Goal: Communication & Community: Answer question/provide support

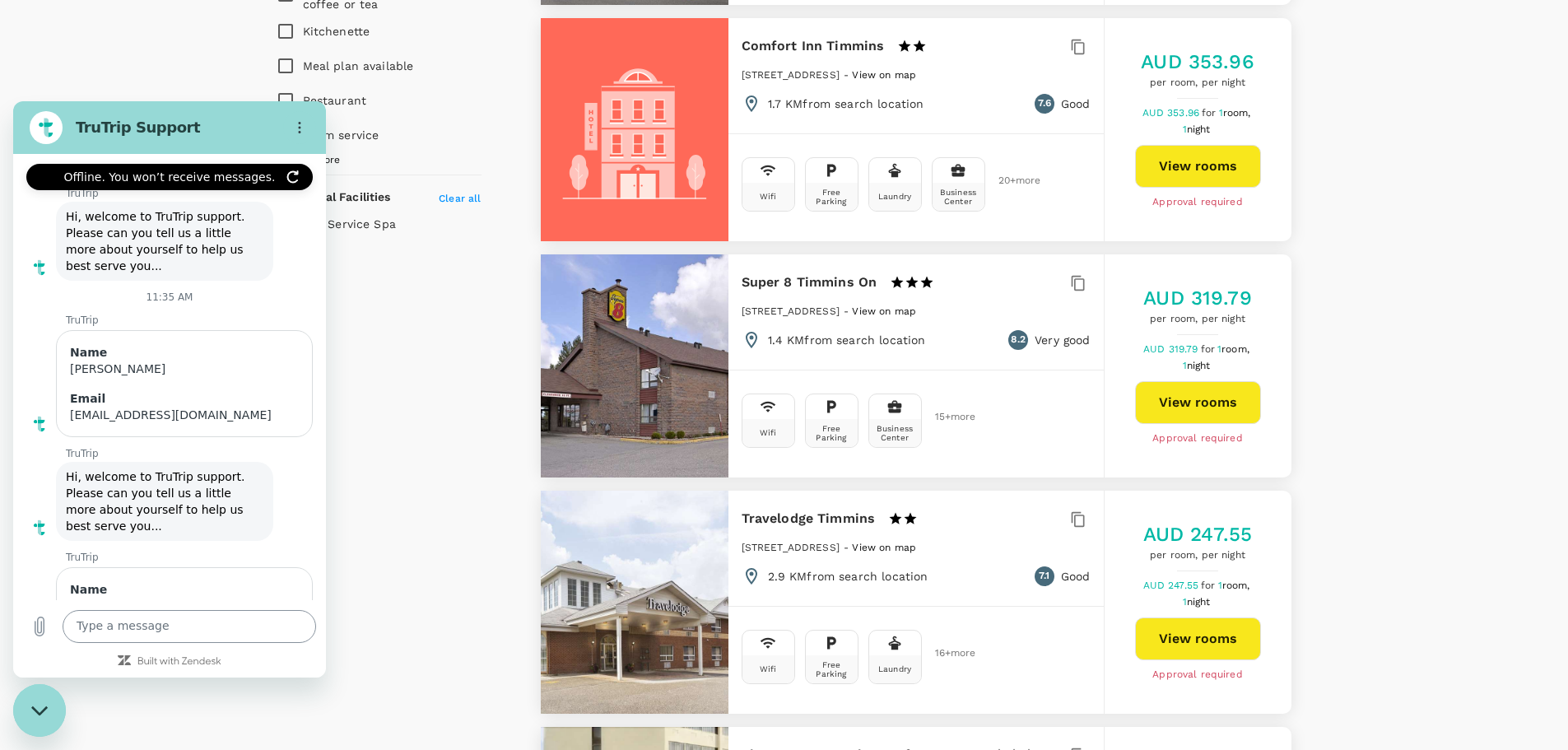
scroll to position [5357, 0]
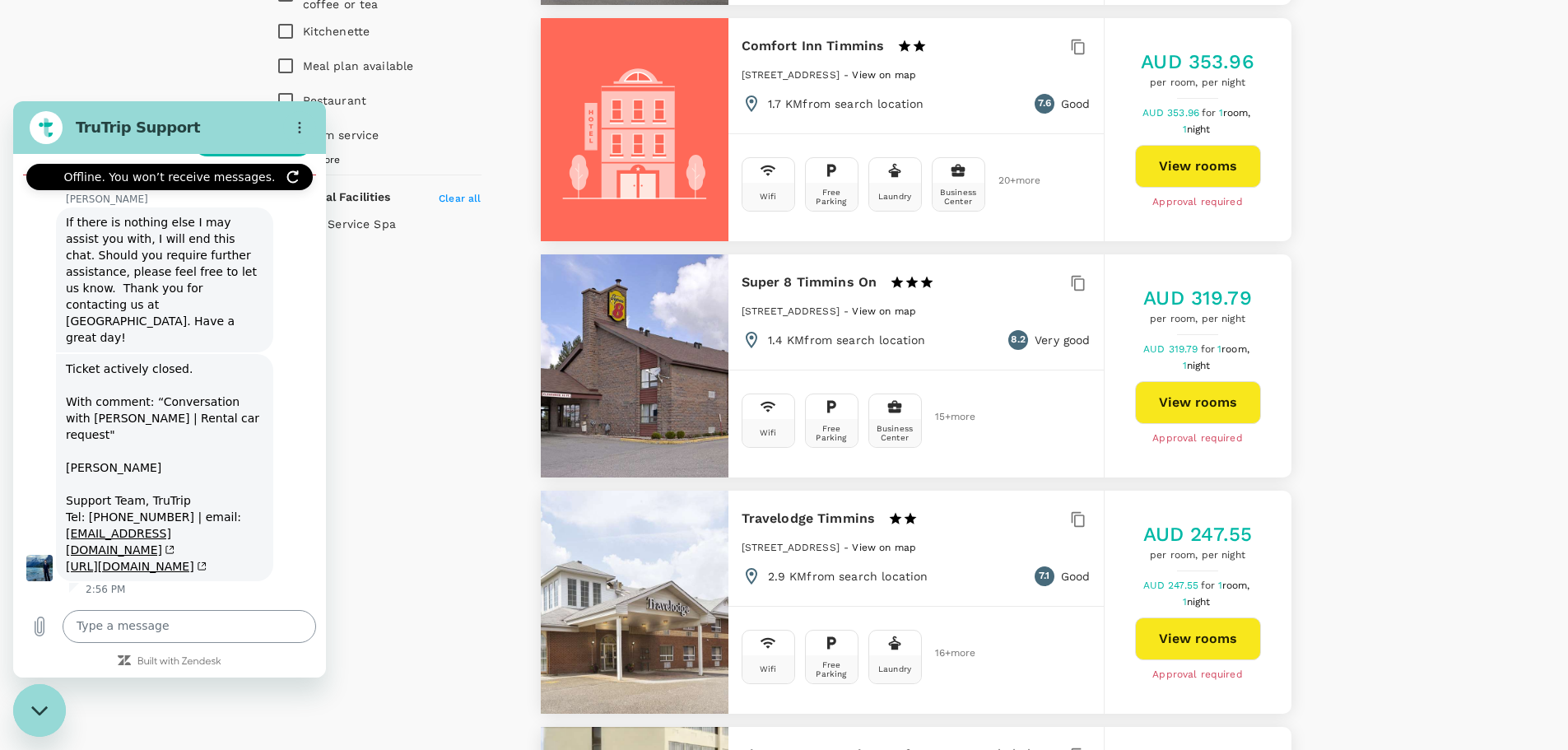
click at [177, 627] on textarea at bounding box center [189, 626] width 253 height 33
click at [39, 710] on icon "Close messaging window" at bounding box center [40, 710] width 17 height 11
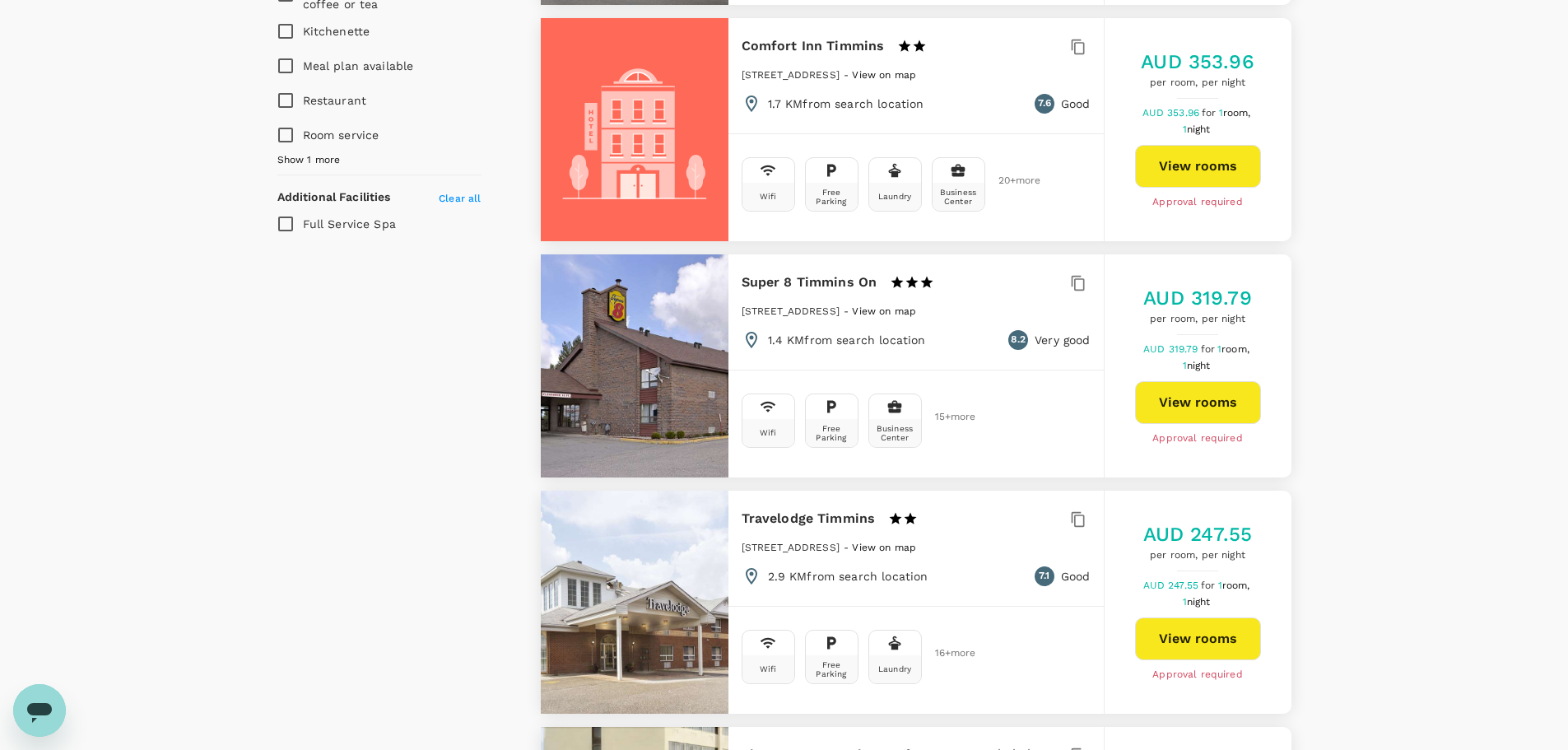
scroll to position [5439, 0]
click at [39, 710] on icon "Open messaging window" at bounding box center [39, 712] width 24 height 19
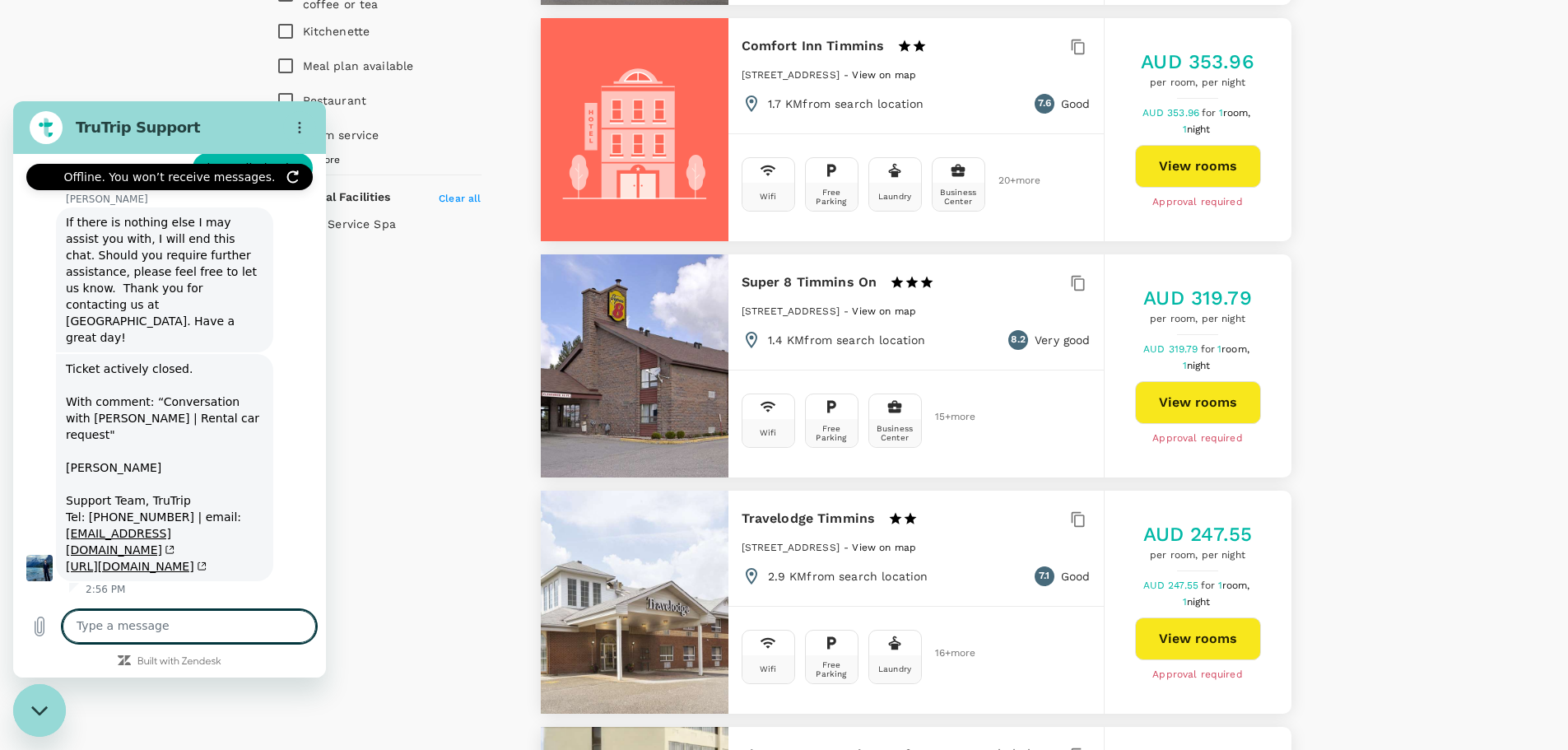
scroll to position [5331, 0]
click at [174, 624] on textarea at bounding box center [189, 626] width 253 height 33
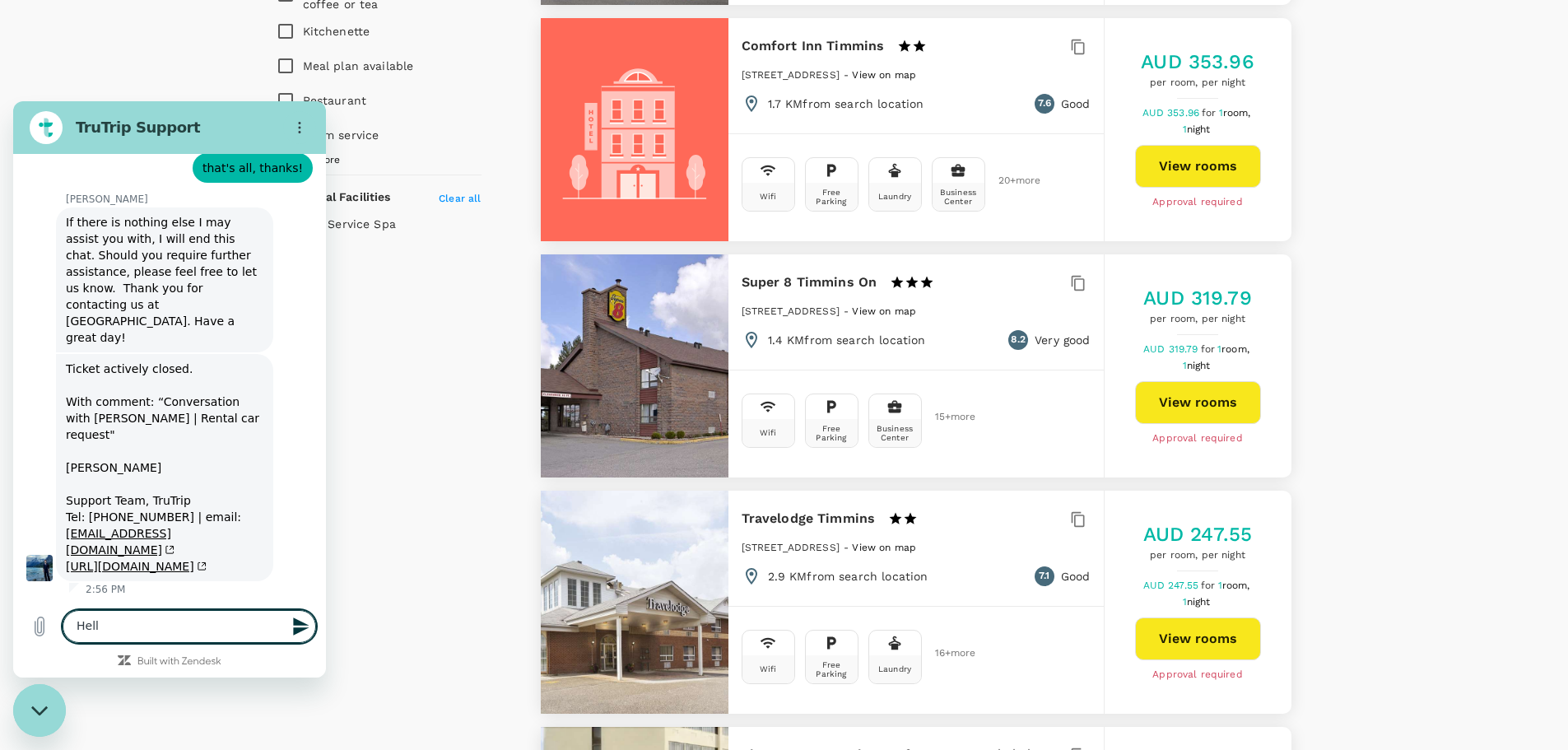
type textarea "Hello"
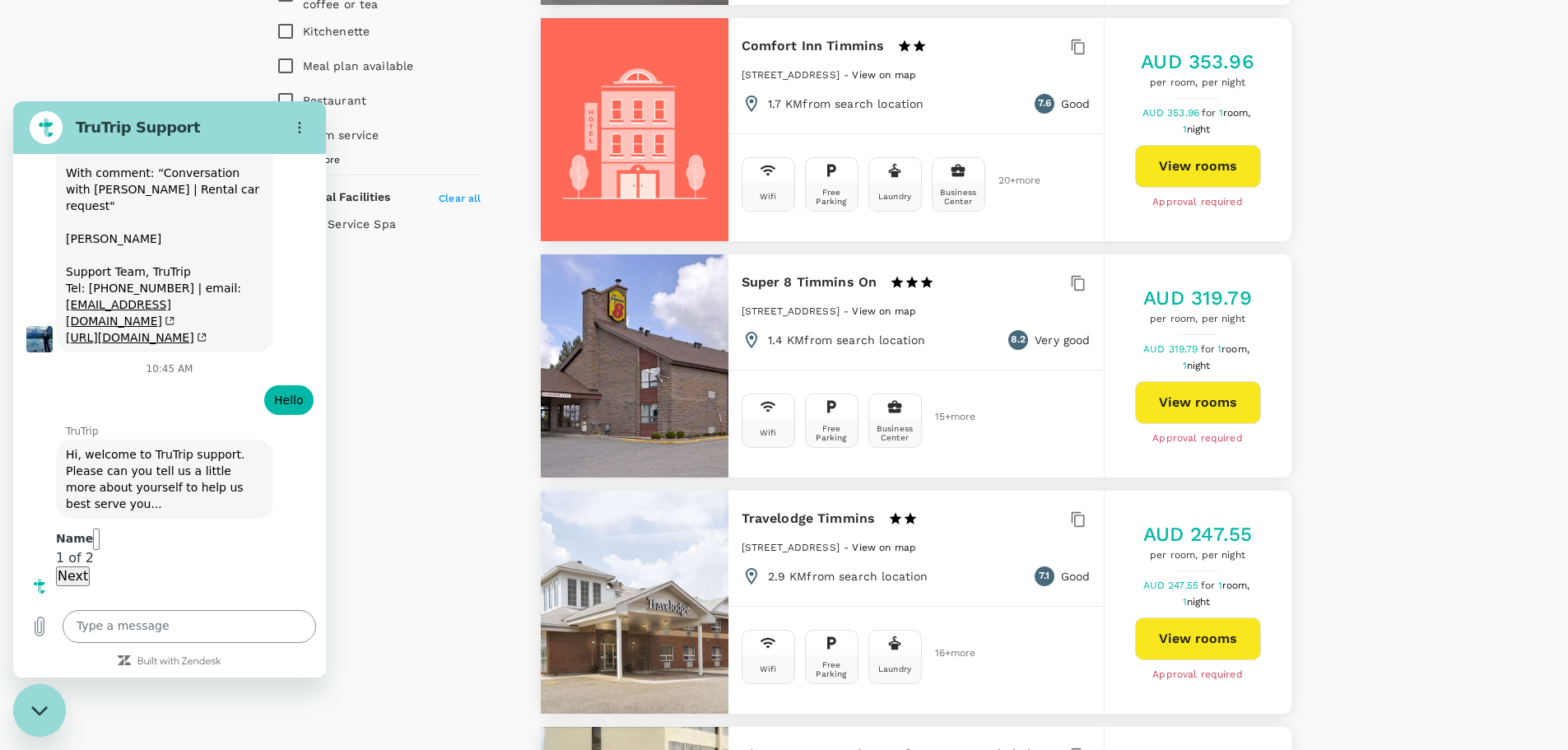
scroll to position [5624, 0]
type input "[PERSON_NAME]"
click at [88, 568] on span "Next" at bounding box center [73, 575] width 30 height 16
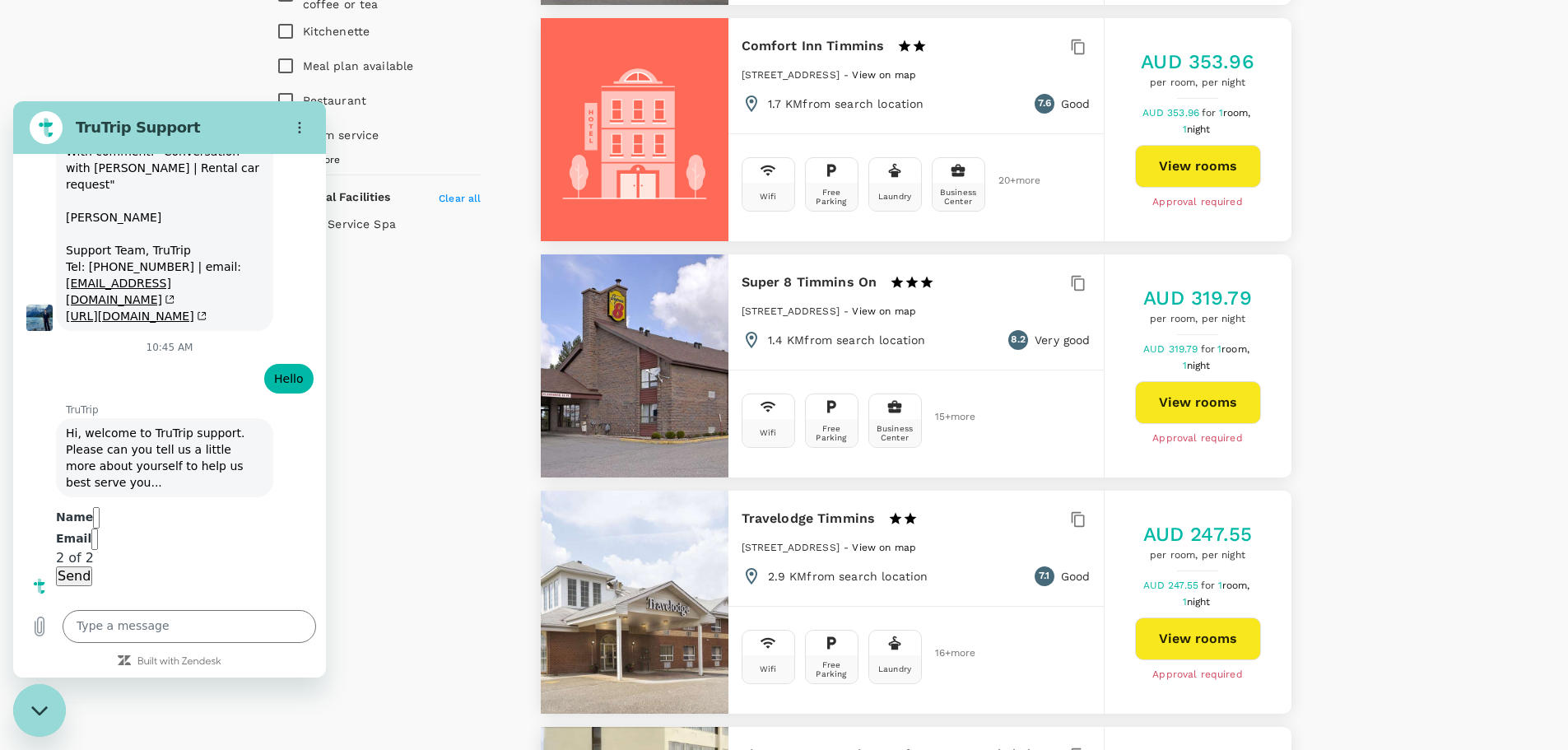
scroll to position [5695, 0]
click at [98, 528] on input "zouhair.ghali@" at bounding box center [95, 538] width 7 height 21
type input "[EMAIL_ADDRESS][DOMAIN_NAME]"
click at [56, 566] on button "Send" at bounding box center [74, 575] width 36 height 19
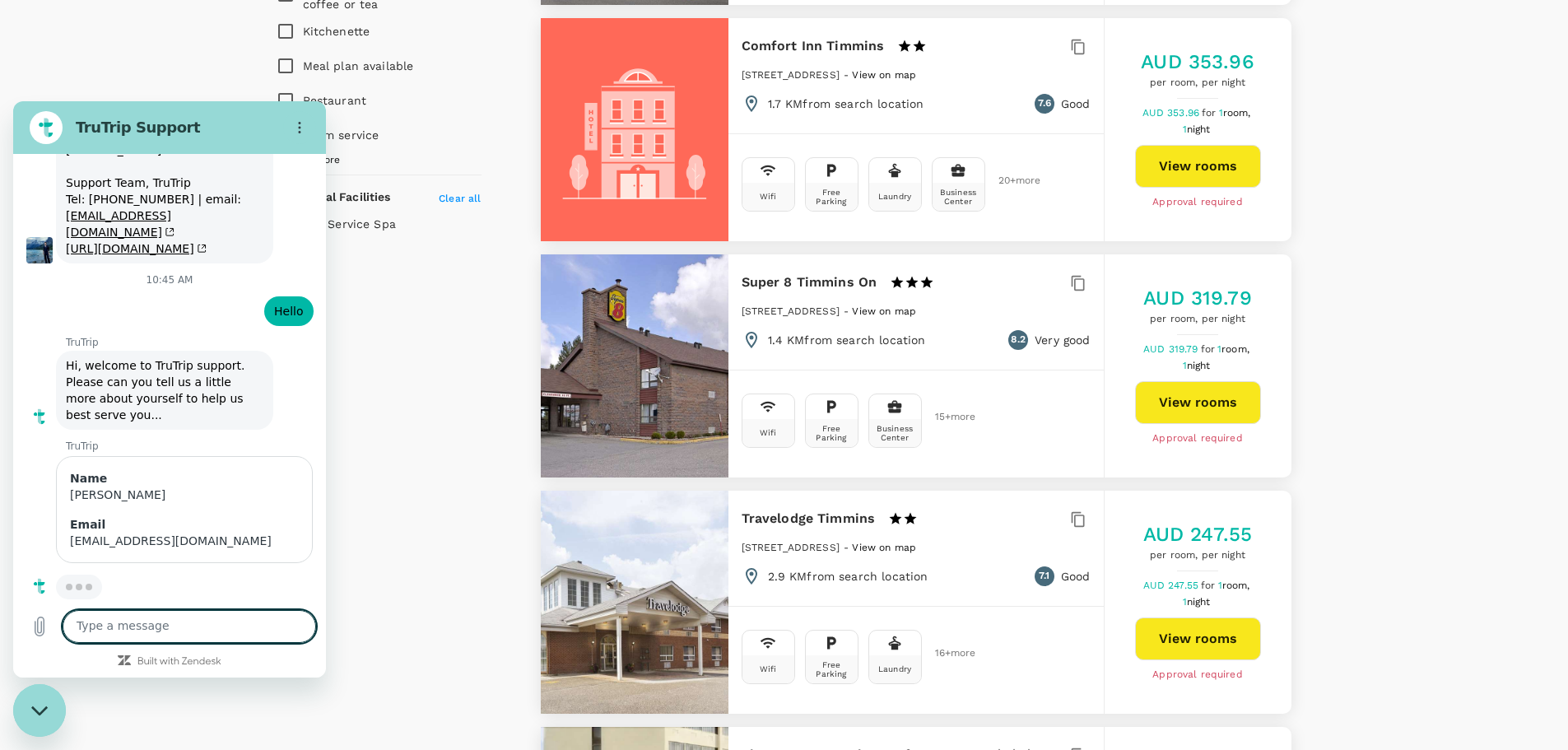
scroll to position [5649, 0]
click at [228, 634] on textarea at bounding box center [189, 626] width 253 height 33
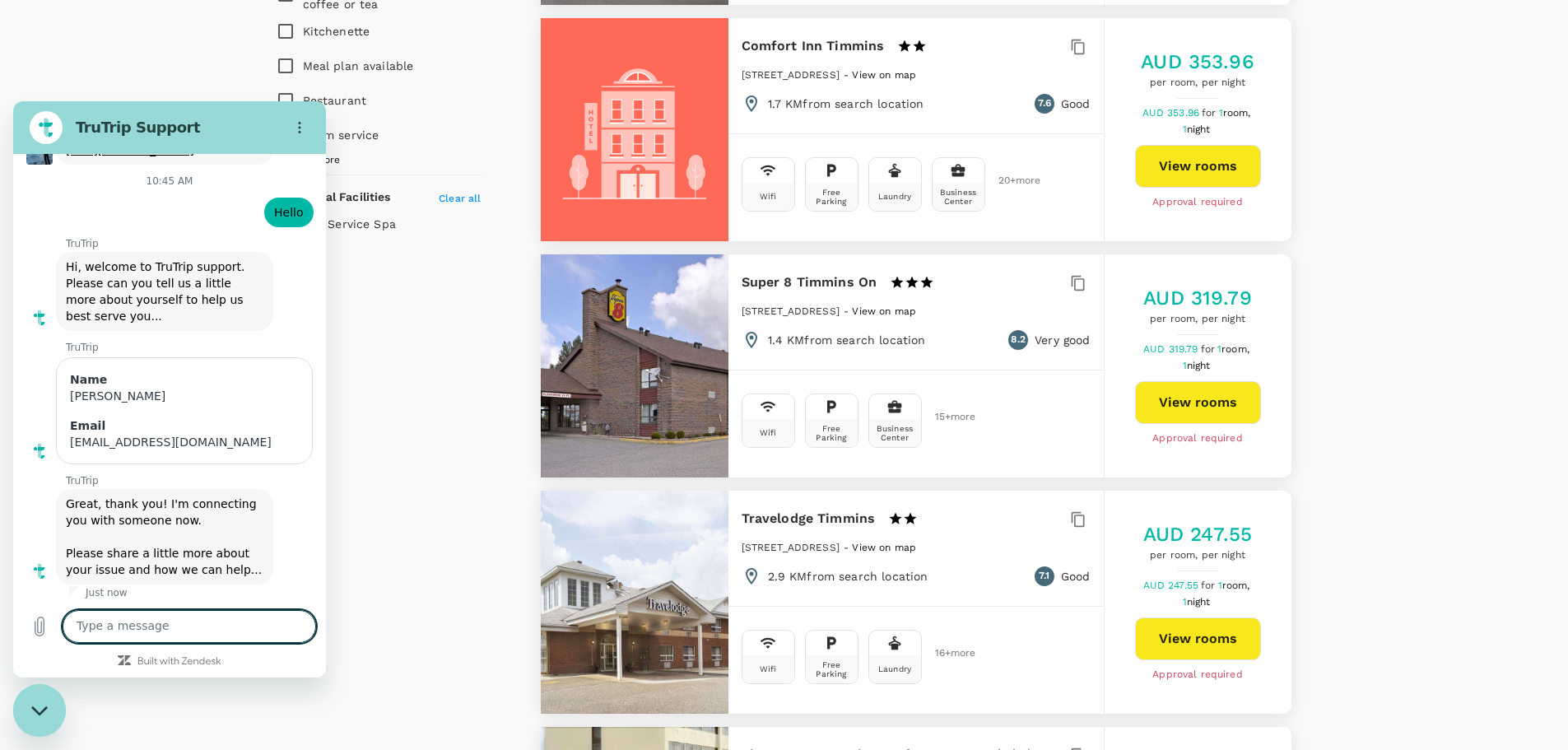
scroll to position [5751, 0]
paste textarea "165376"
type textarea "i would like to follow up on this request: 165376"
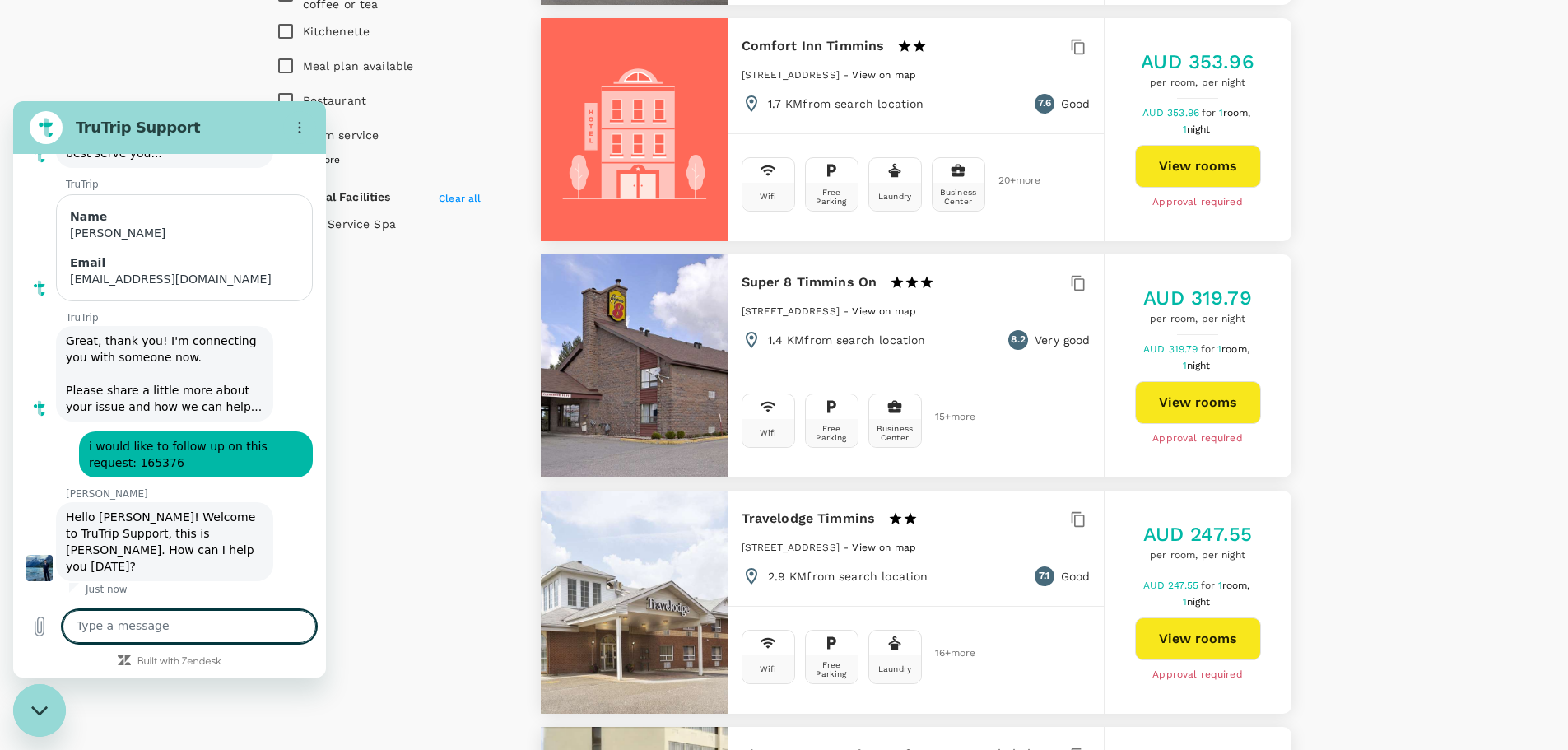
scroll to position [5894, 0]
click at [226, 622] on textarea at bounding box center [189, 626] width 253 height 33
type textarea "hello [PERSON_NAME]"
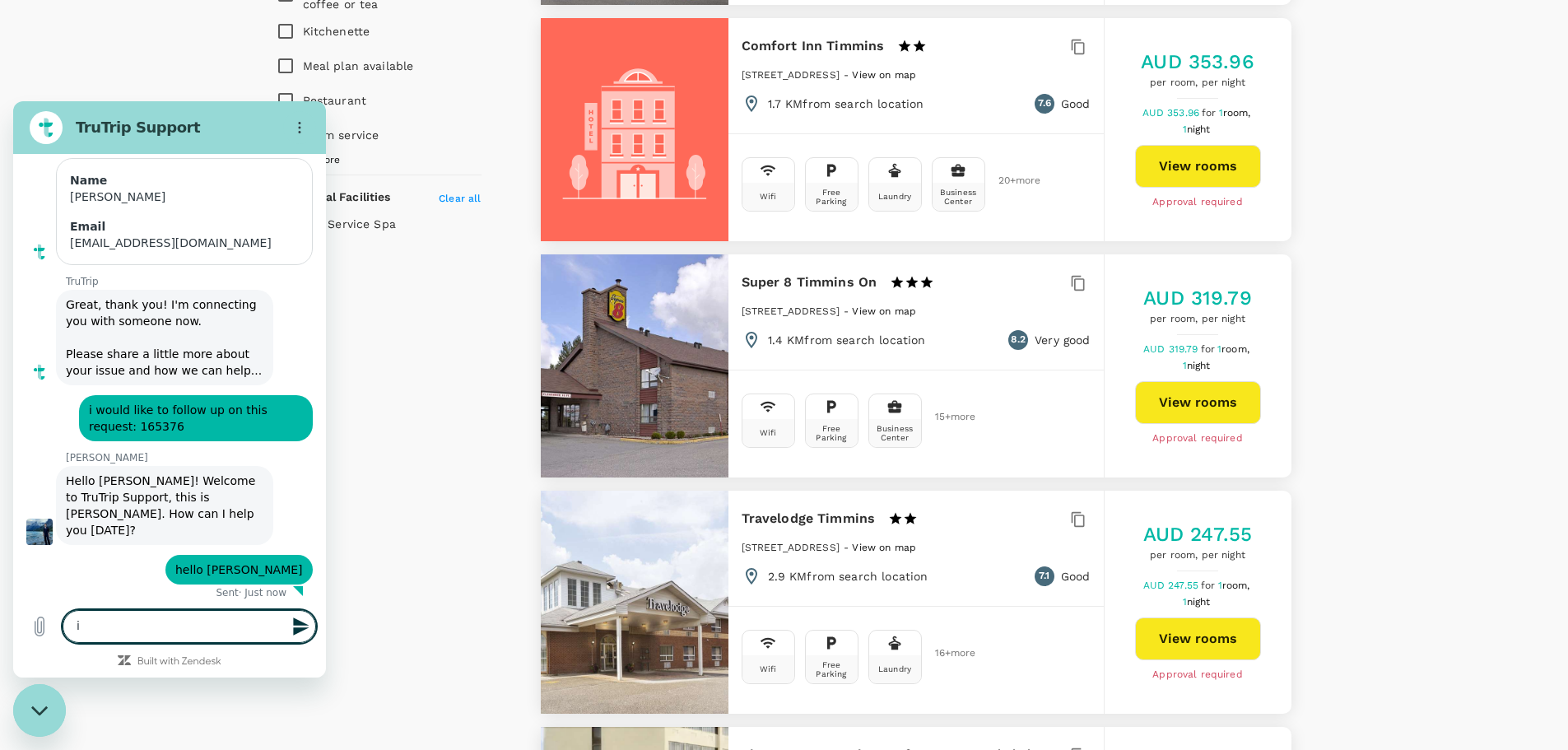
scroll to position [5933, 0]
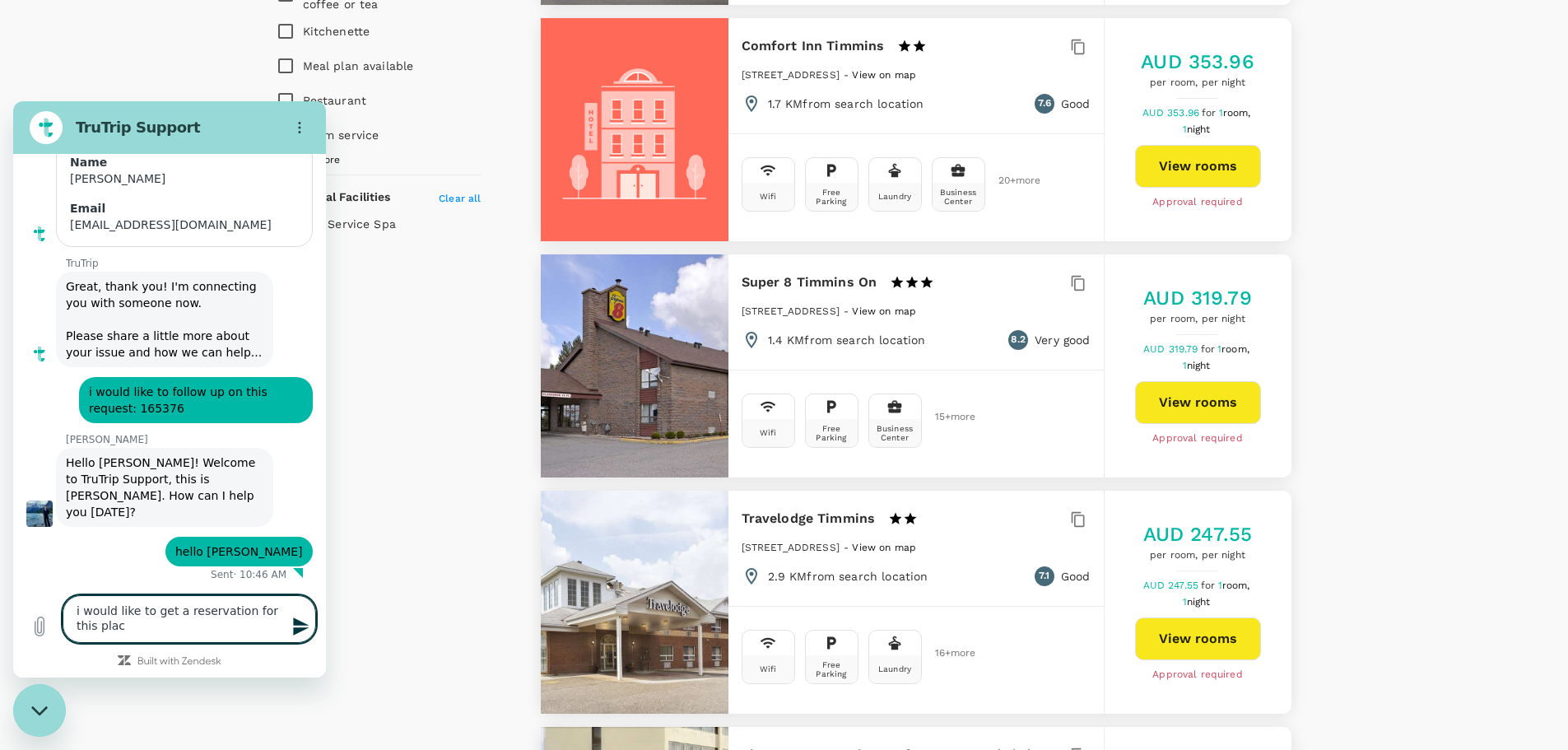
type textarea "i would like to get a reservation for this place"
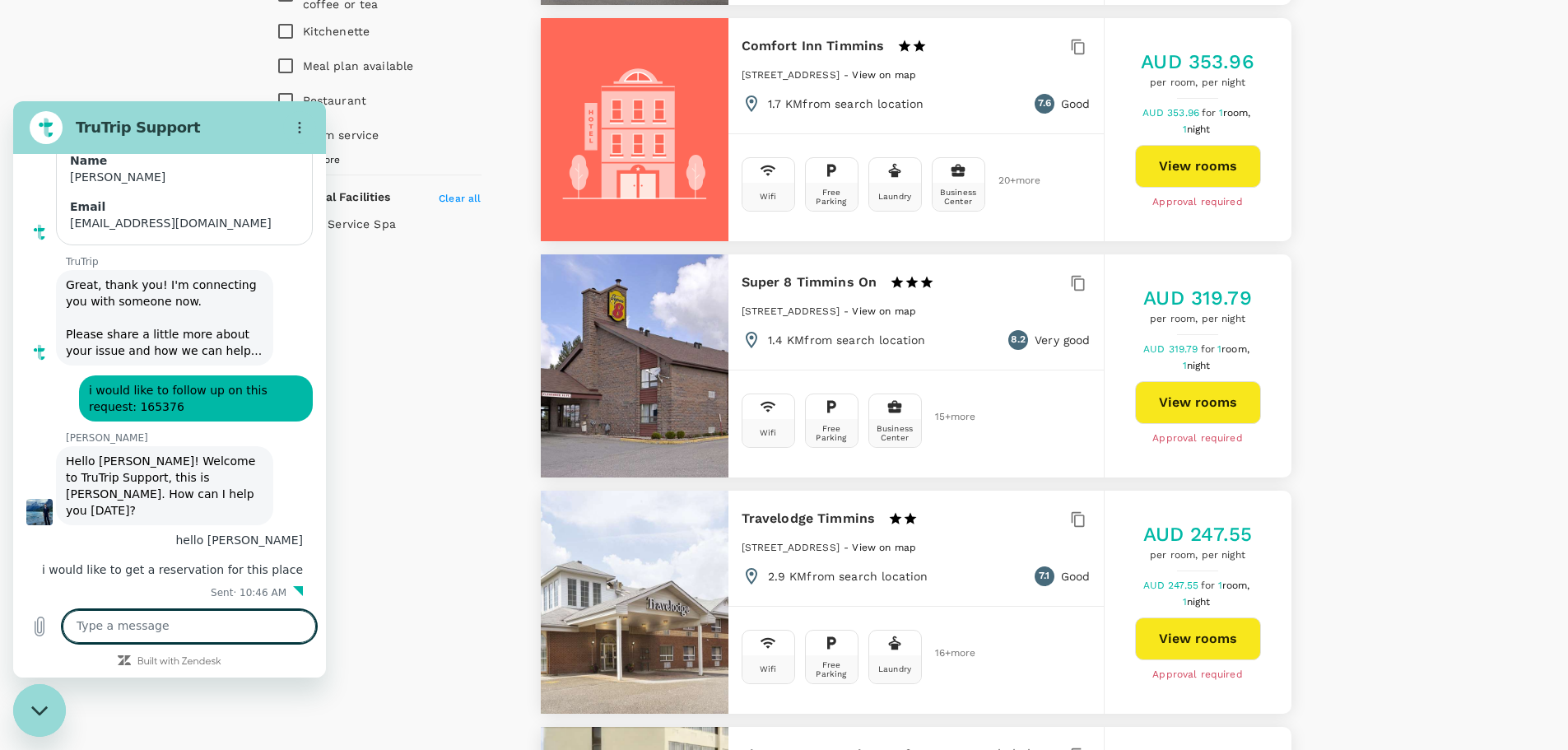
paste textarea "[URL][DOMAIN_NAME][DATE][DATE]"
type textarea "[URL][DOMAIN_NAME][DATE][DATE]"
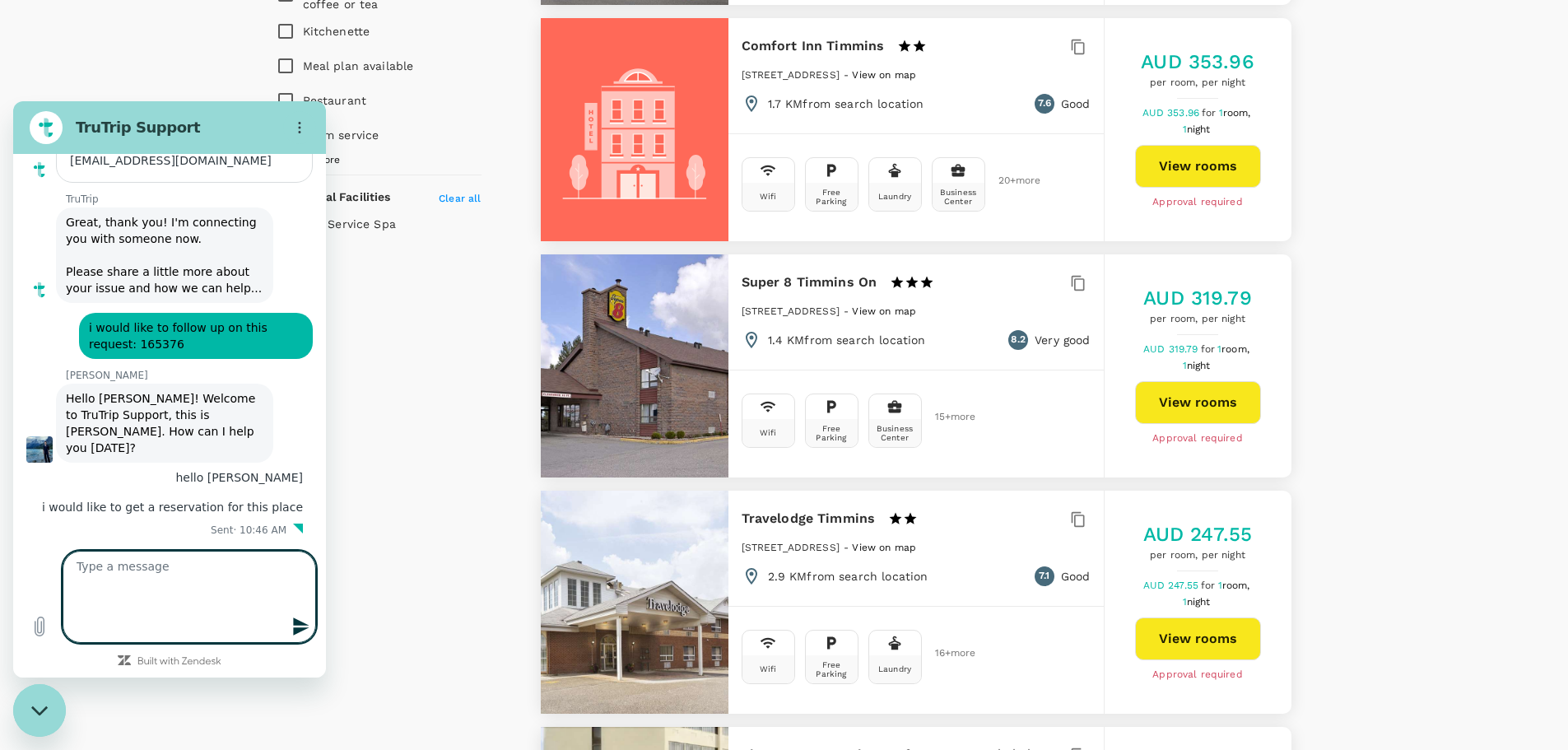
scroll to position [0, 0]
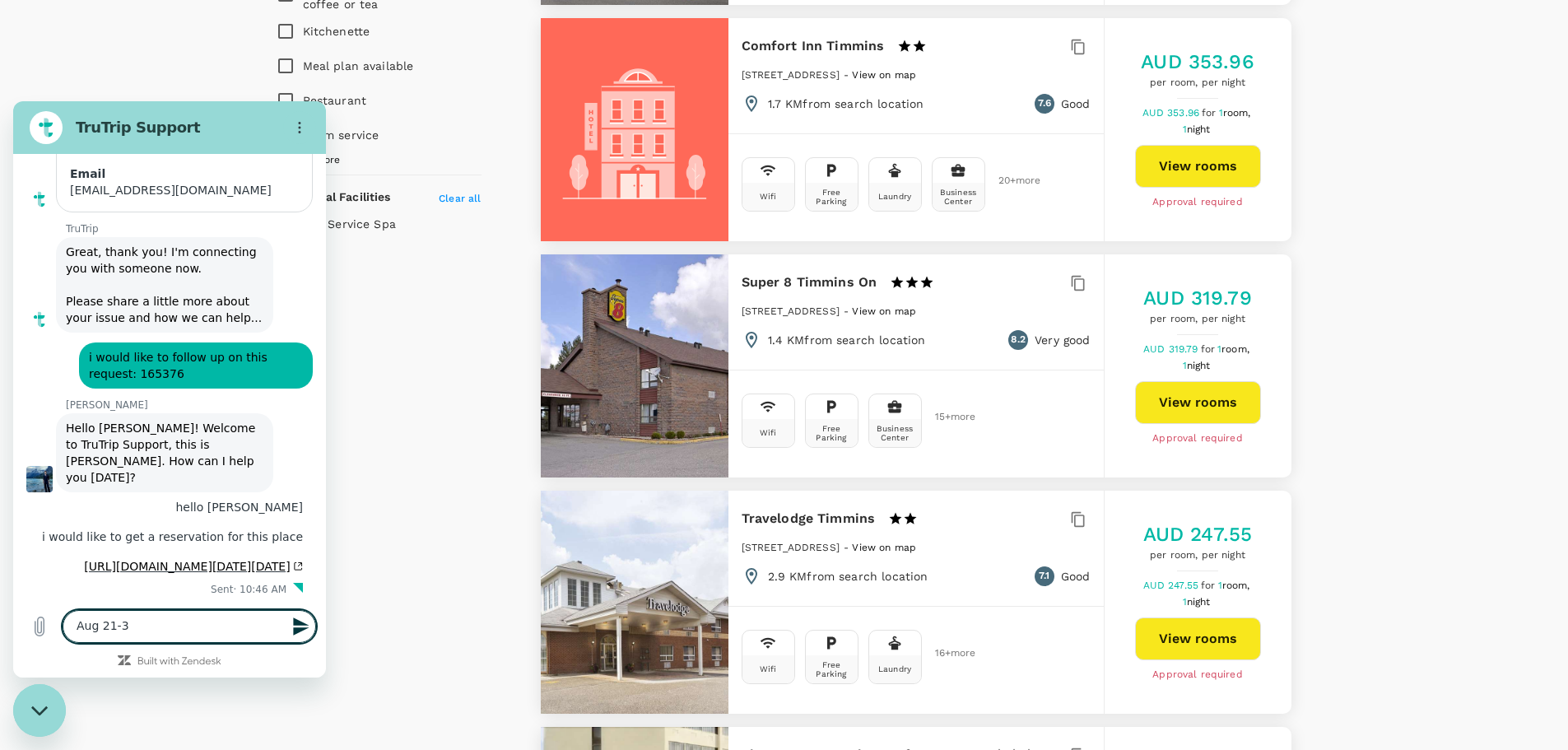
type textarea "[DATE]-[DATE]"
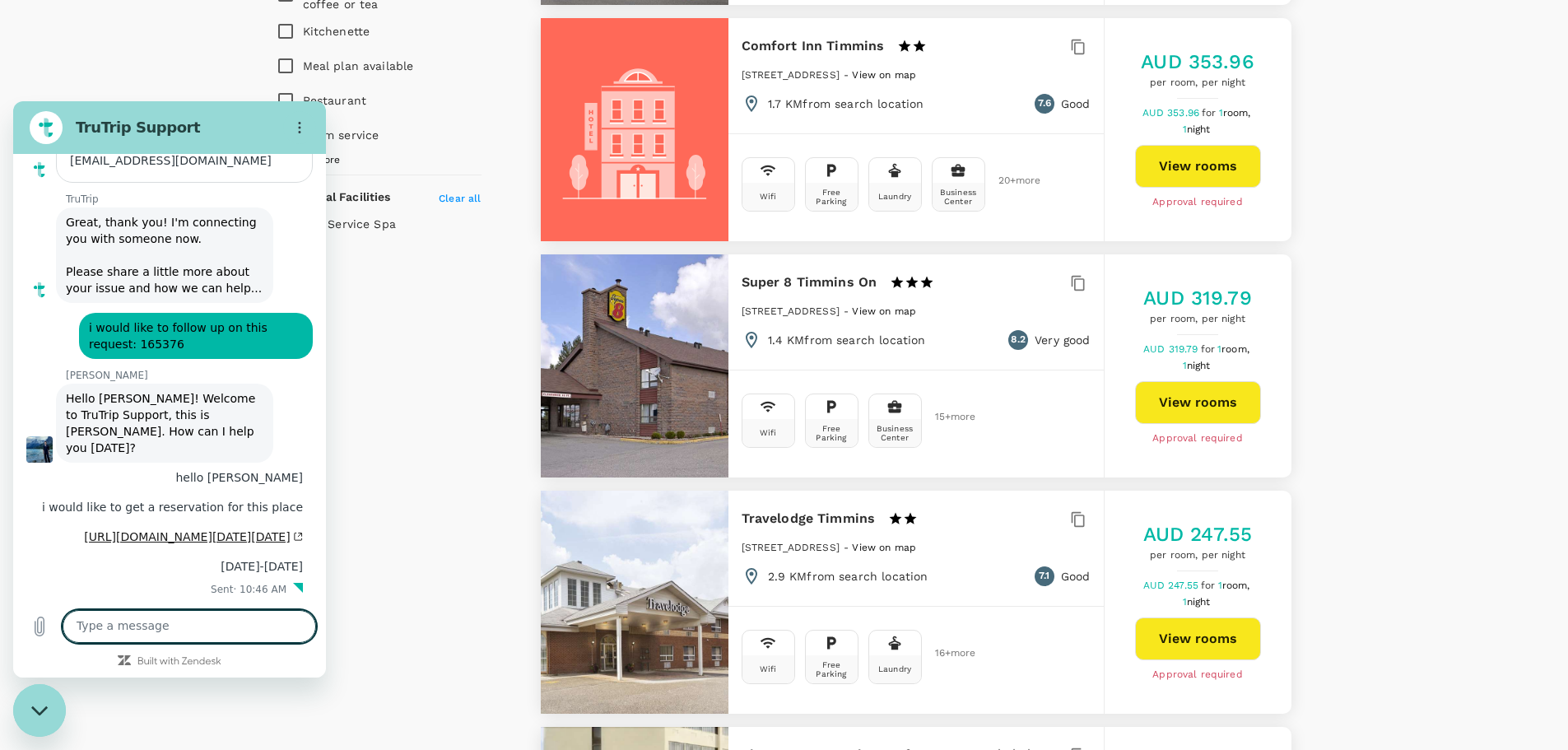
scroll to position [6192, 0]
click at [237, 617] on textarea at bounding box center [189, 626] width 253 height 33
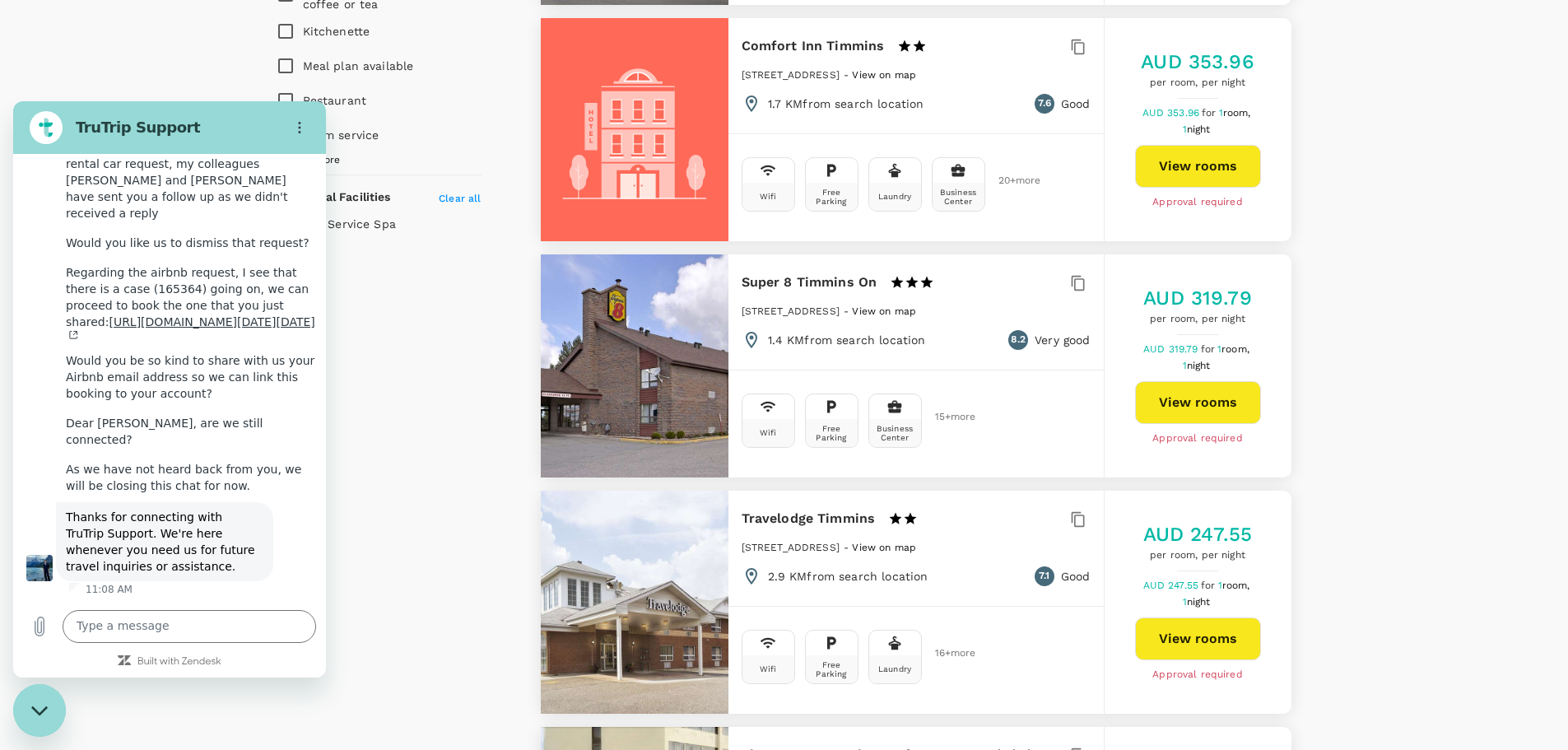
scroll to position [6926, 0]
click at [164, 629] on textarea at bounding box center [189, 626] width 253 height 33
drag, startPoint x: 70, startPoint y: 354, endPoint x: 120, endPoint y: 421, distance: 83.6
click at [120, 228] on div "[PERSON_NAME] says: I see that case 165376 is related to a rental car request, …" at bounding box center [191, 180] width 270 height 95
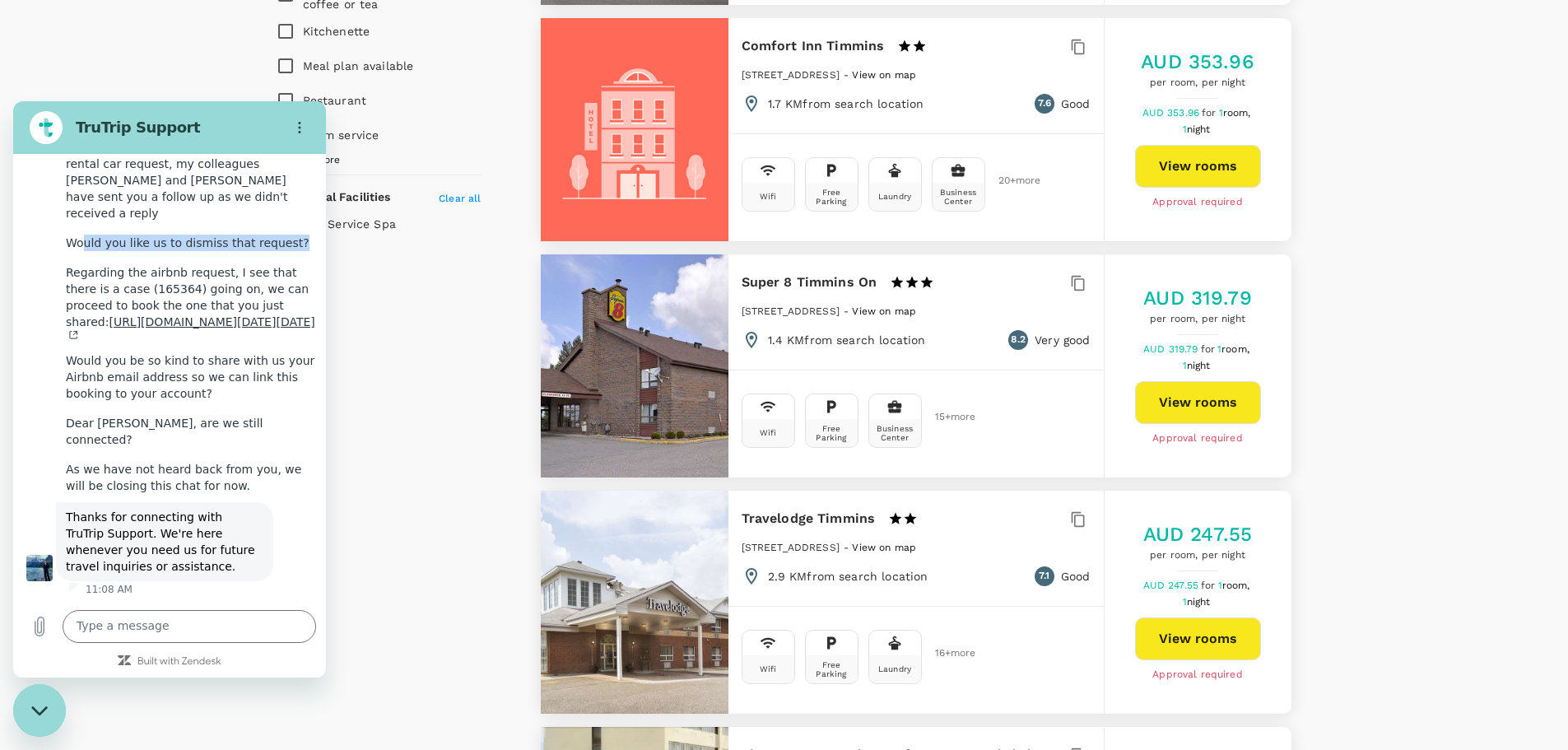
drag, startPoint x: 83, startPoint y: 446, endPoint x: 181, endPoint y: 459, distance: 98.9
click at [181, 258] on div "[PERSON_NAME] says: Would you like us to dismiss that request?" at bounding box center [188, 242] width 264 height 30
click at [200, 258] on div "[PERSON_NAME] says: Would you like us to dismiss that request?" at bounding box center [188, 242] width 264 height 30
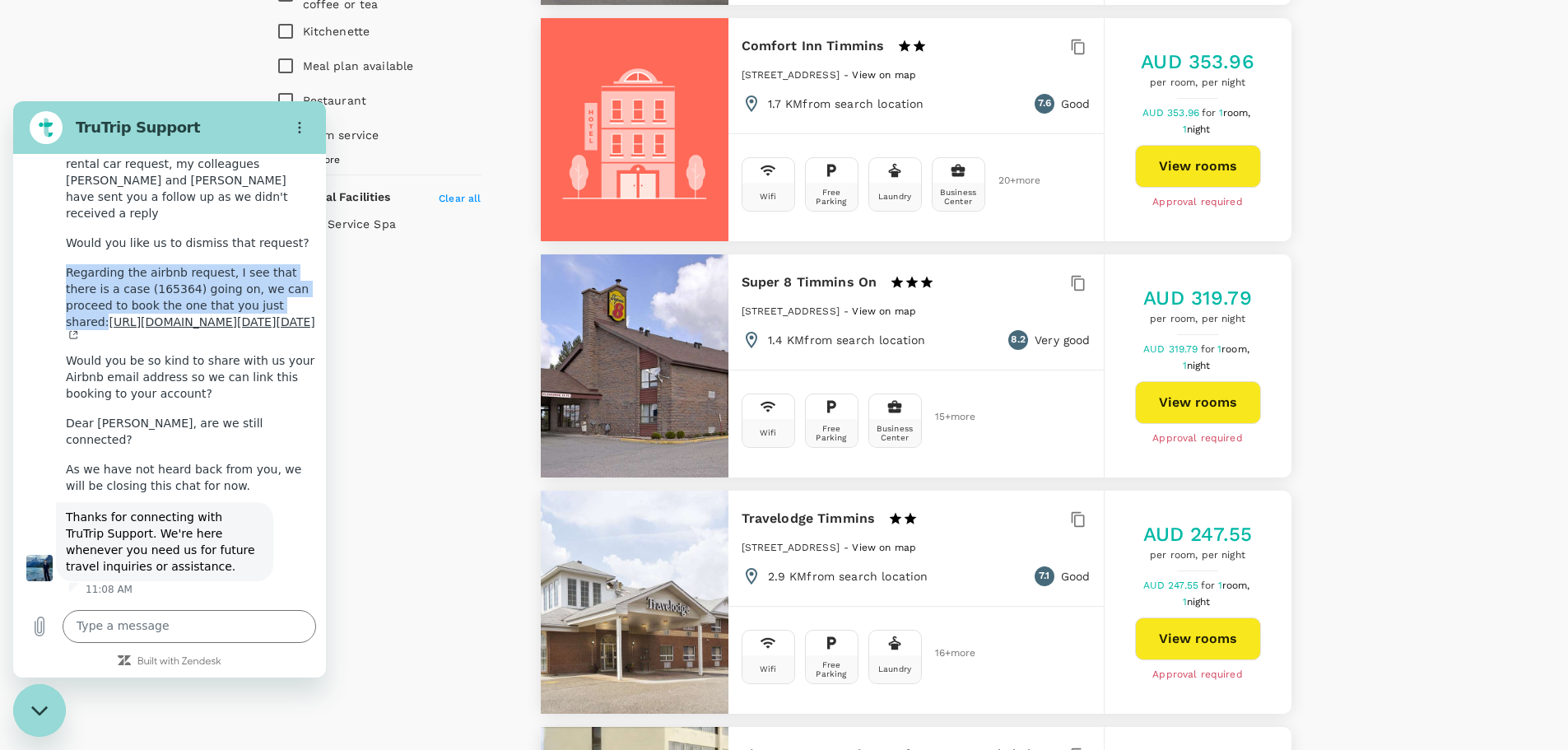
drag, startPoint x: 68, startPoint y: 408, endPoint x: 187, endPoint y: 455, distance: 127.9
click at [187, 339] on div "Regarding the airbnb request, I see that there is a case (165364) going on, we …" at bounding box center [191, 302] width 250 height 75
click at [212, 339] on div "Regarding the airbnb request, I see that there is a case (165364) going on, we …" at bounding box center [191, 302] width 250 height 75
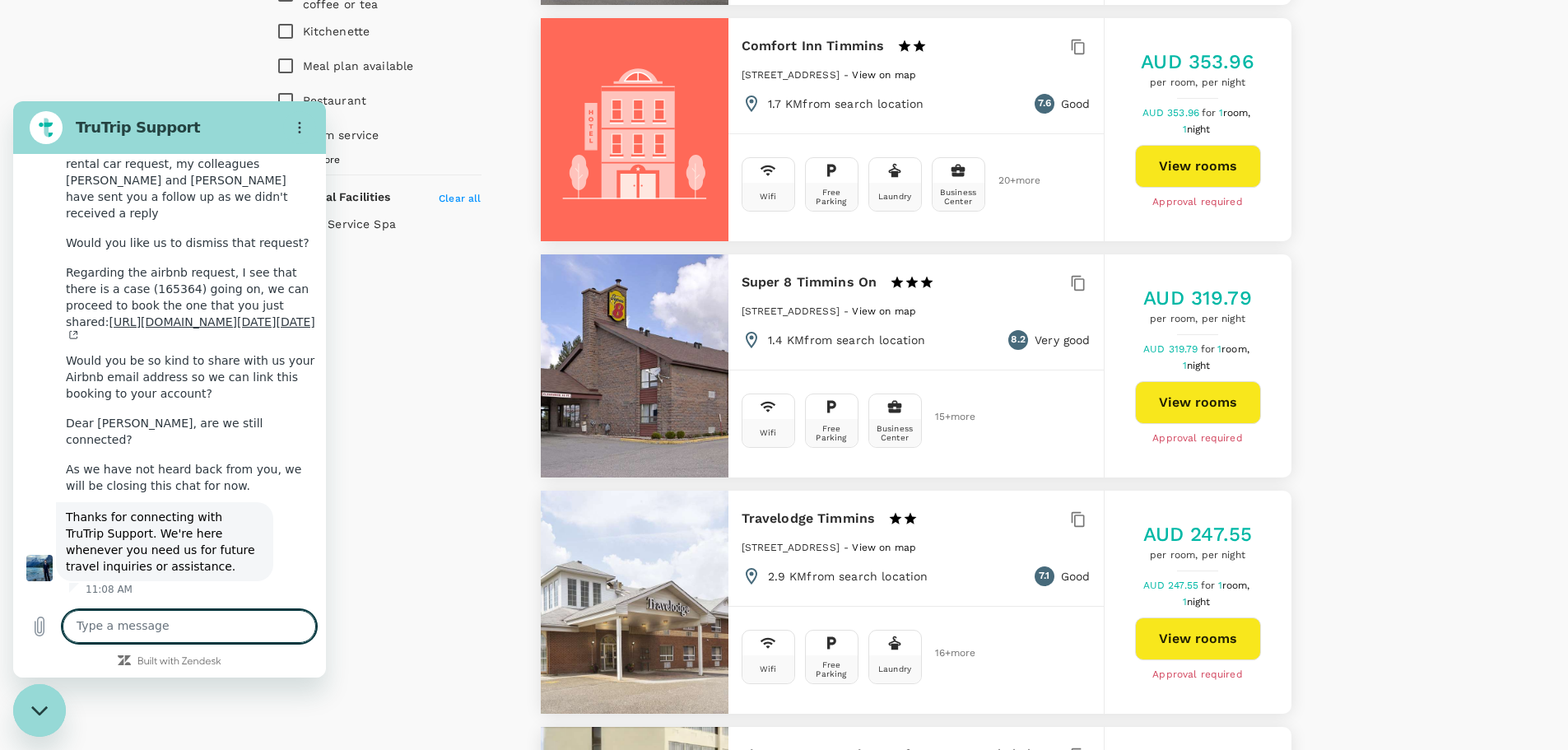
click at [178, 617] on textarea at bounding box center [189, 626] width 253 height 33
click at [130, 340] on link "[URL][DOMAIN_NAME][DATE][DATE]" at bounding box center [190, 328] width 249 height 26
click at [176, 621] on textarea at bounding box center [189, 626] width 253 height 33
type textarea "hello"
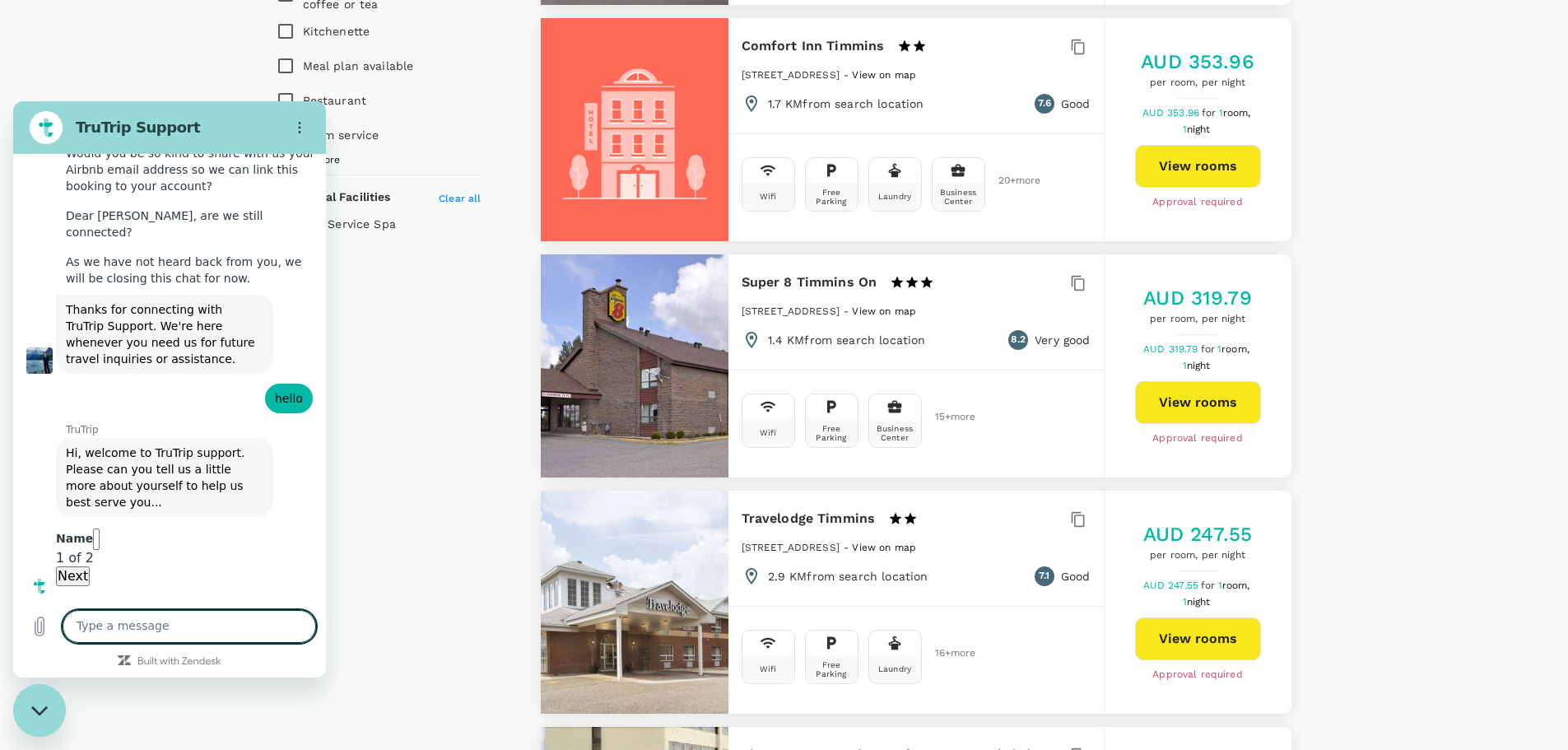
click at [196, 630] on textarea at bounding box center [189, 626] width 253 height 33
click at [100, 528] on div "Name" at bounding box center [78, 538] width 44 height 21
click at [100, 528] on input "Name" at bounding box center [96, 538] width 7 height 21
type input "[PERSON_NAME]"
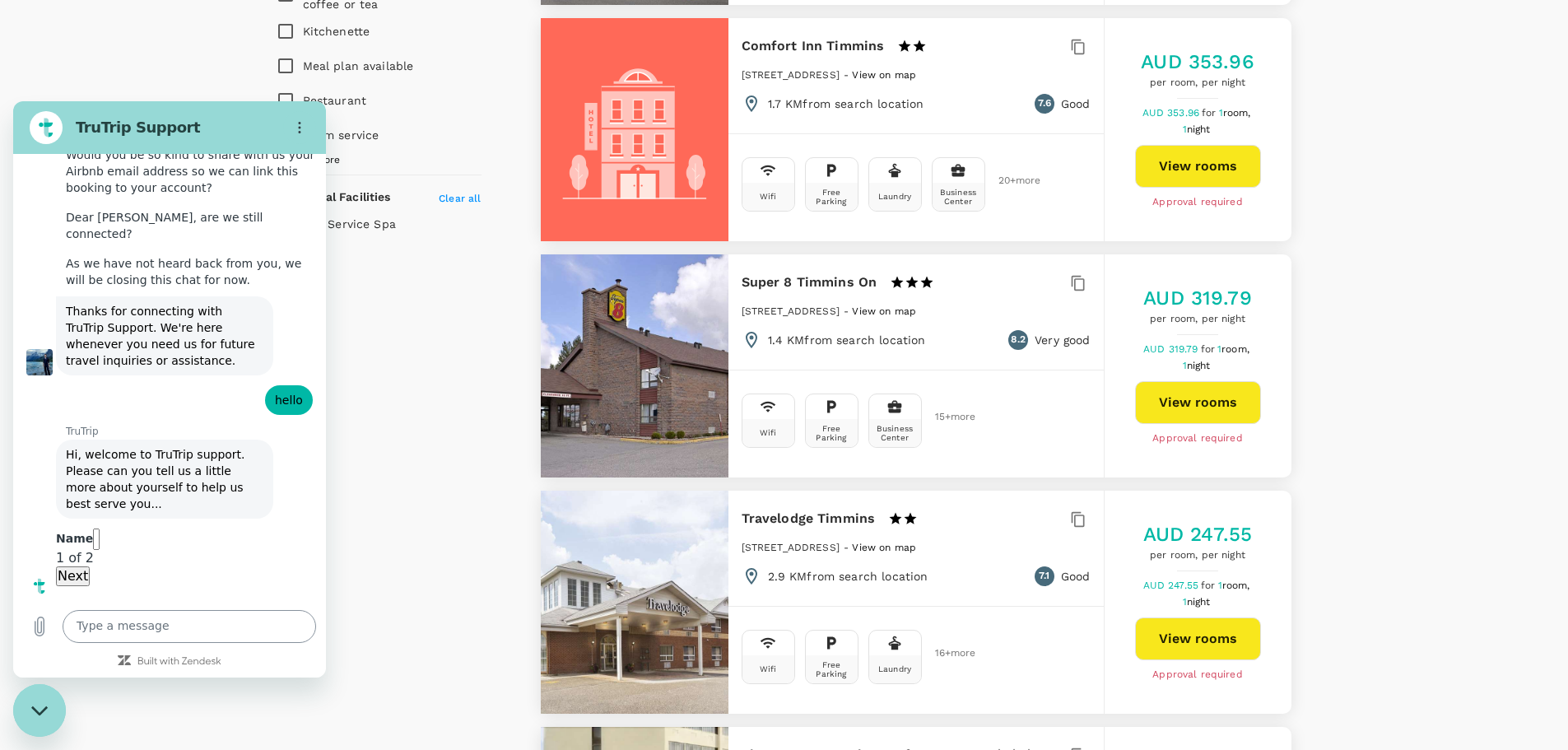
click at [206, 619] on textarea at bounding box center [189, 626] width 253 height 33
click at [88, 572] on span "Next" at bounding box center [73, 575] width 30 height 16
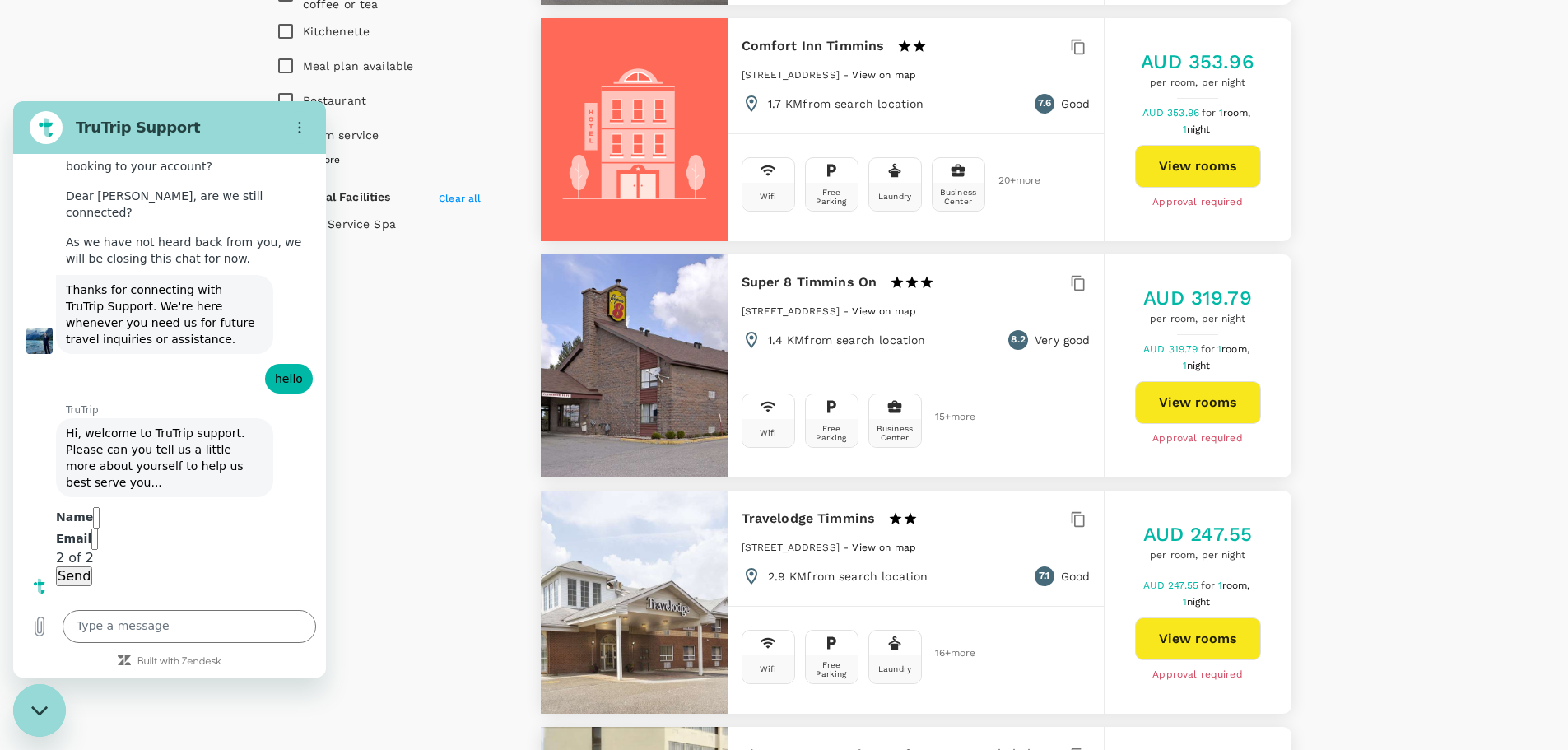
scroll to position [7266, 0]
click at [98, 528] on input "Email" at bounding box center [95, 538] width 7 height 21
type input "[EMAIL_ADDRESS][DOMAIN_NAME]"
click at [90, 568] on span "Send" at bounding box center [74, 575] width 33 height 16
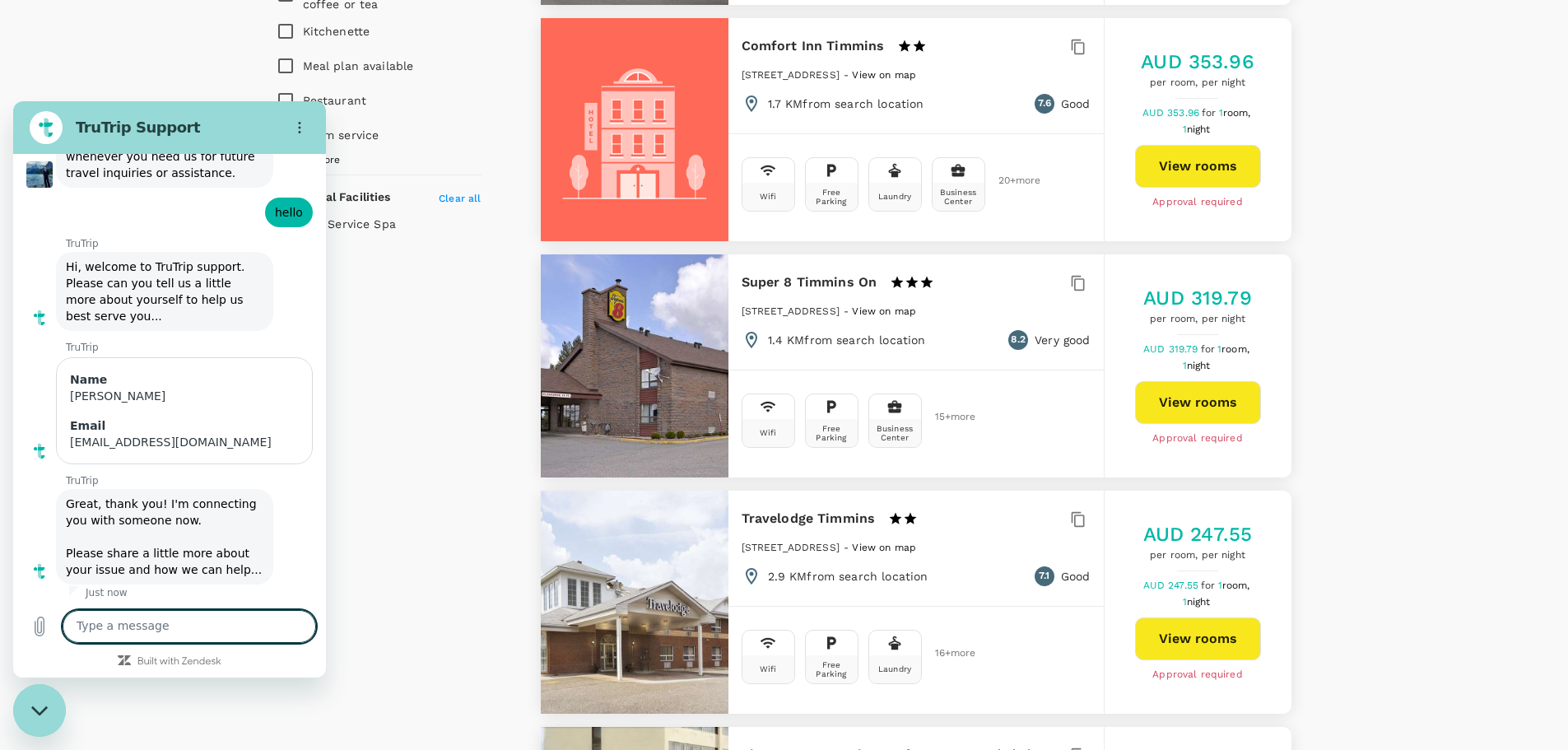
scroll to position [7323, 0]
click at [191, 626] on textarea at bounding box center [189, 626] width 253 height 33
type textarea "hey"
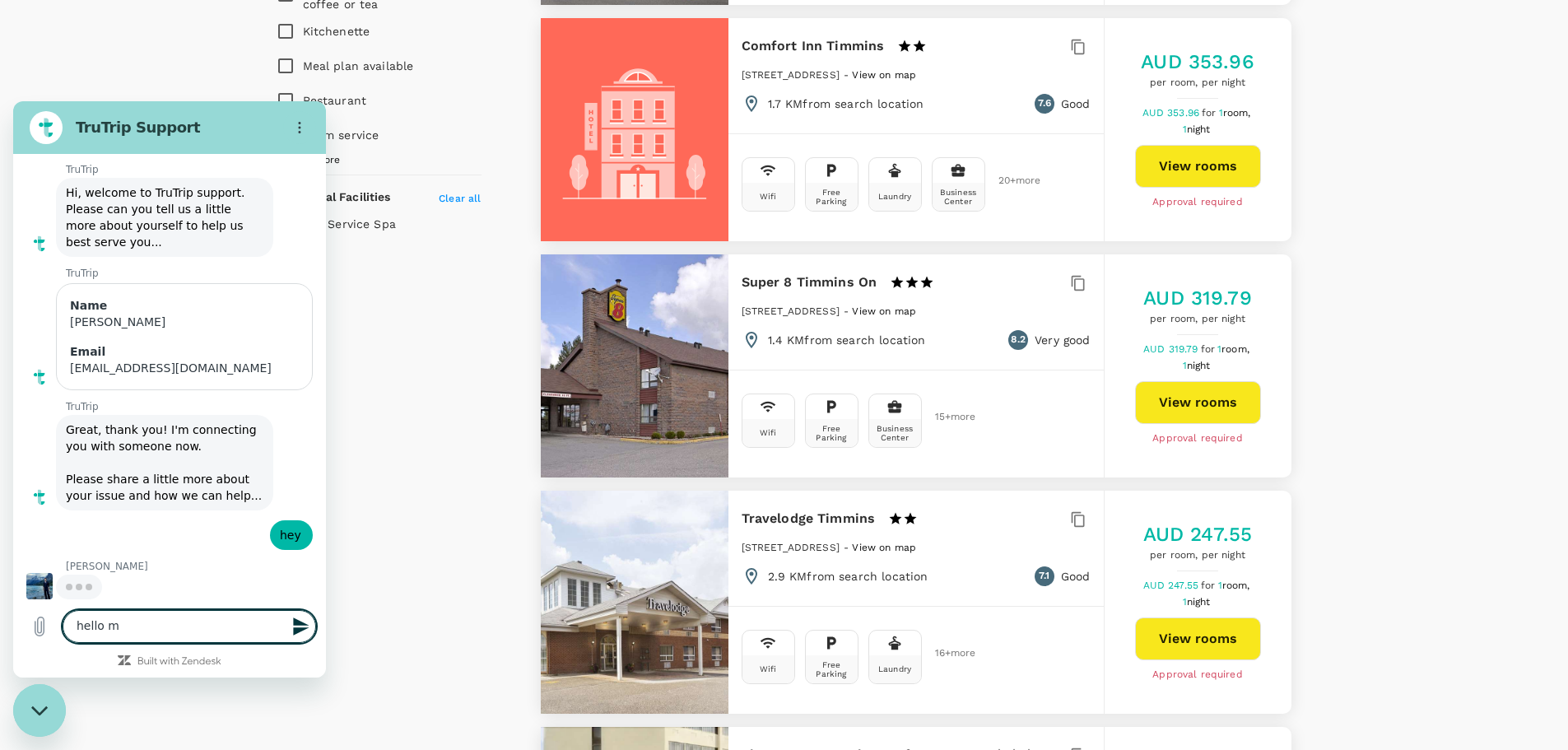
scroll to position [7393, 0]
type textarea "hello [PERSON_NAME]"
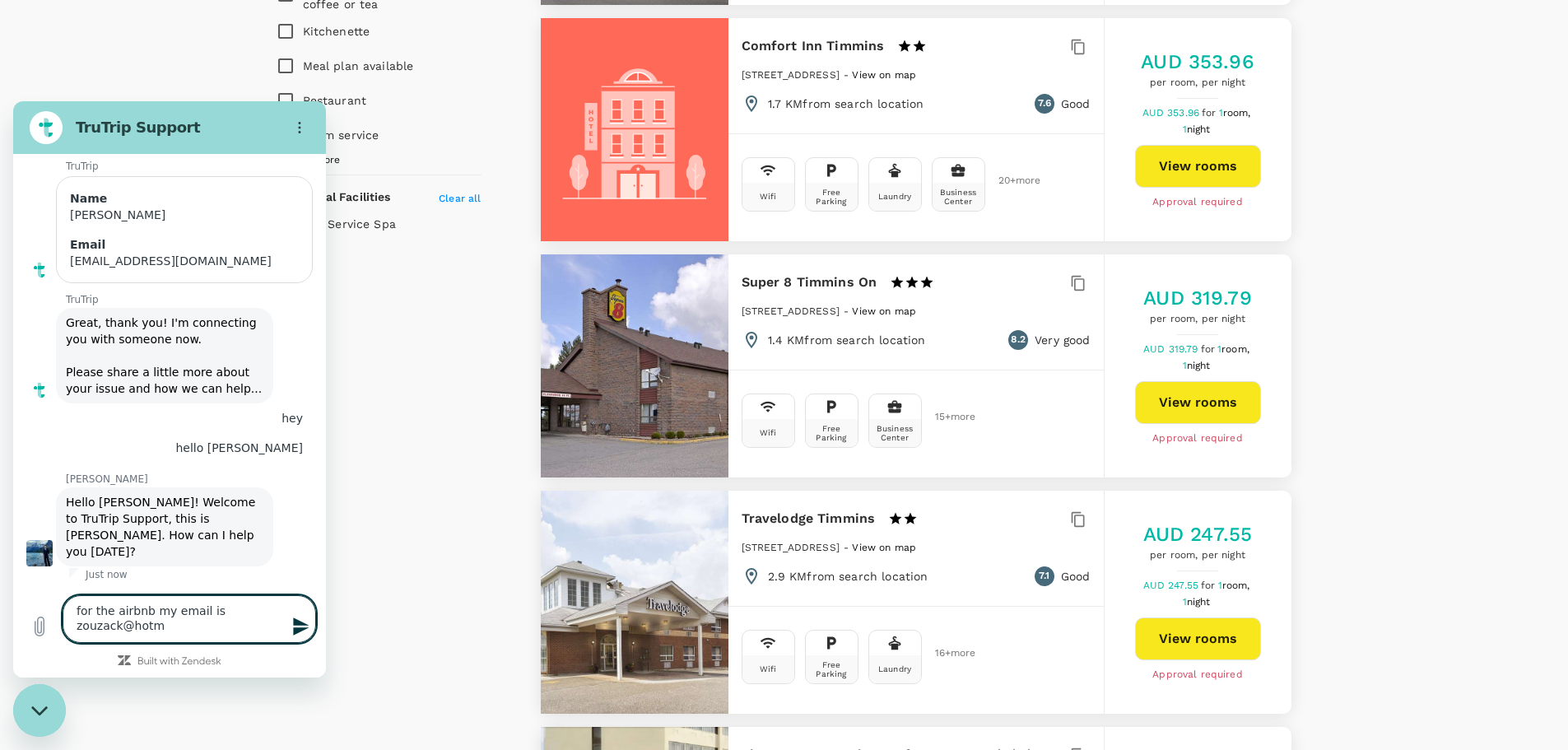
scroll to position [7490, 0]
type textarea "for the airbnb my email is [EMAIL_ADDRESS][DOMAIN_NAME]"
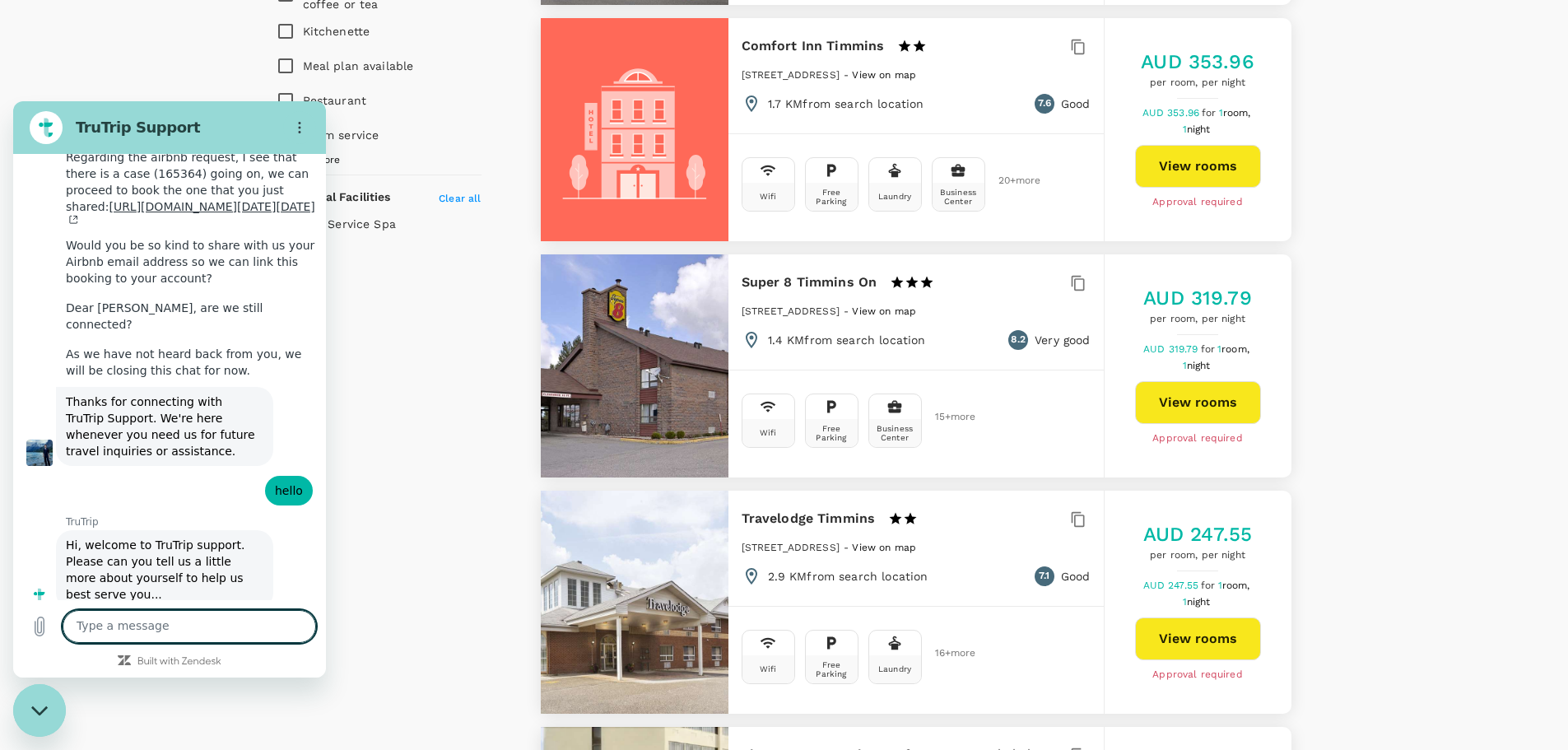
scroll to position [6549, 0]
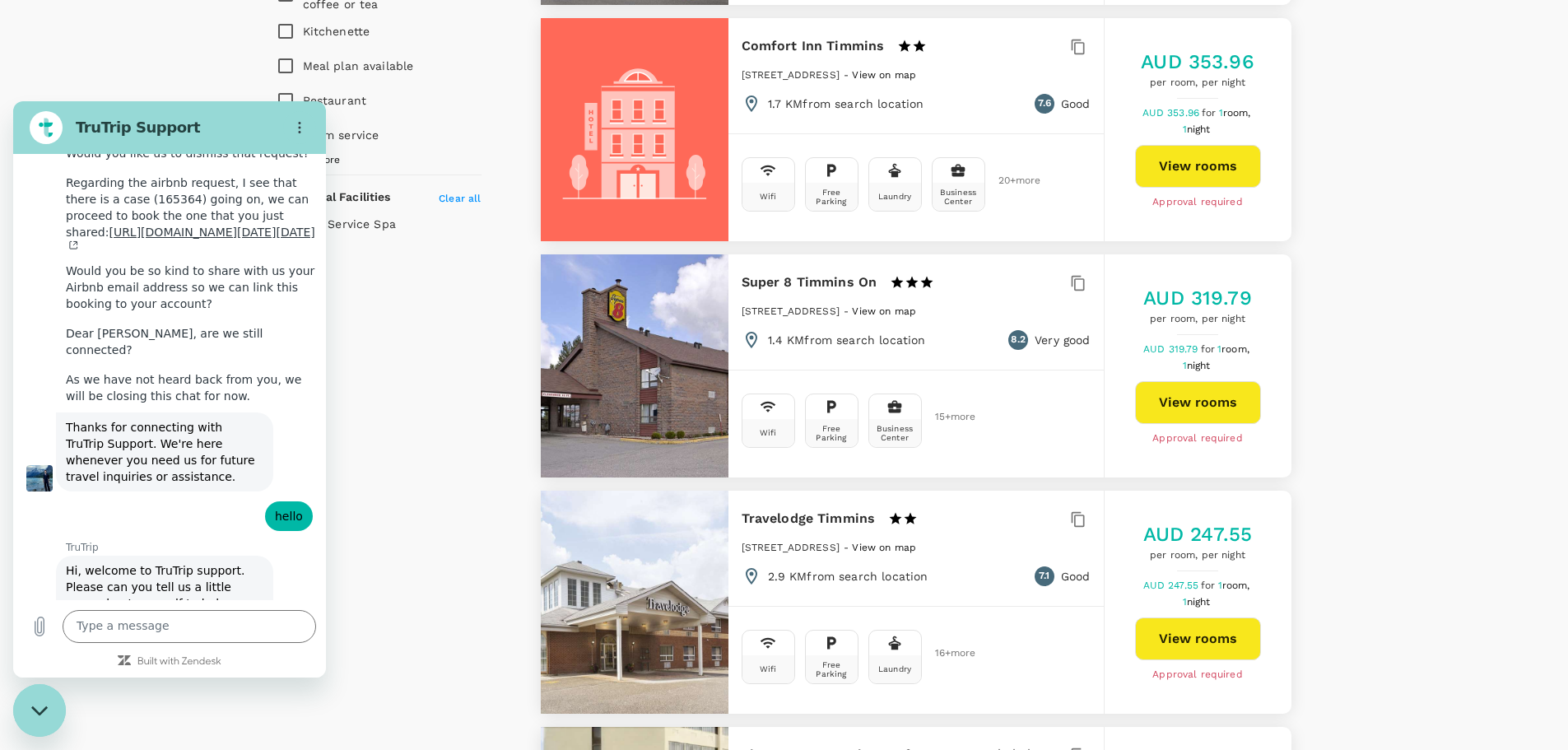
drag, startPoint x: 143, startPoint y: 310, endPoint x: 177, endPoint y: 313, distance: 34.1
click at [177, 130] on span "I see that case 165376 is related to a rental car request, my colleagues [PERSO…" at bounding box center [178, 90] width 226 height 79
copy span "165376"
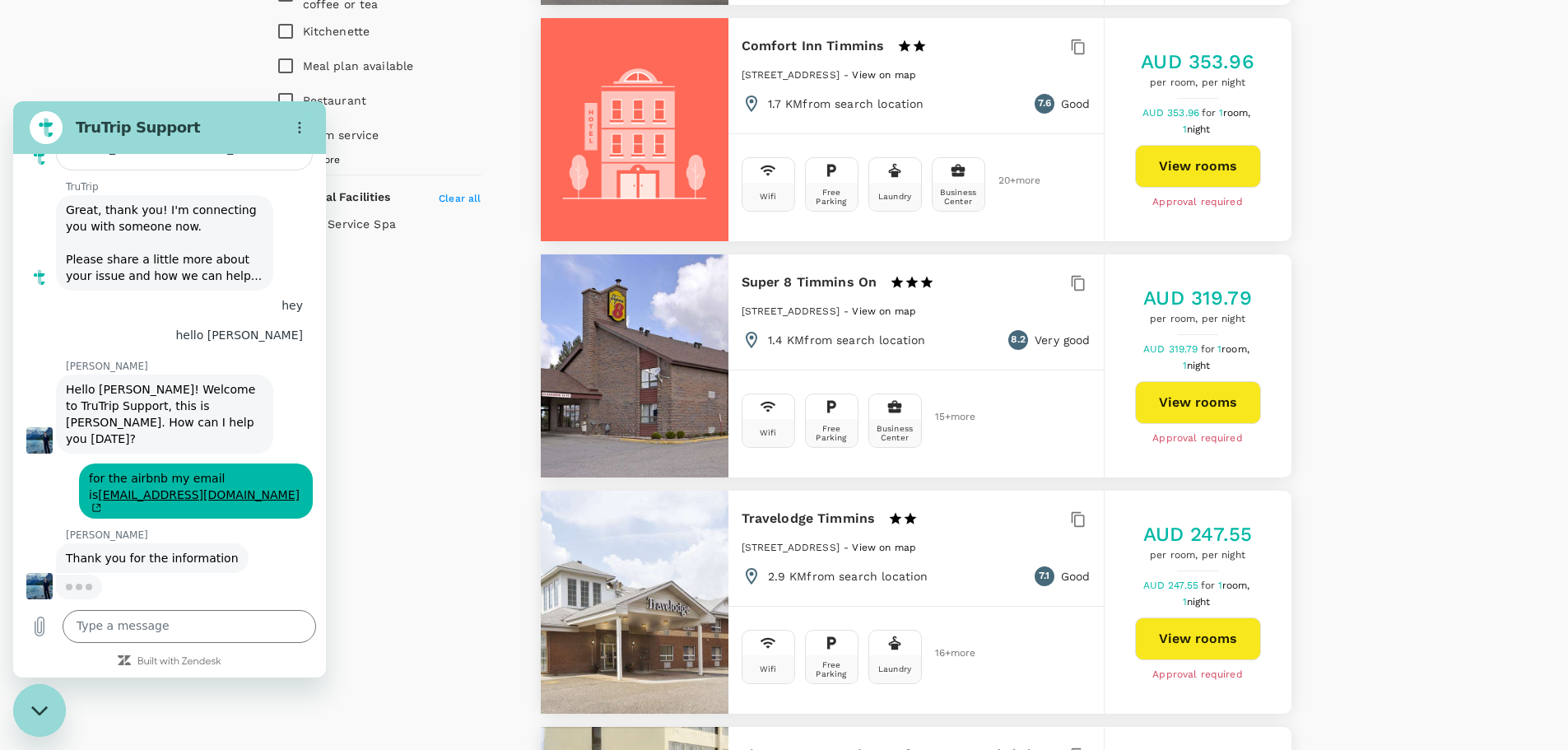
scroll to position [7599, 0]
click at [182, 626] on textarea at bounding box center [189, 626] width 253 height 33
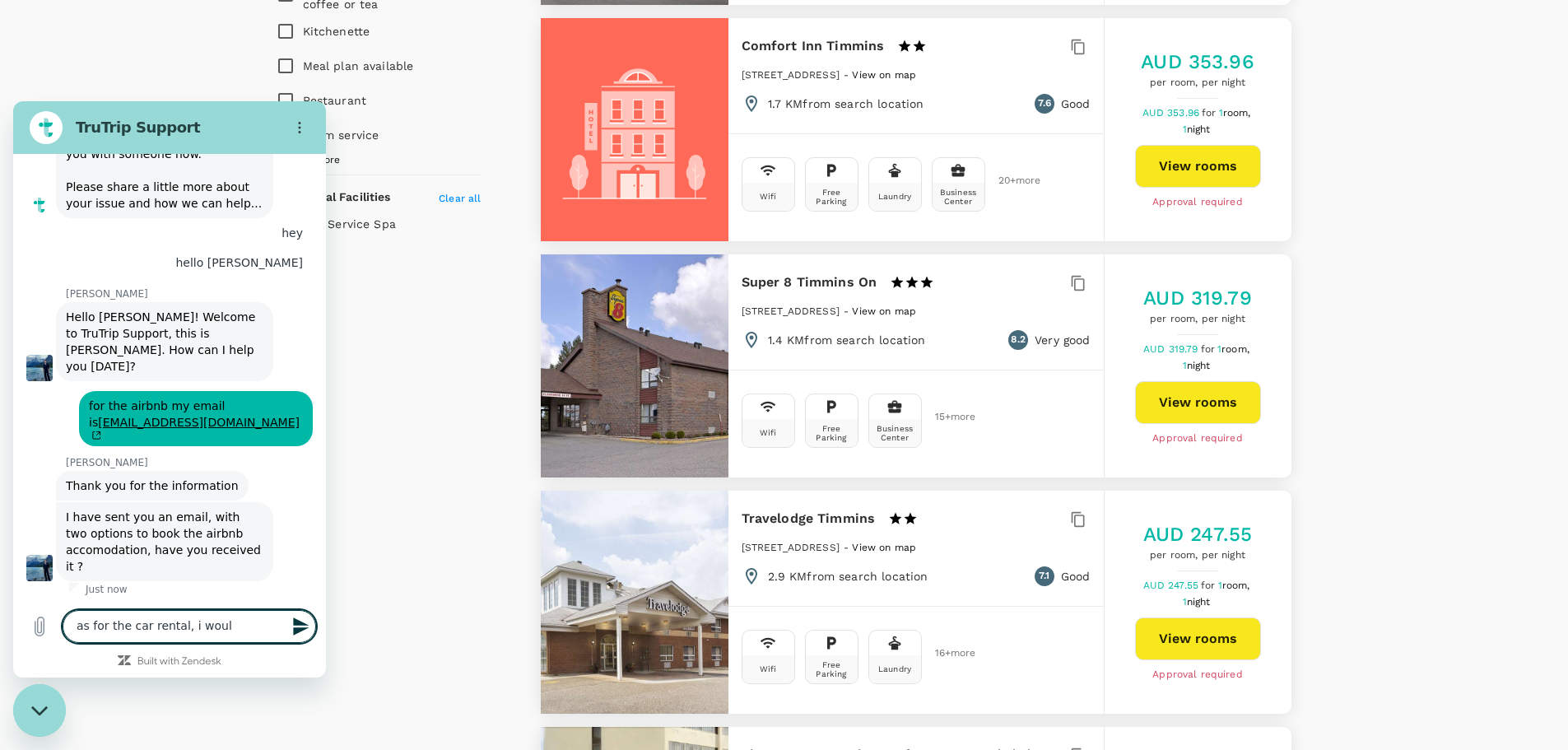
scroll to position [7671, 0]
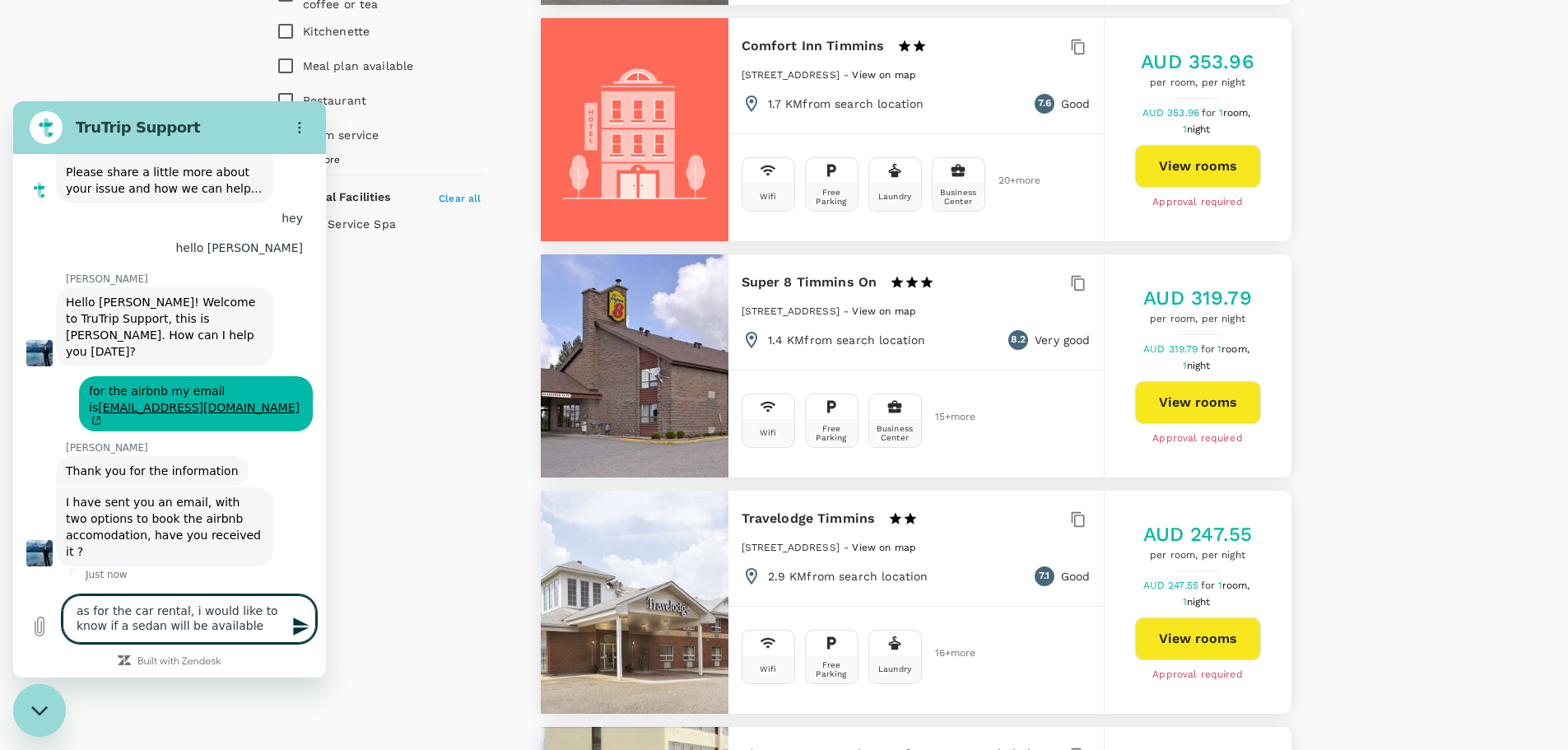
click at [174, 612] on textarea "as for the car rental, i would like to know if a sedan will be available" at bounding box center [189, 618] width 253 height 48
paste textarea "165376"
type textarea "as for the car rental 165376, i would like to know if a sedan will be available"
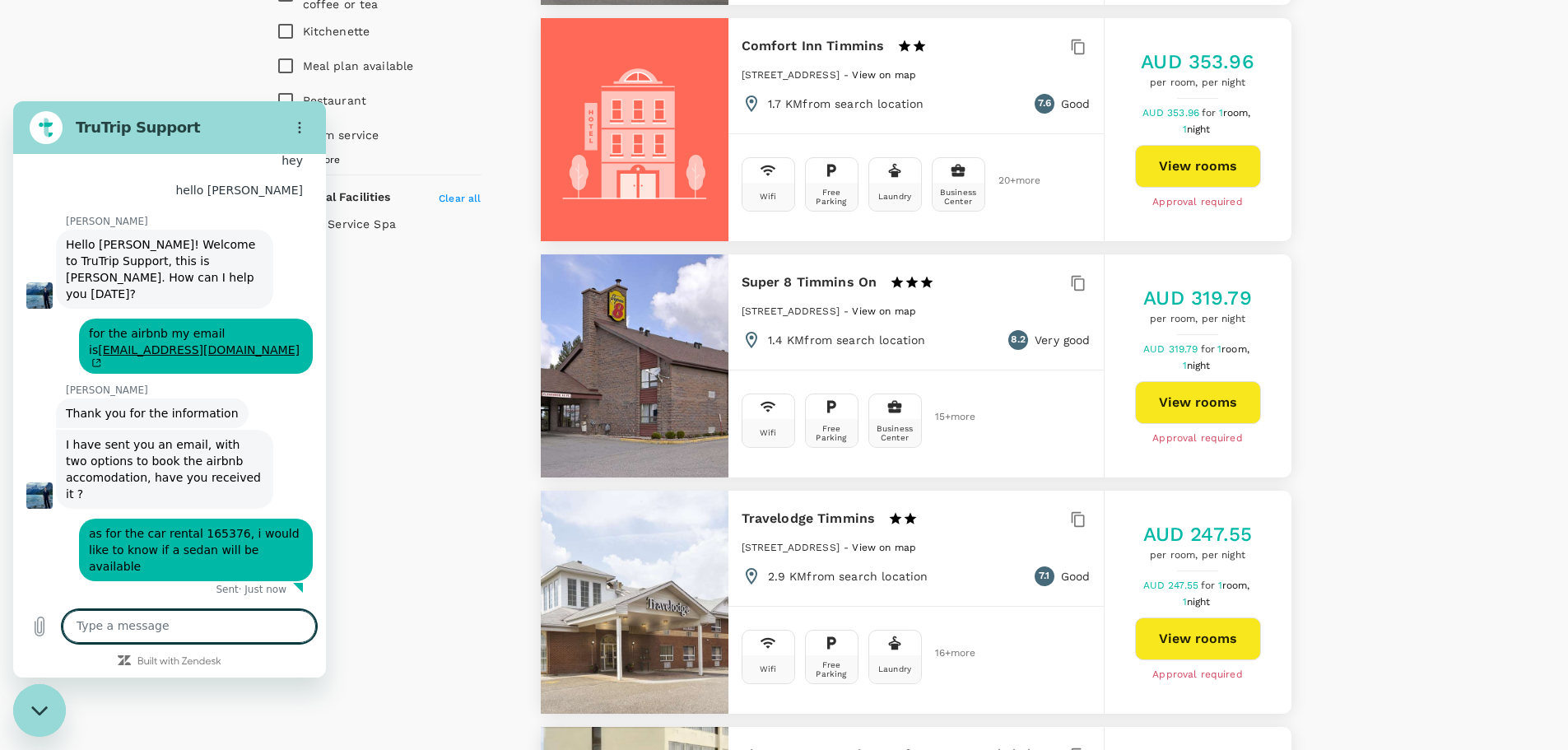
scroll to position [7727, 0]
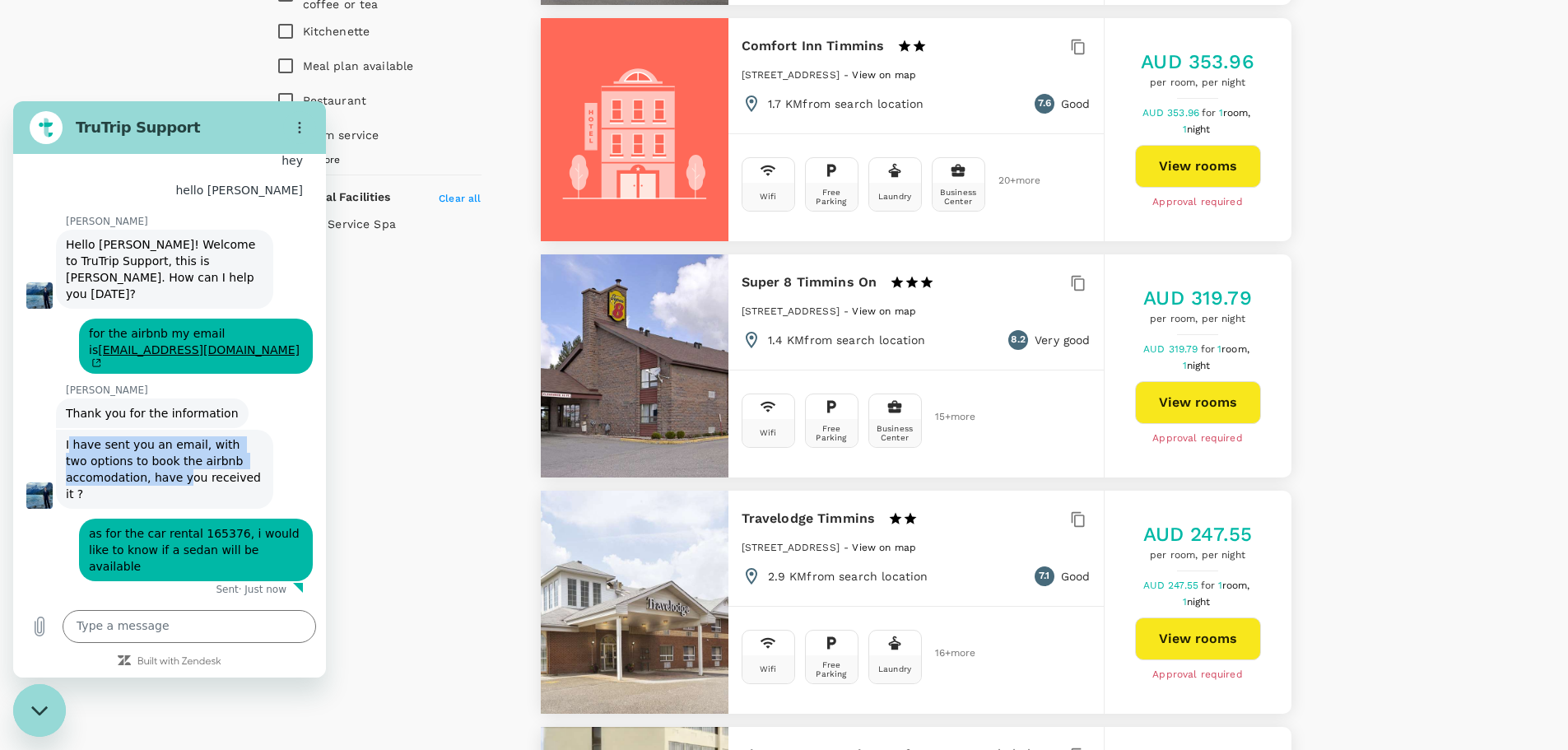
drag, startPoint x: 68, startPoint y: 466, endPoint x: 183, endPoint y: 498, distance: 119.4
click at [182, 498] on span "I have sent you an email, with two options to book the airbnb accomodation, hav…" at bounding box center [165, 469] width 199 height 62
click at [210, 501] on div "[PERSON_NAME] says: I have sent you an email, with two options to book the airb…" at bounding box center [164, 470] width 217 height 79
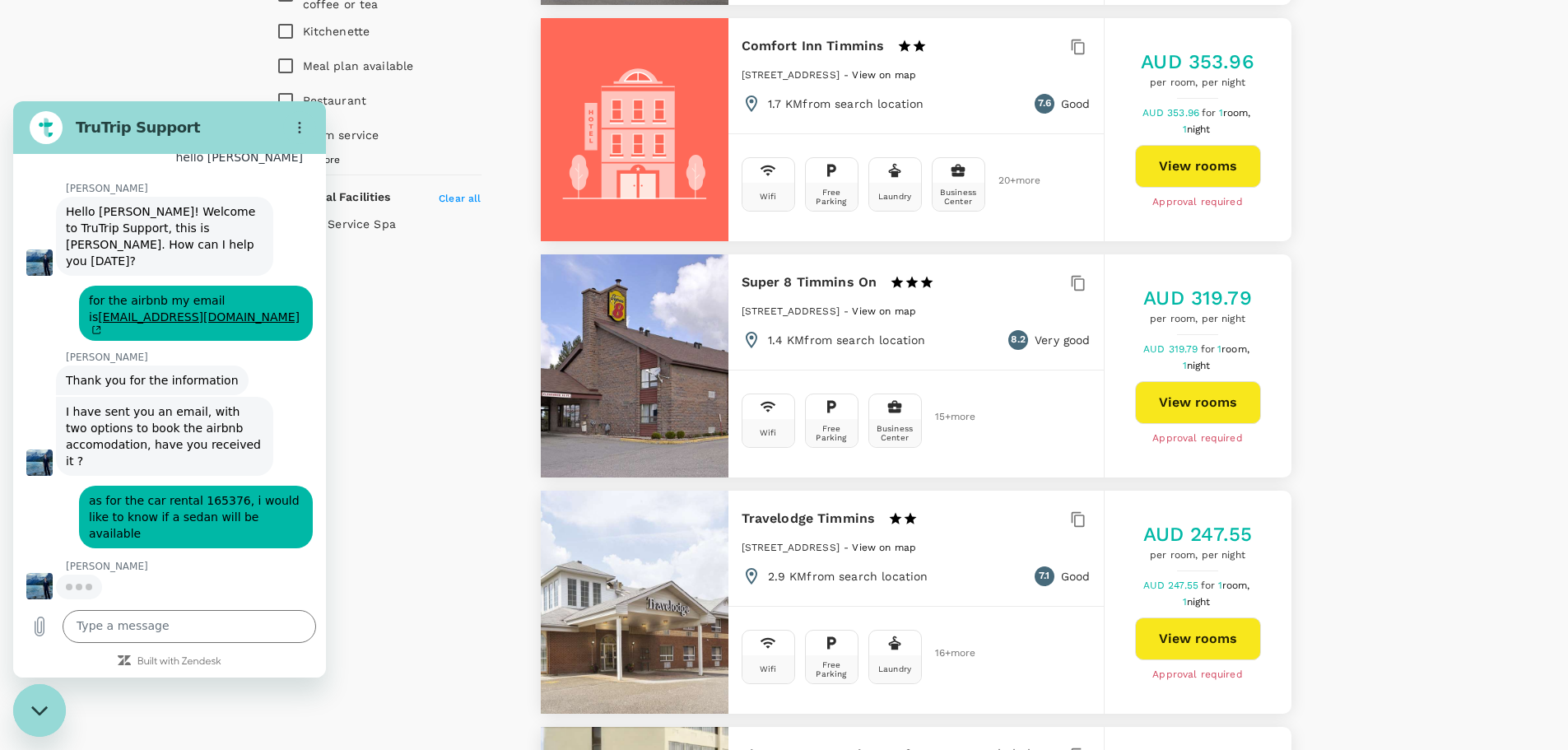
scroll to position [7758, 0]
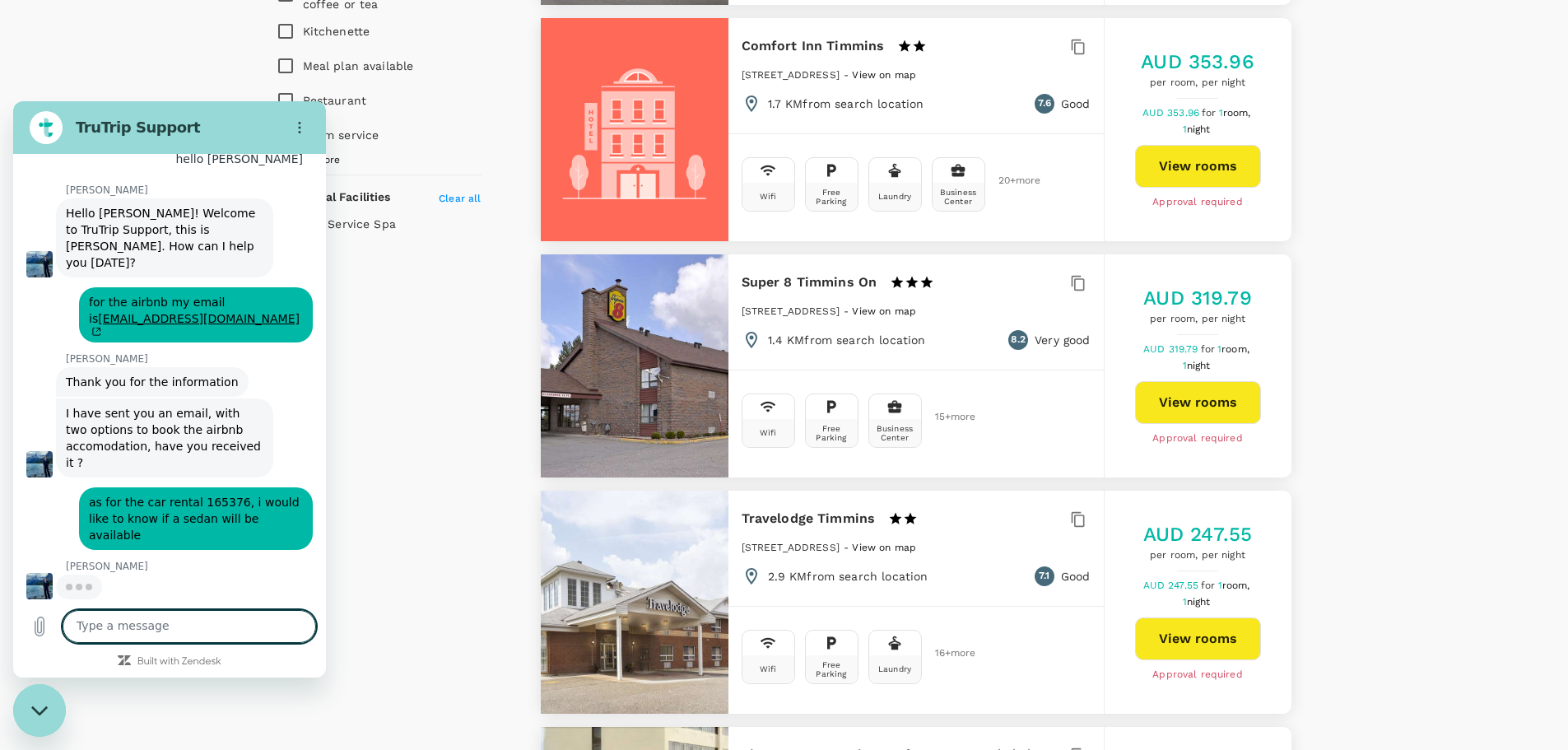
click at [170, 620] on textarea at bounding box center [189, 626] width 253 height 33
type textarea "i will go with option 1"
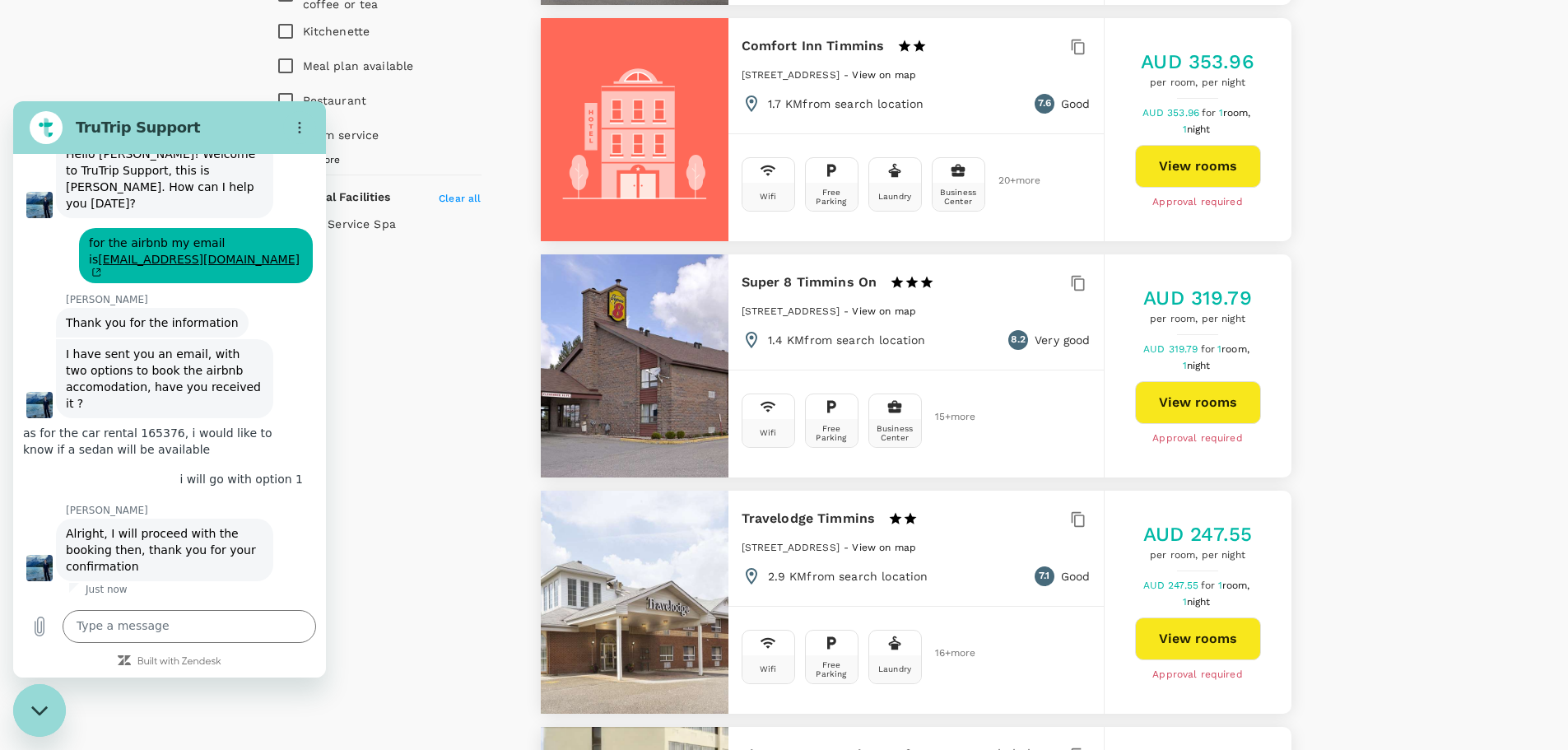
scroll to position [7845, 0]
click at [180, 629] on textarea at bounding box center [189, 626] width 253 height 33
type textarea "thanks"
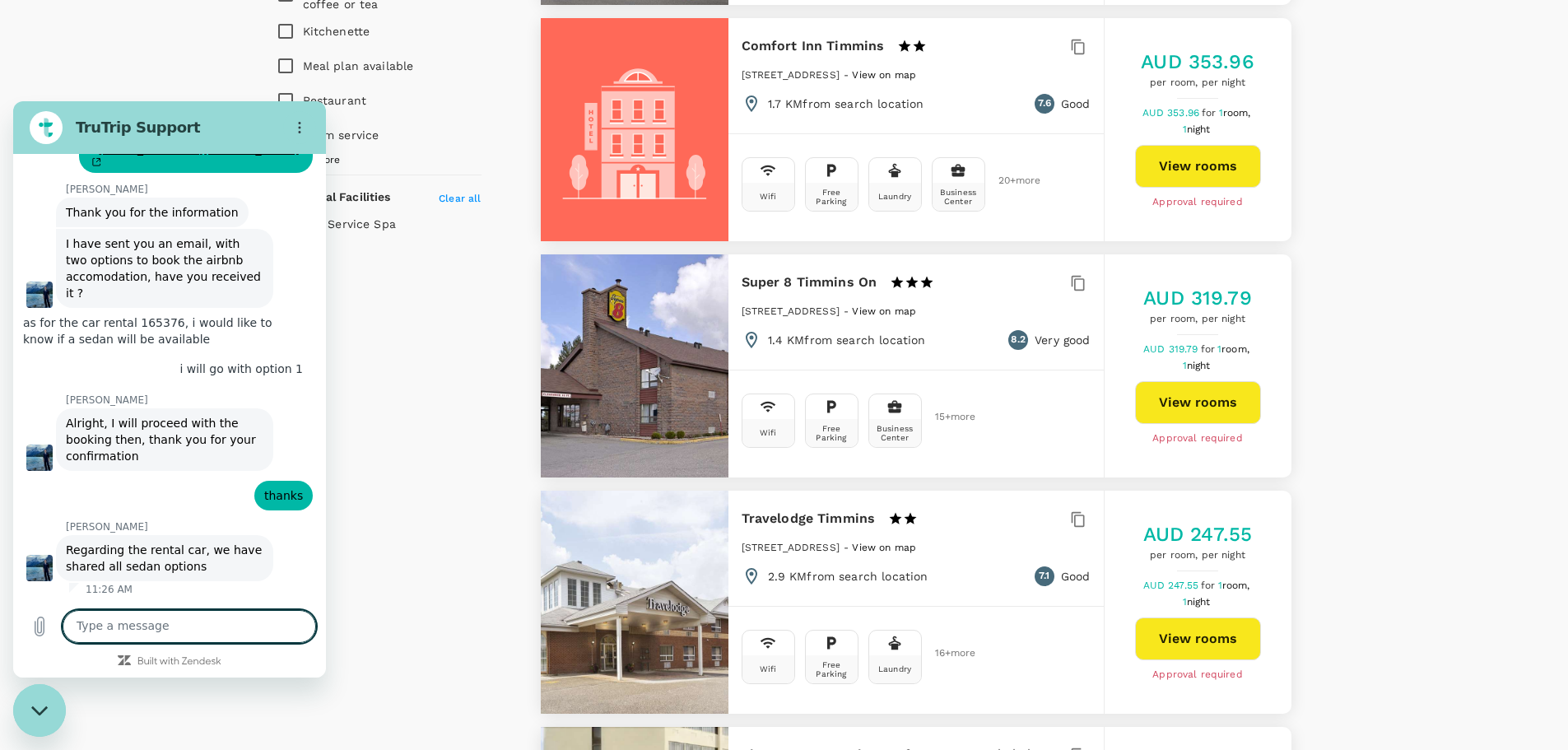
scroll to position [7956, 0]
click at [174, 626] on textarea at bounding box center [189, 626] width 253 height 33
click at [186, 632] on textarea at bounding box center [189, 626] width 253 height 33
click at [186, 622] on textarea at bounding box center [189, 626] width 253 height 33
type textarea "one moment"
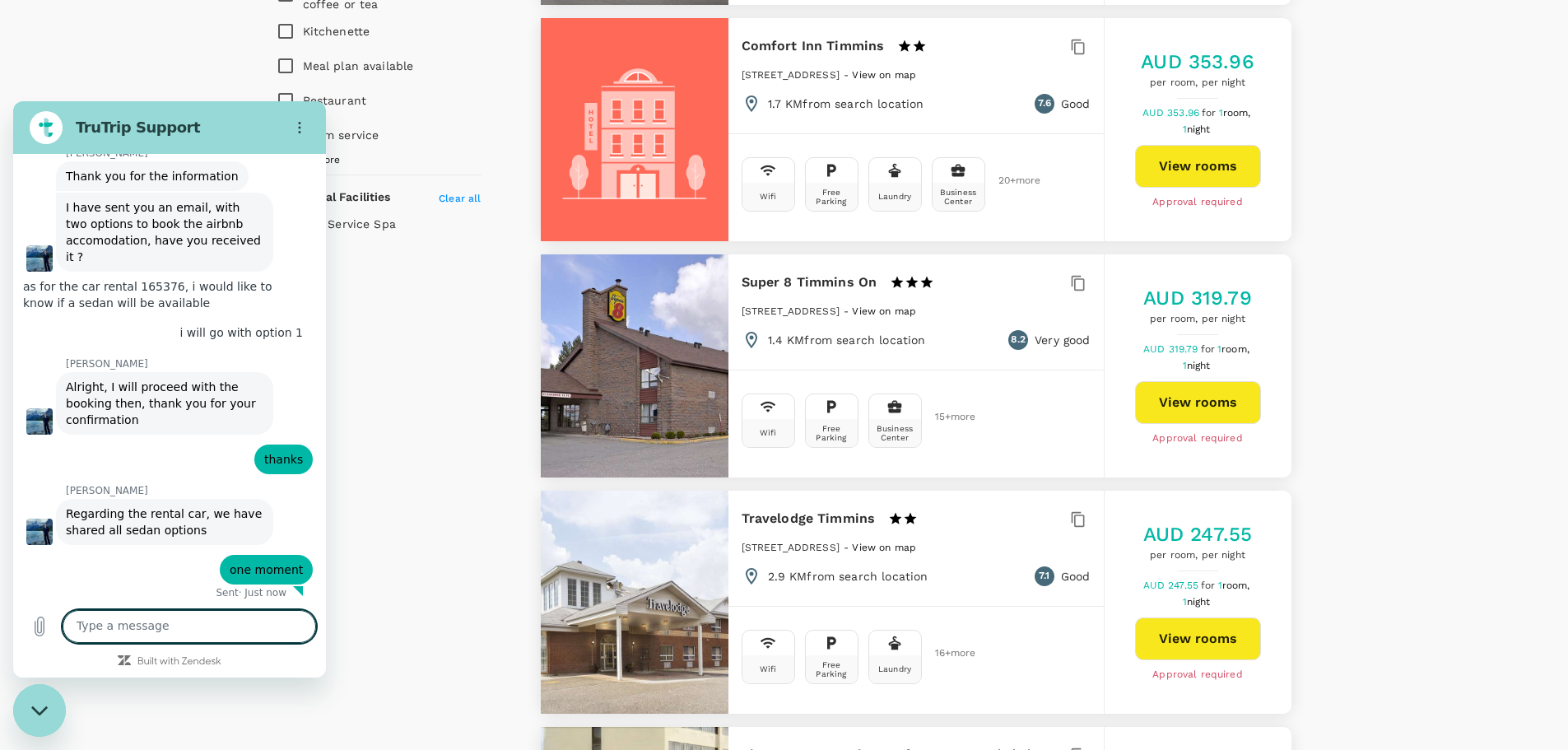
scroll to position [7996, 0]
click at [242, 620] on textarea at bounding box center [189, 626] width 253 height 33
type textarea "oh yes i found it"
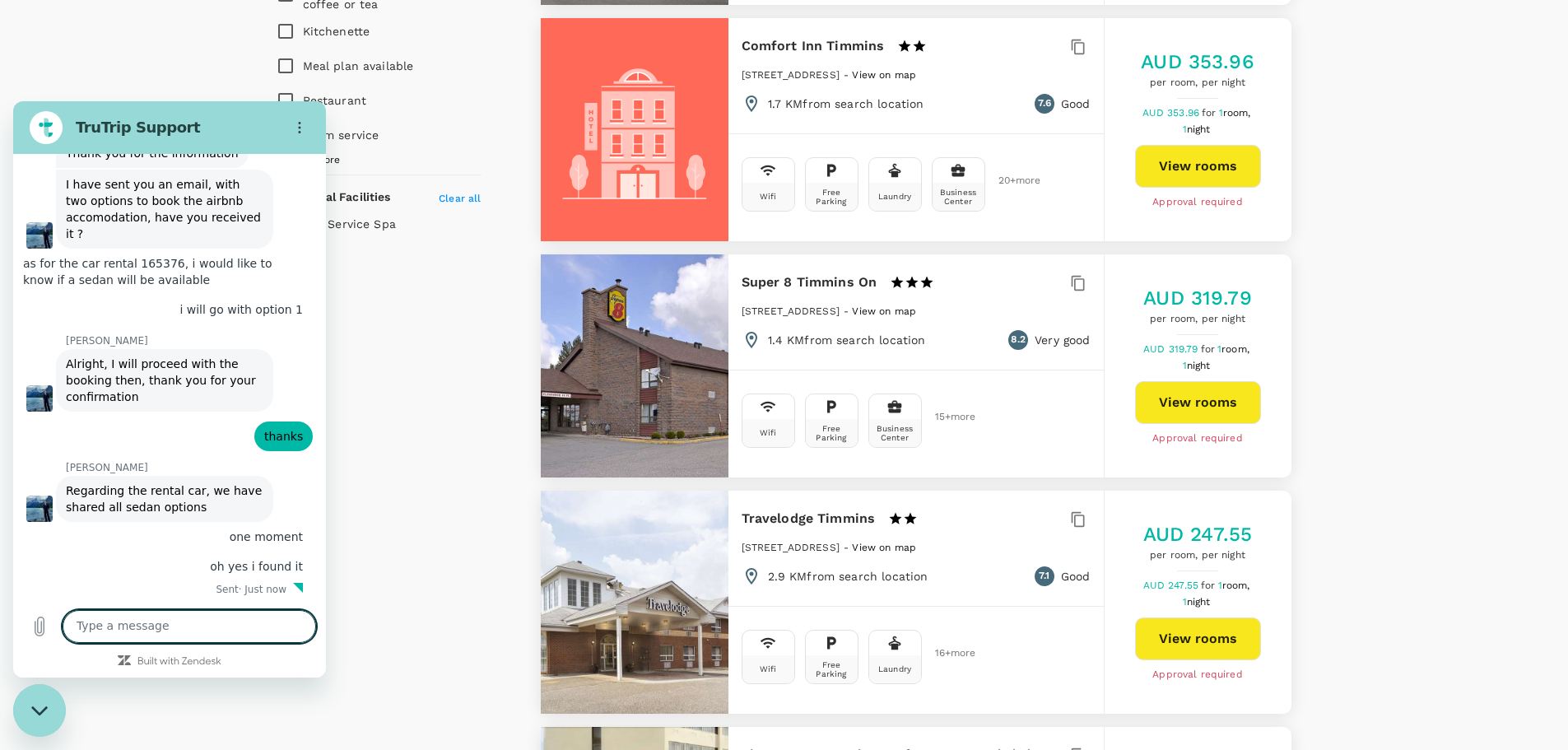
scroll to position [8027, 0]
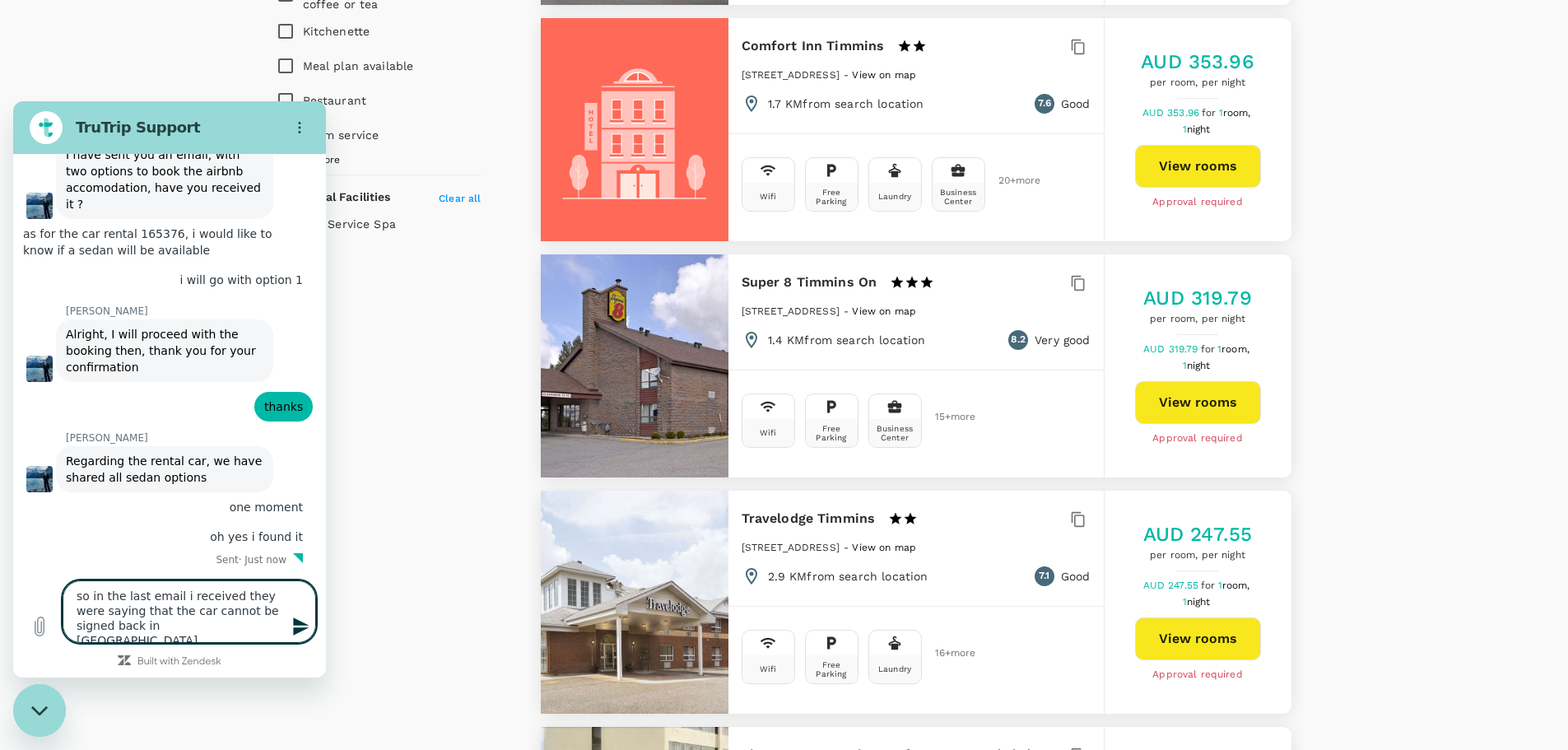
type textarea "so in the last email i received they were saying that the car cannot be signed …"
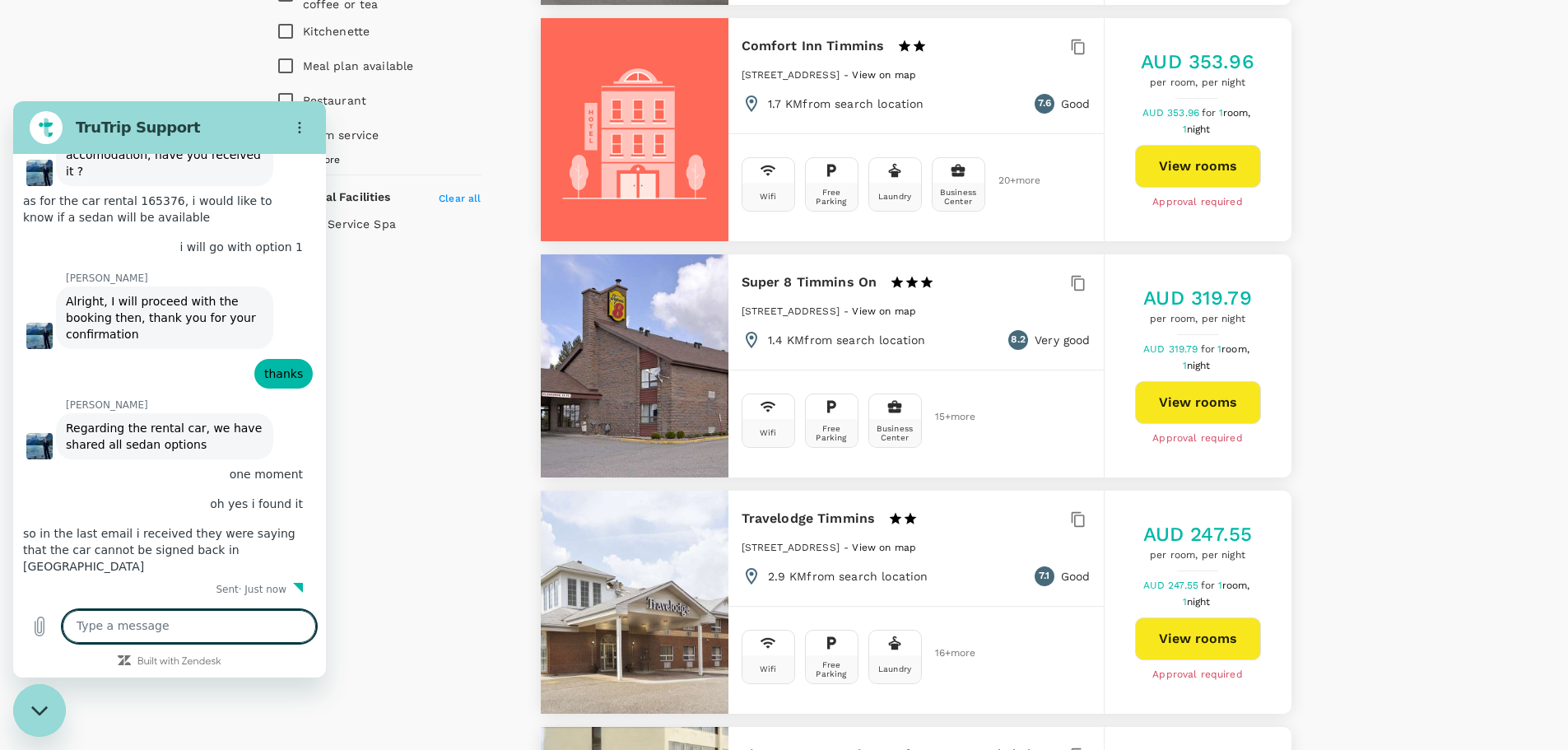
scroll to position [8091, 0]
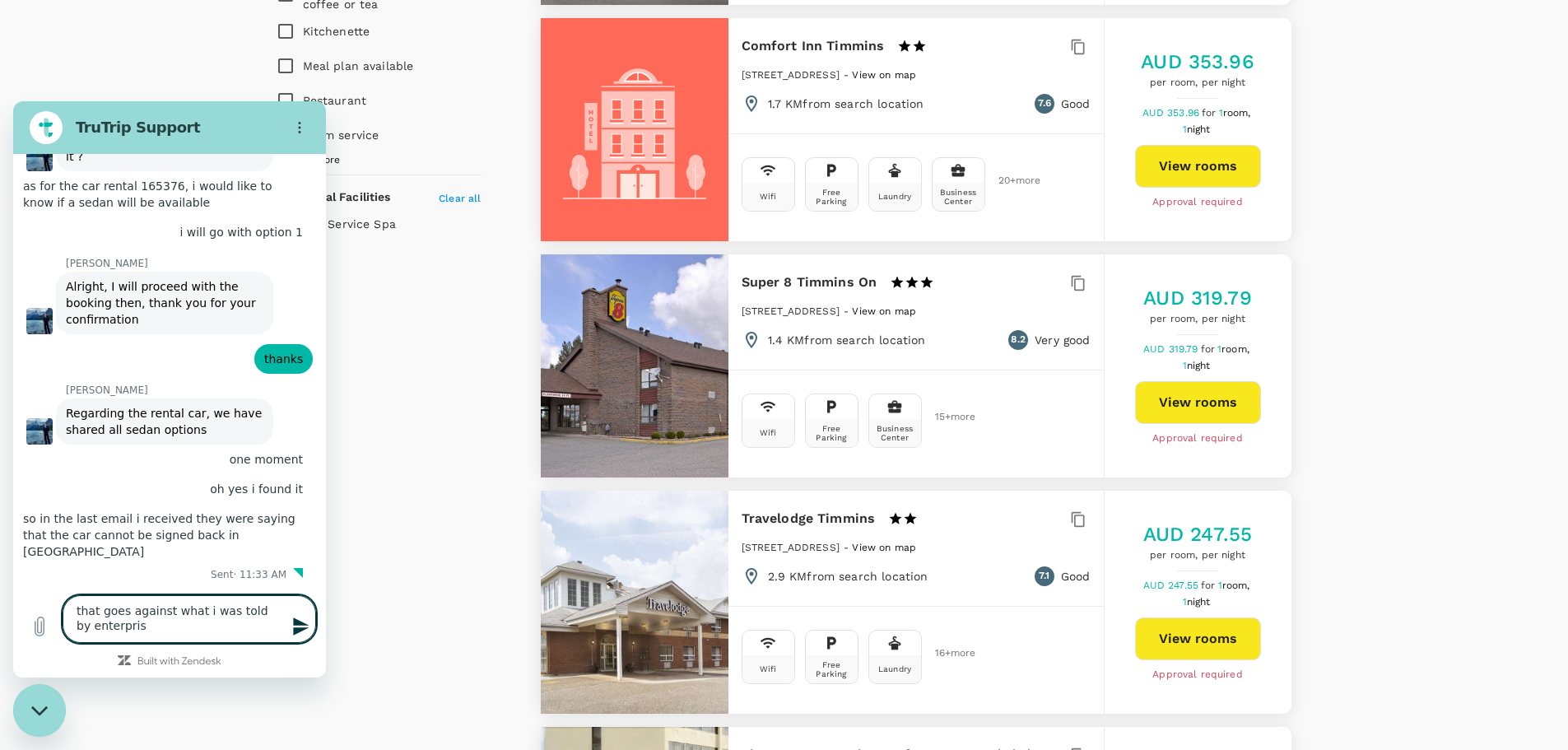
type textarea "that goes against what i was told by enterprise"
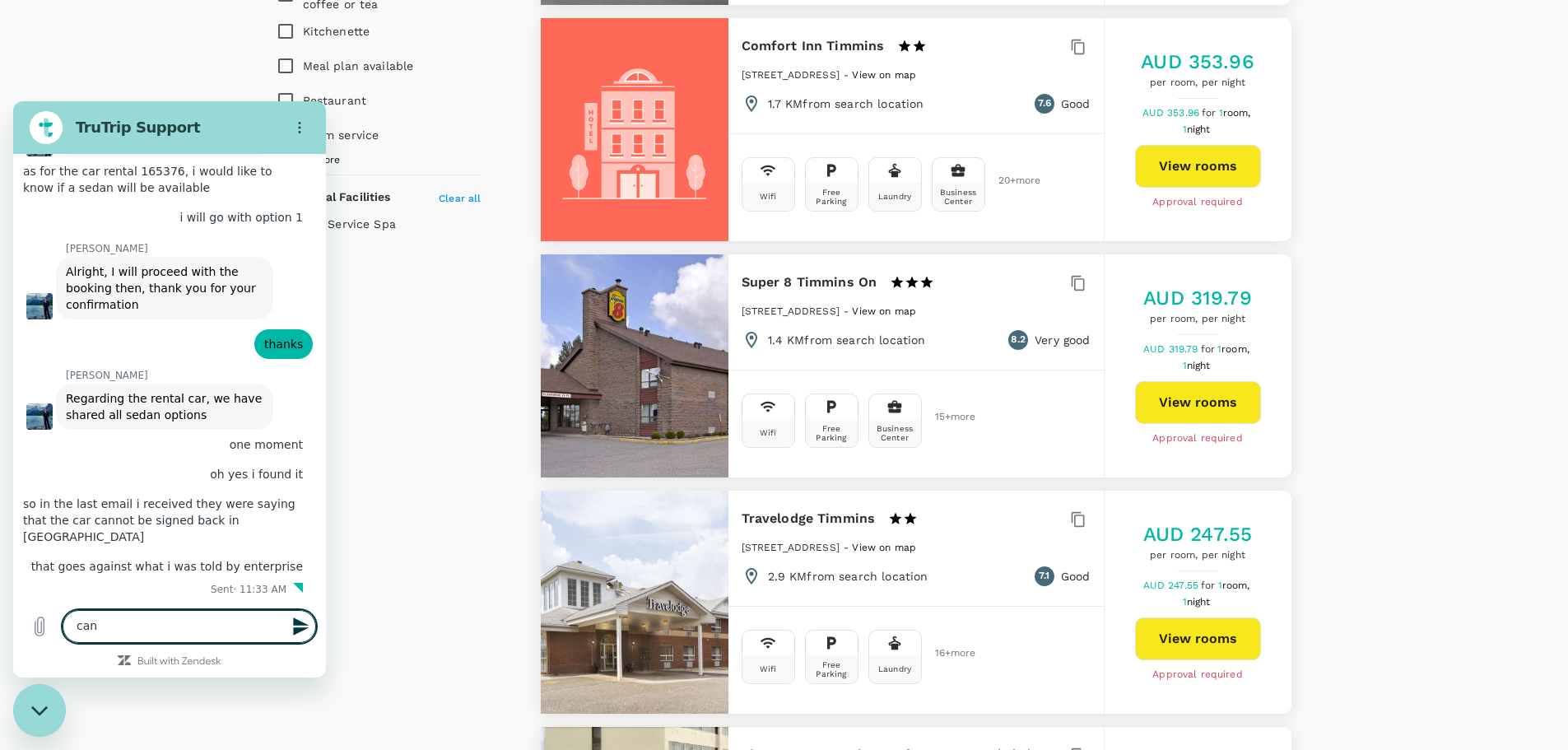
scroll to position [8139, 0]
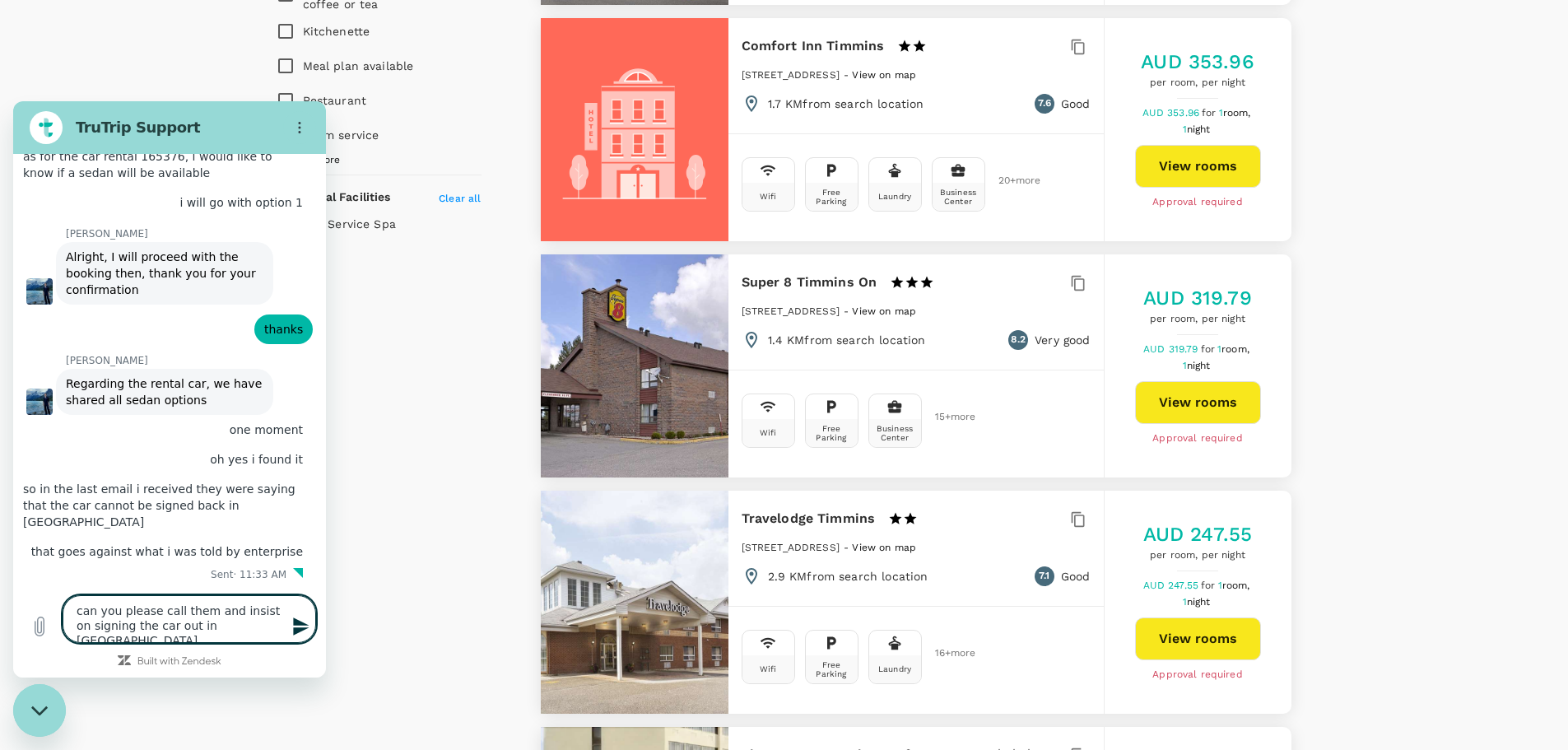
type textarea "can you please call them and insist on signing the car out in [GEOGRAPHIC_DATA]?"
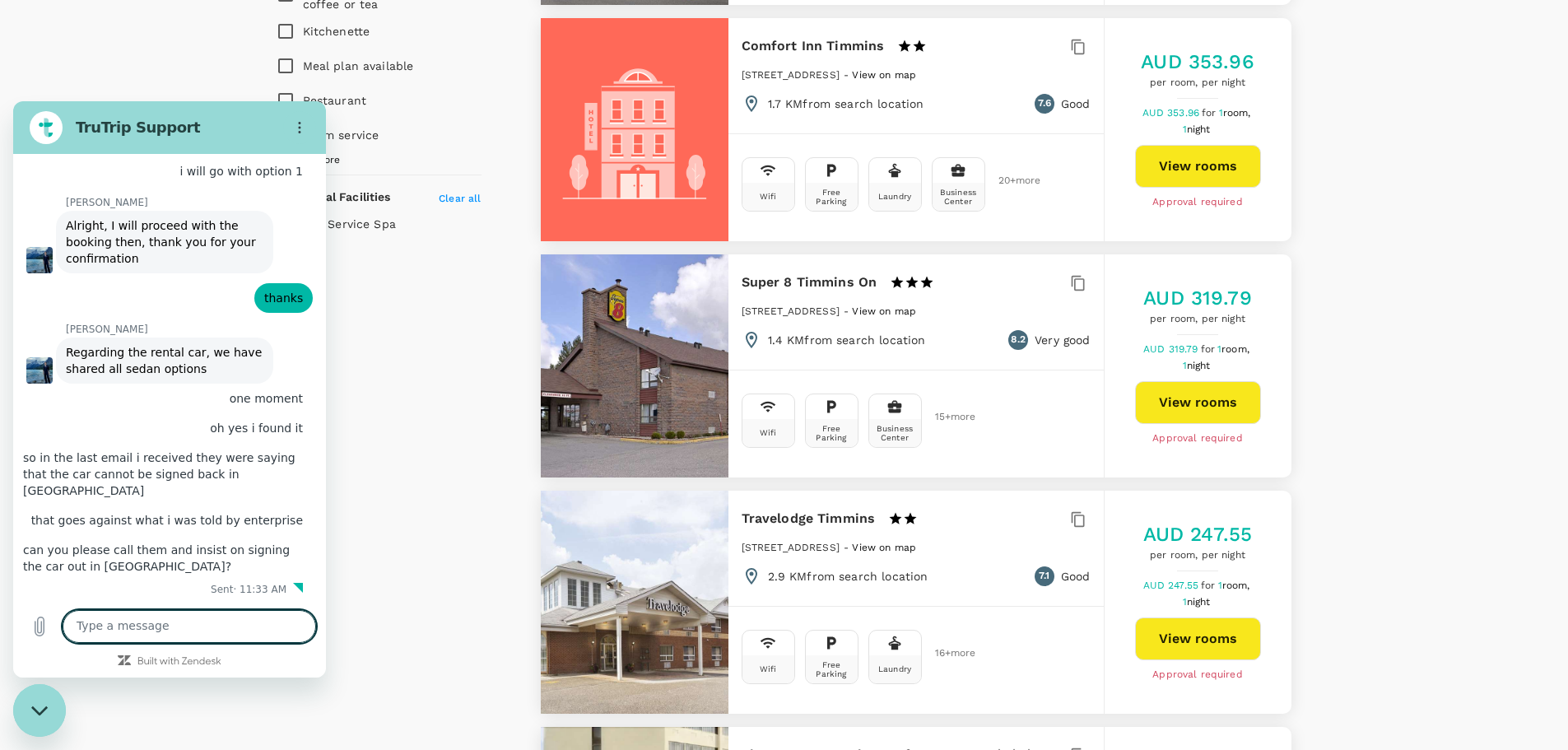
scroll to position [8187, 0]
click at [275, 631] on textarea at bounding box center [189, 626] width 253 height 33
paste textarea "I only need the car from 09:00 to 14:00 on [DATE]"
type textarea "I only need the car from 09:00 to 14:00 on [DATE]"
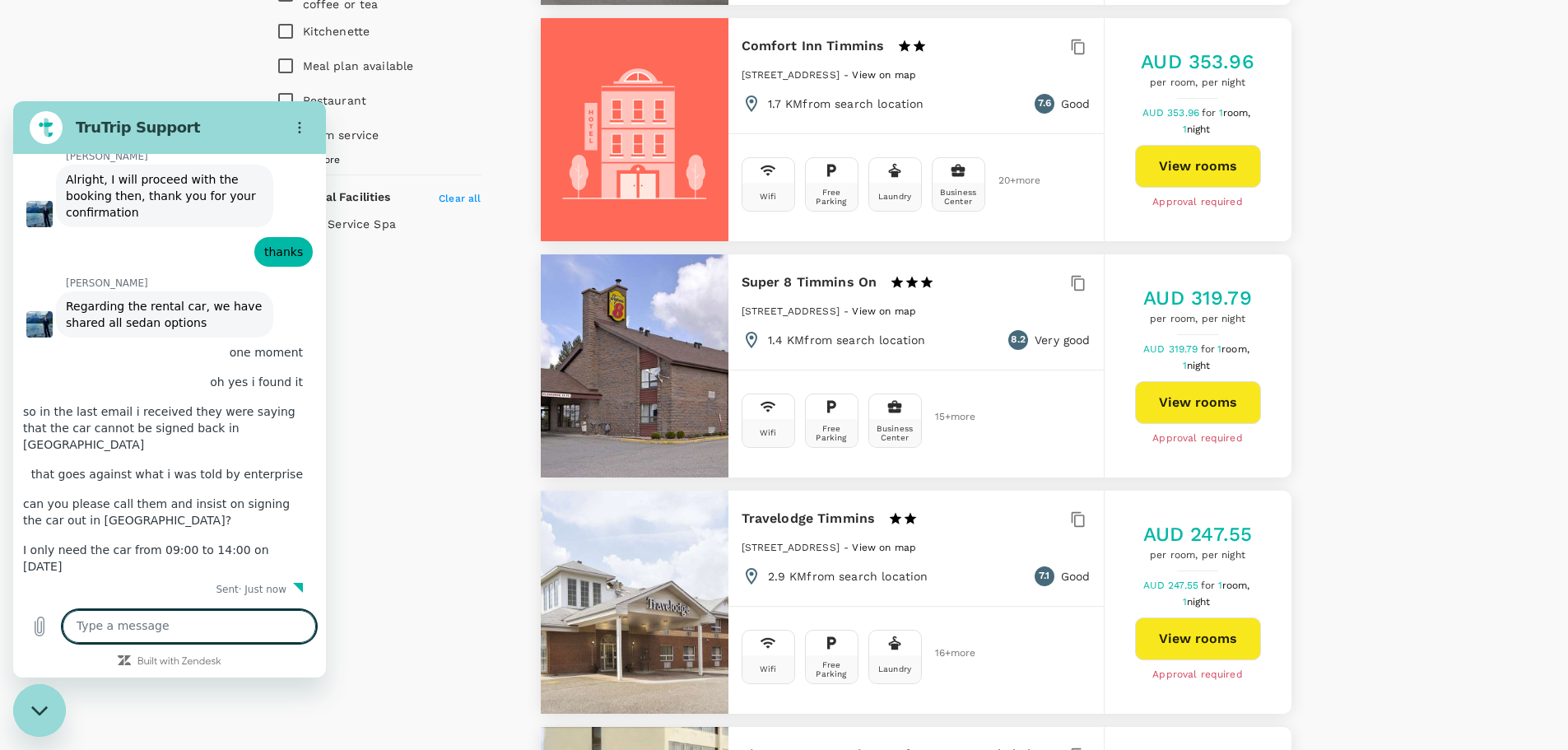
scroll to position [8234, 0]
click at [233, 620] on textarea at bounding box center [189, 626] width 253 height 33
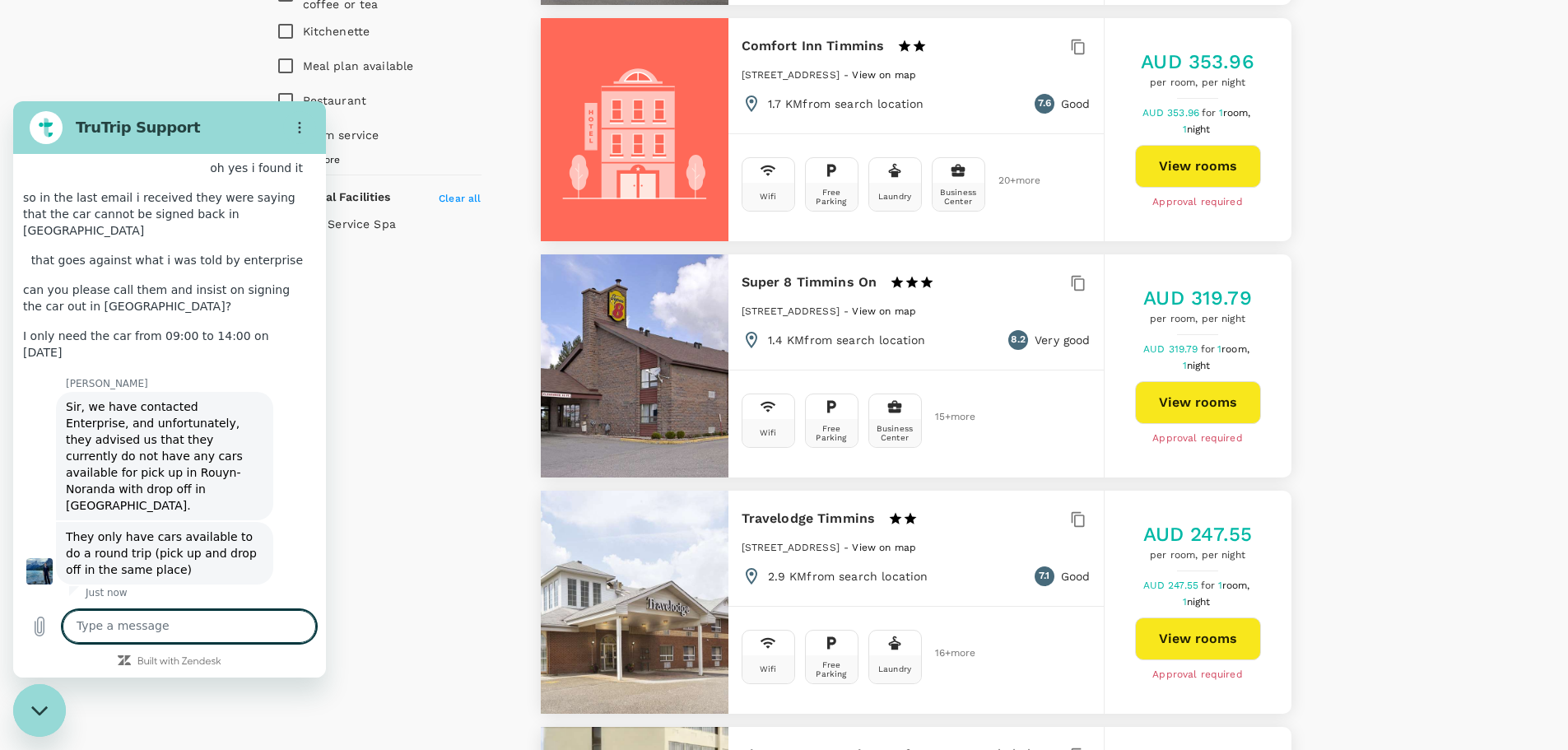
scroll to position [8418, 0]
click at [235, 626] on textarea at bounding box center [189, 626] width 253 height 33
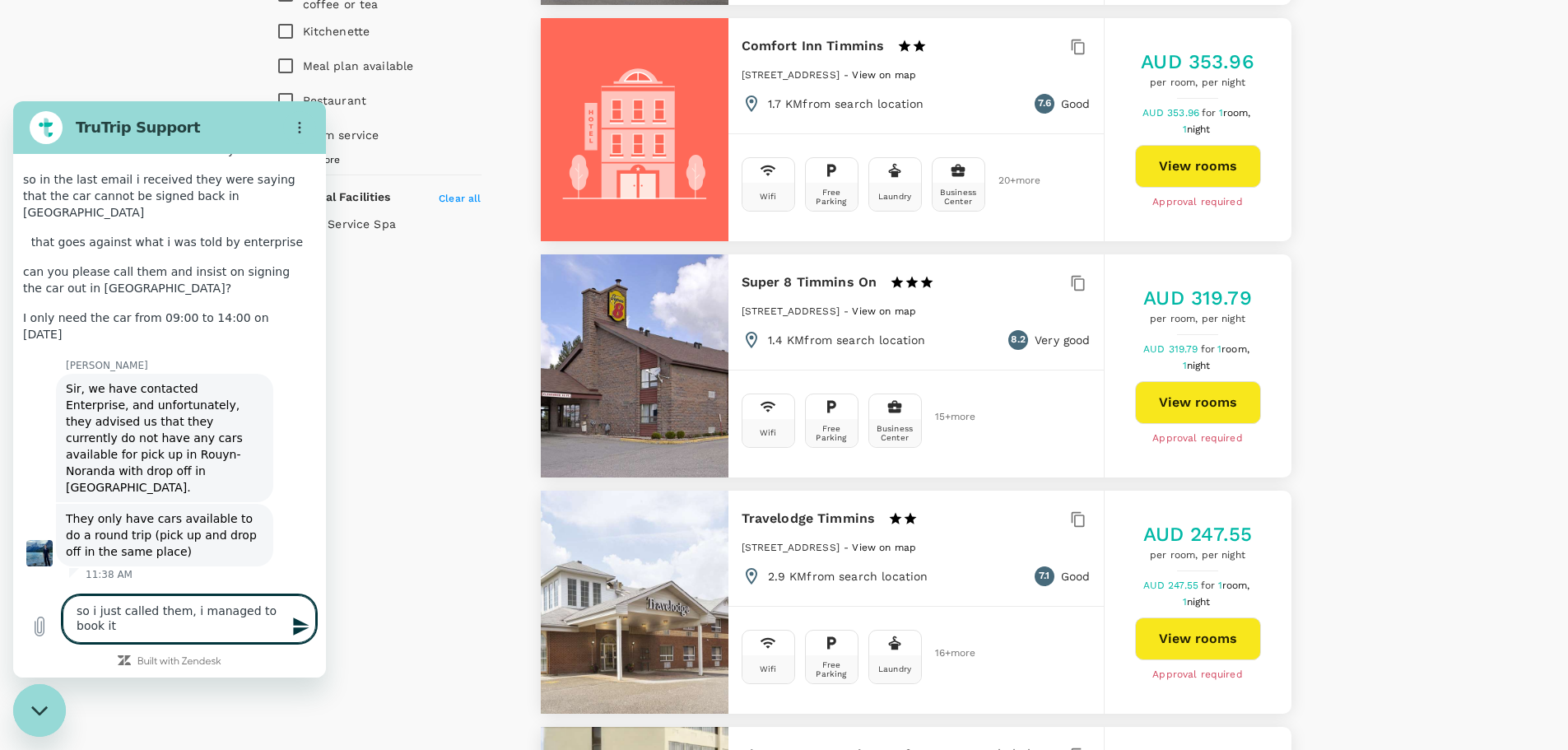
scroll to position [8433, 0]
click at [229, 630] on textarea "so i just called them, i managed to book it" at bounding box center [189, 618] width 253 height 48
type textarea "so i just called them, i managed to book it with drop off at timmins"
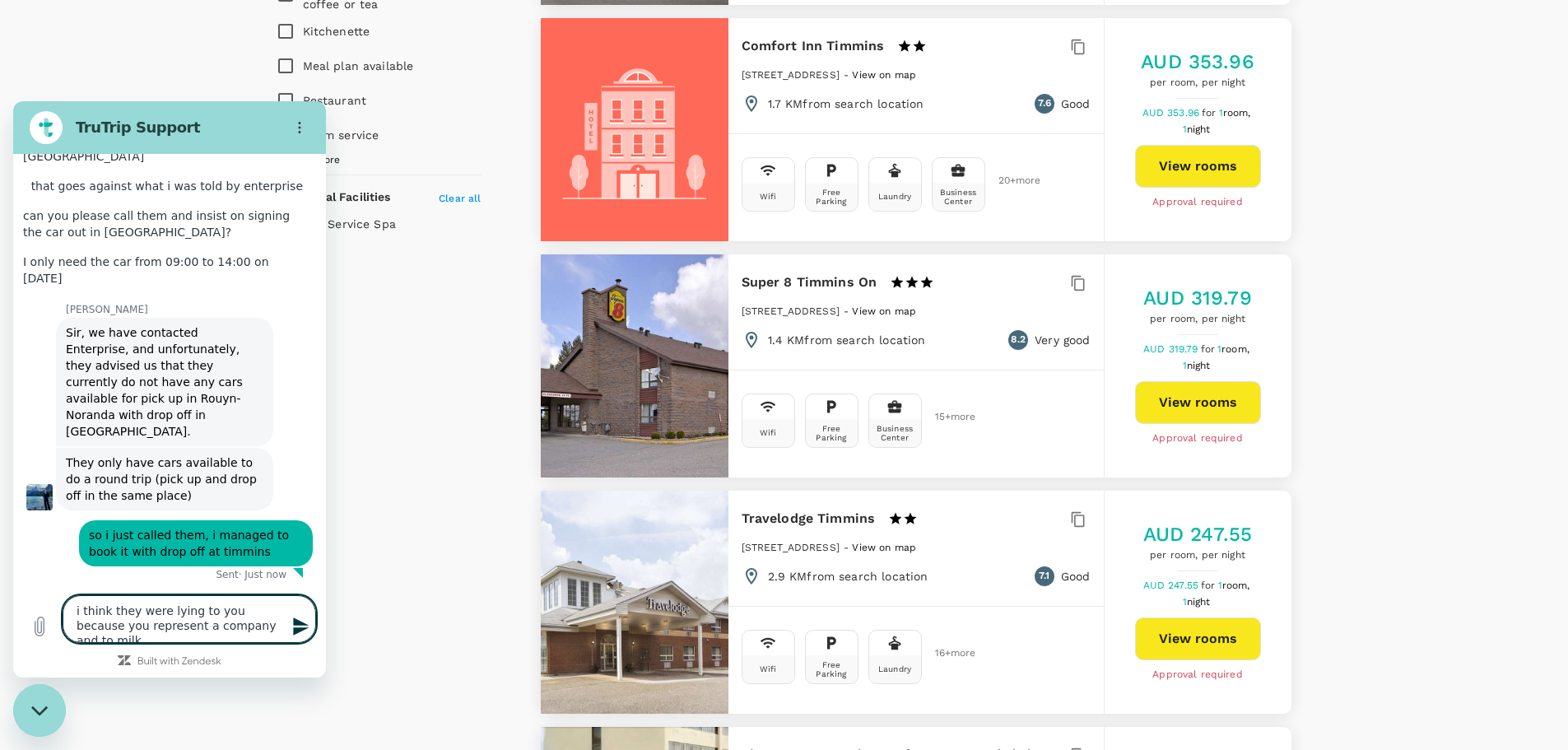
scroll to position [8489, 0]
click at [274, 630] on textarea "i think they were lying to you because you represent a company and to milk" at bounding box center [189, 618] width 253 height 48
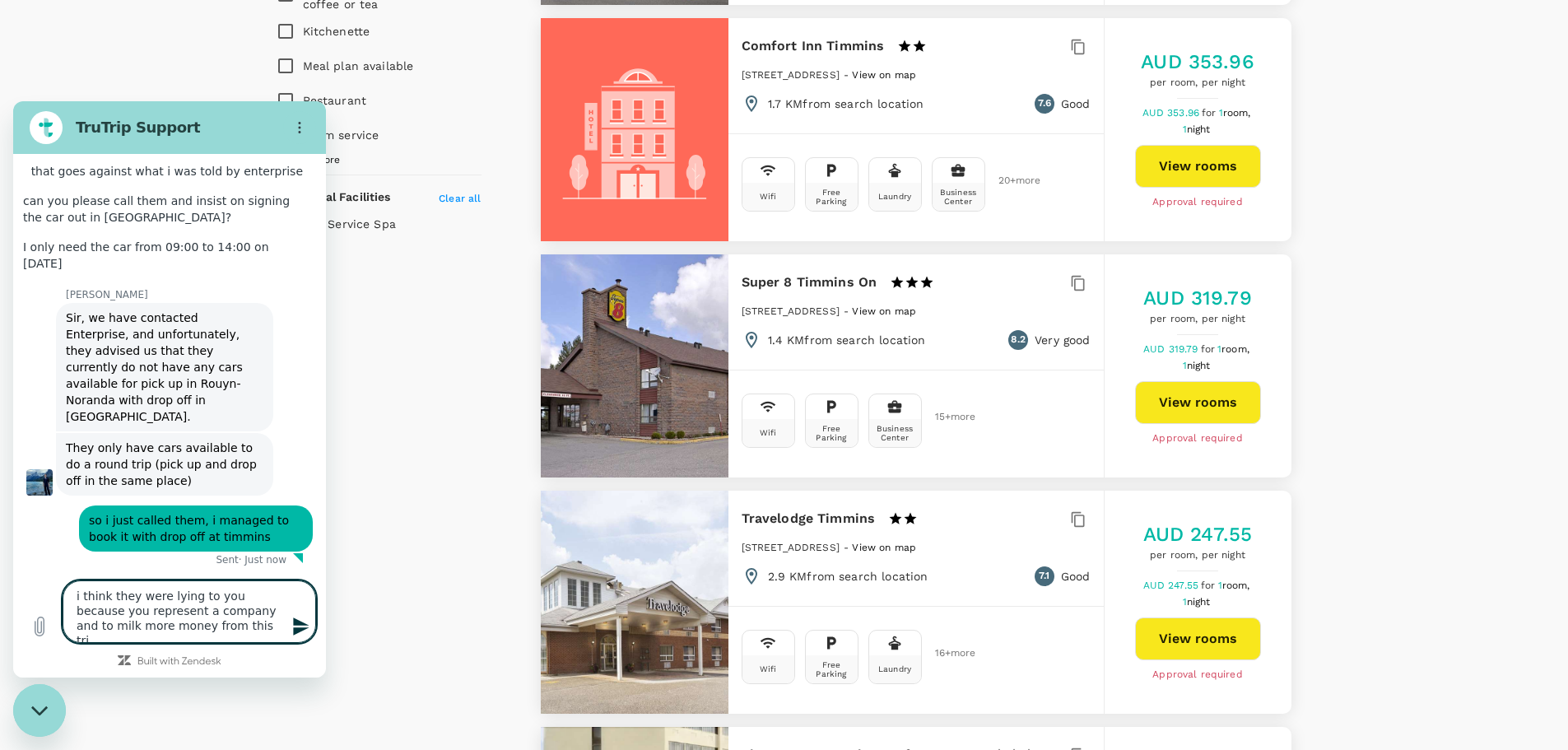
type textarea "i think they were lying to you because you represent a company and to milk more…"
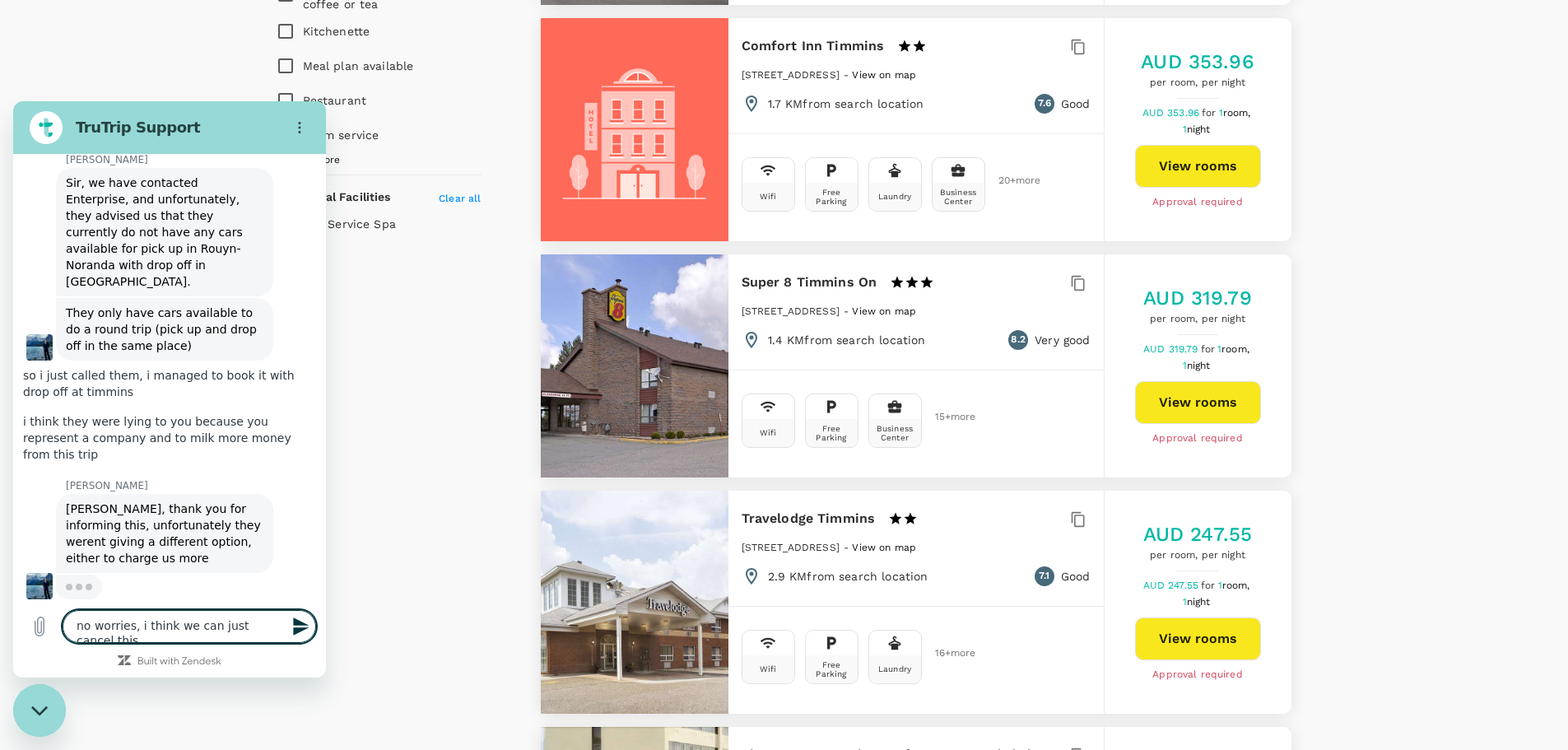
scroll to position [8652, 0]
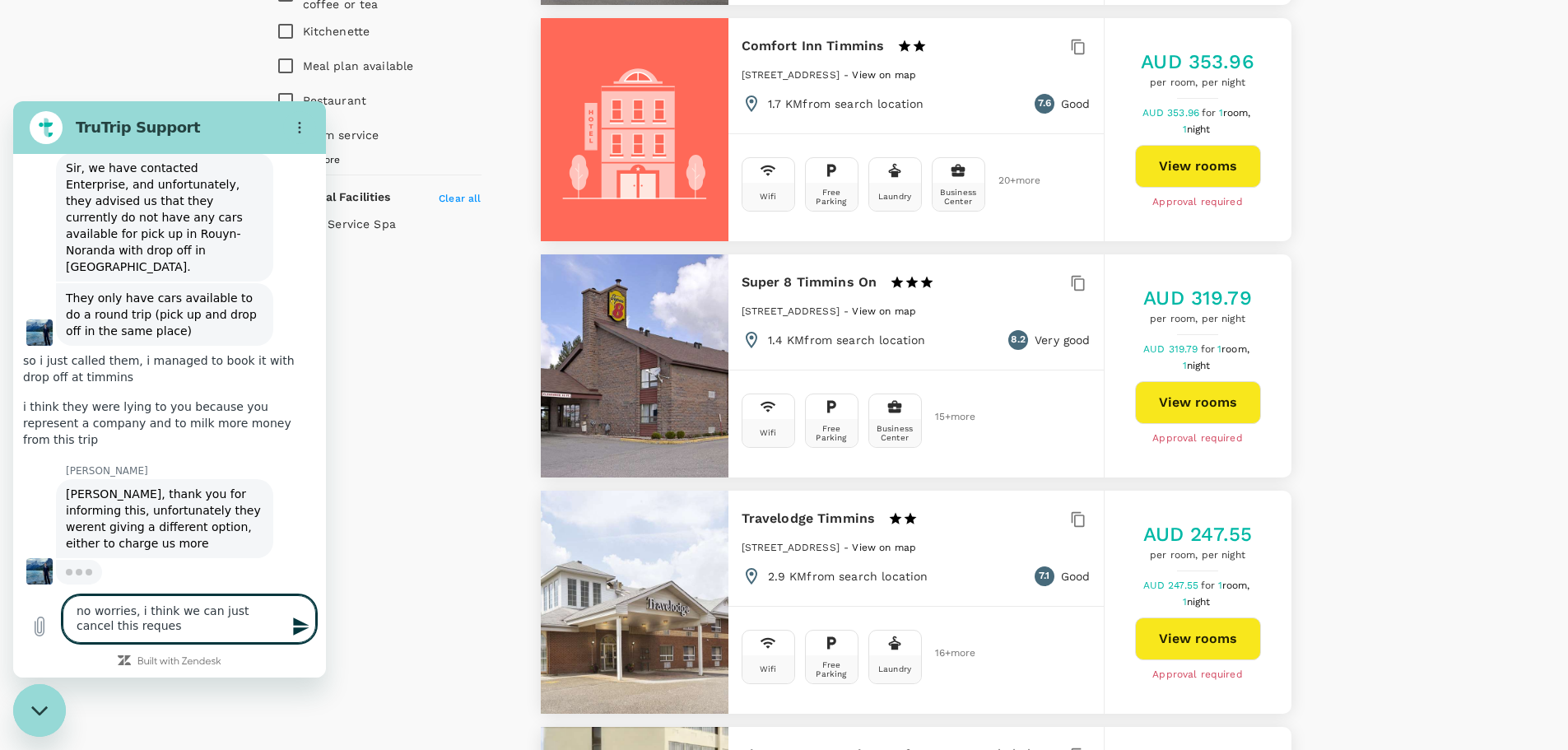
type textarea "no worries, i think we can just cancel this request"
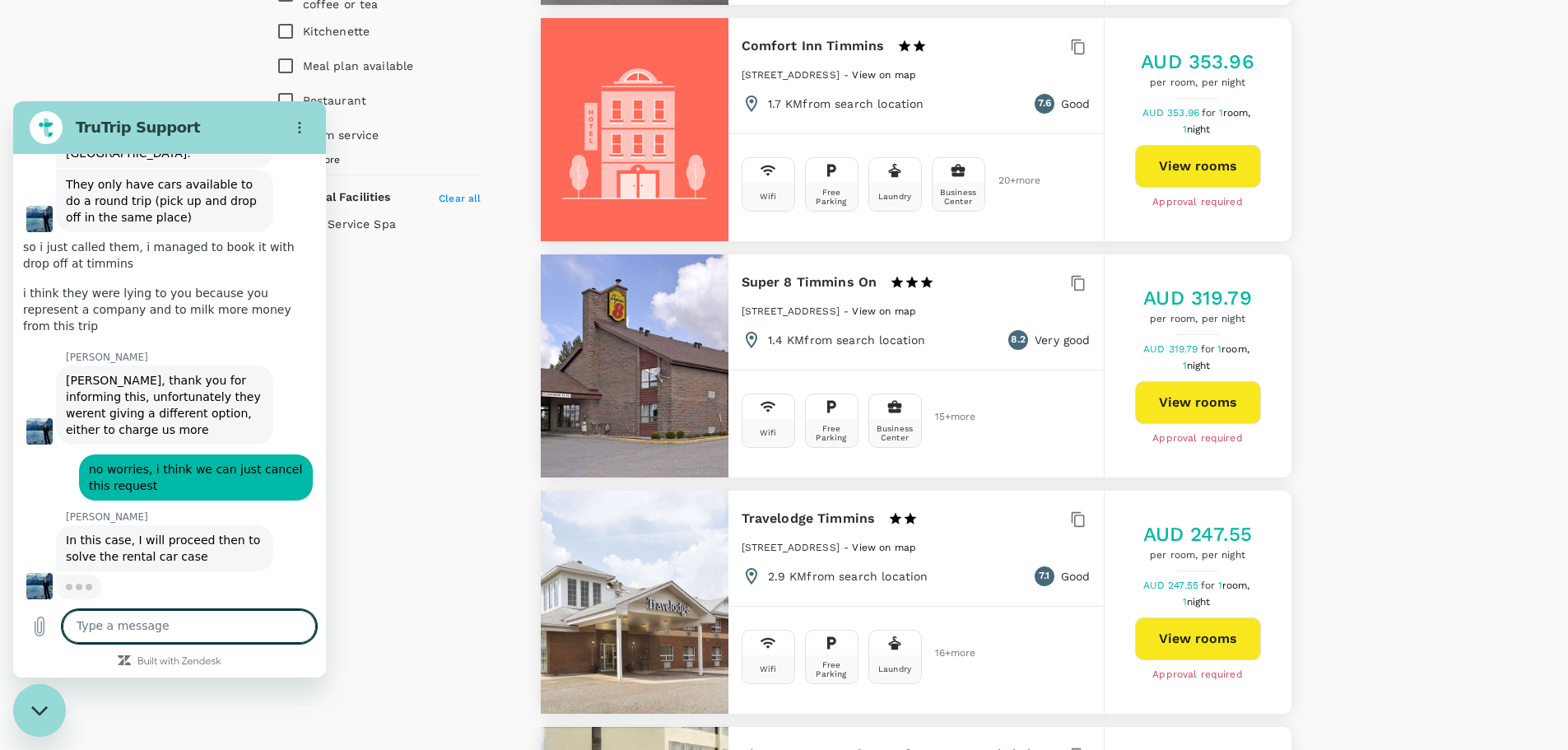
scroll to position [8777, 0]
click at [228, 625] on textarea at bounding box center [189, 626] width 253 height 33
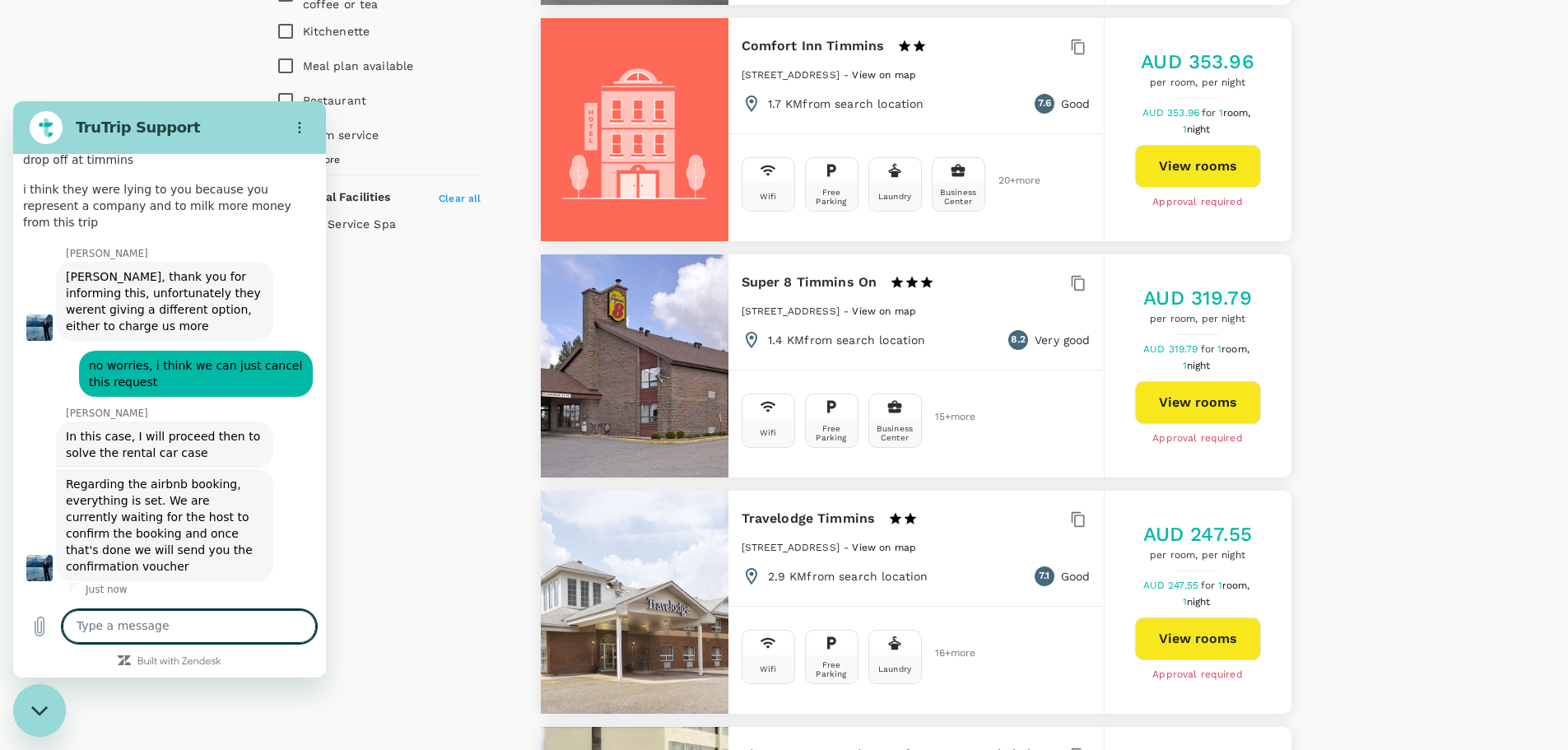
scroll to position [8883, 0]
click at [245, 627] on textarea at bounding box center [189, 626] width 253 height 33
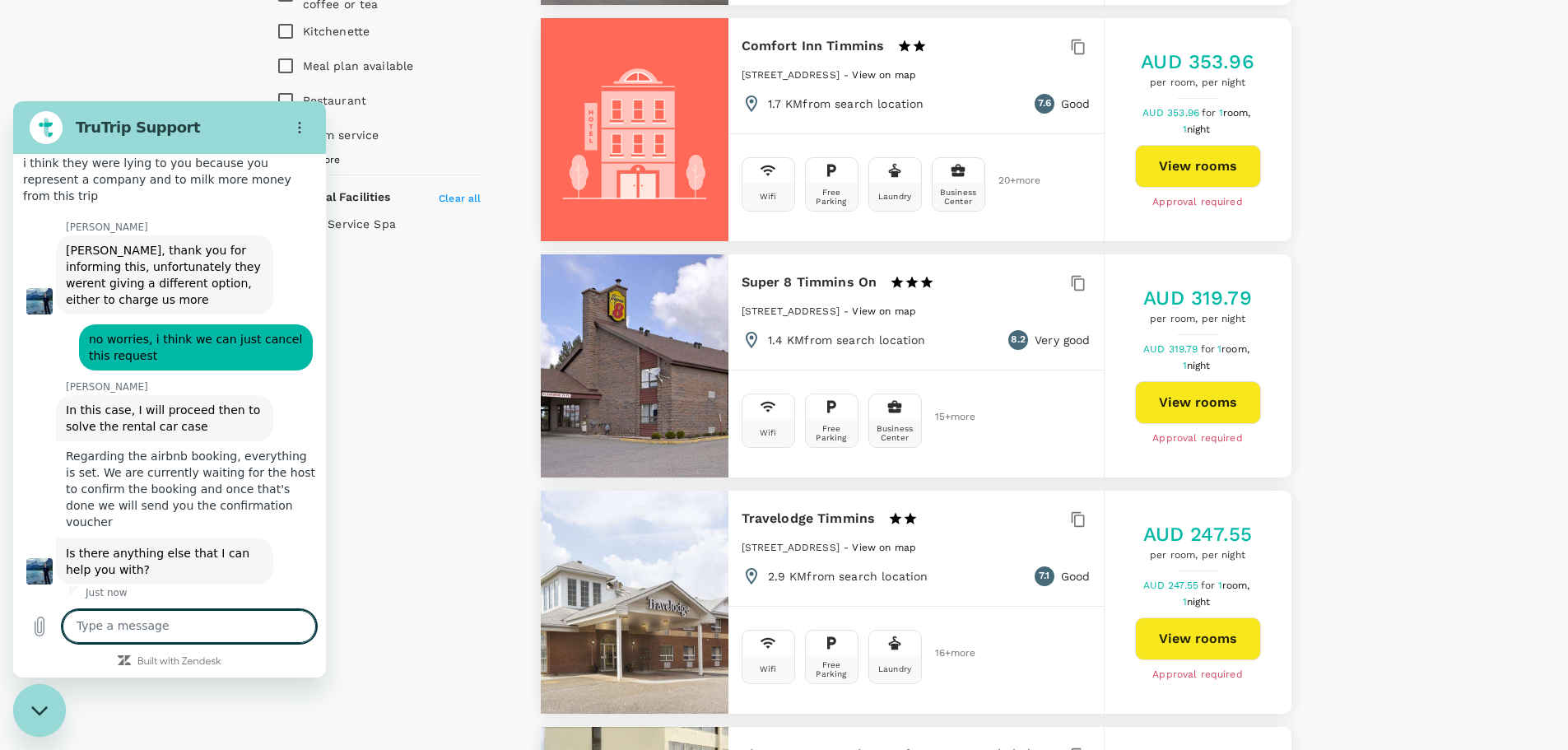
scroll to position [8930, 0]
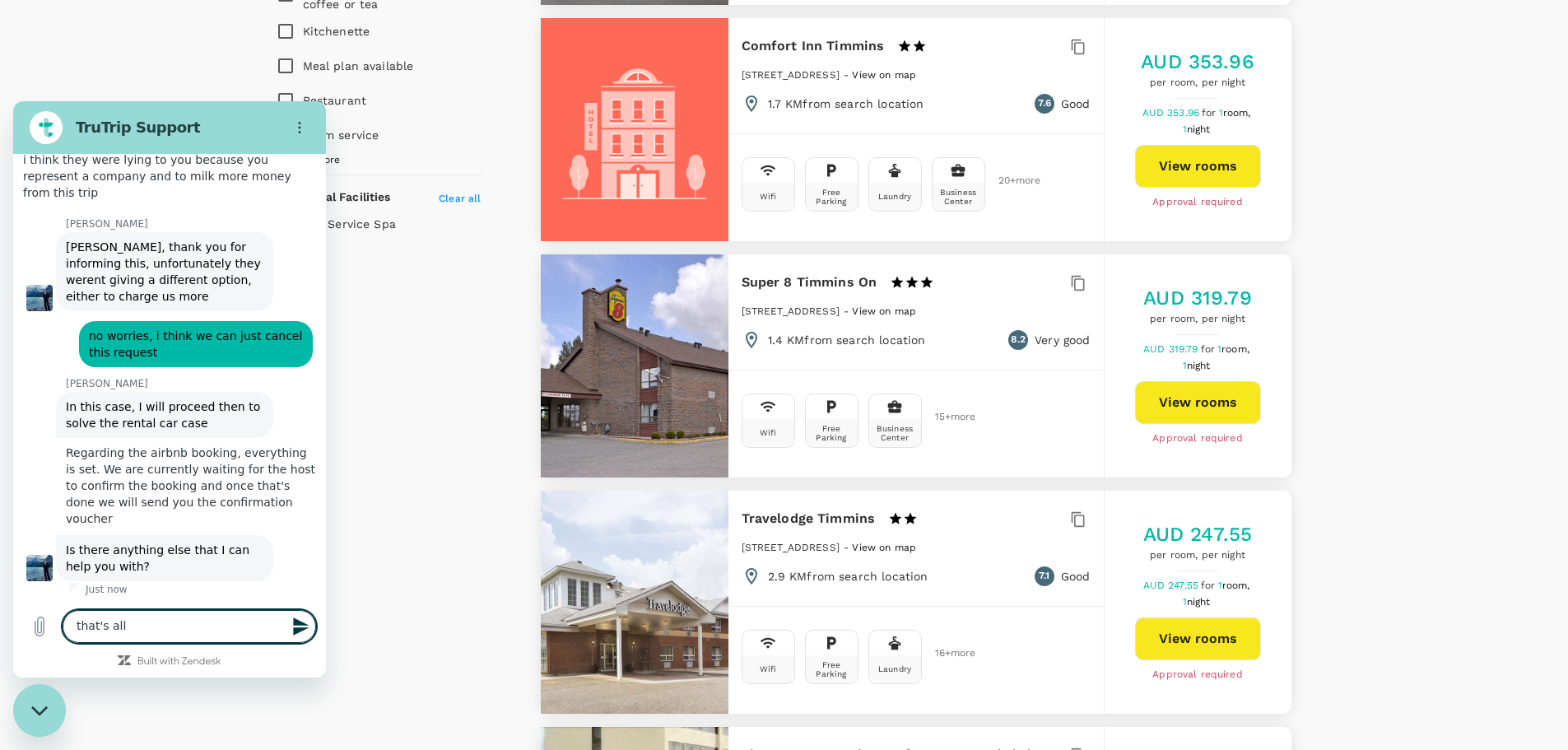
type textarea "that's all"
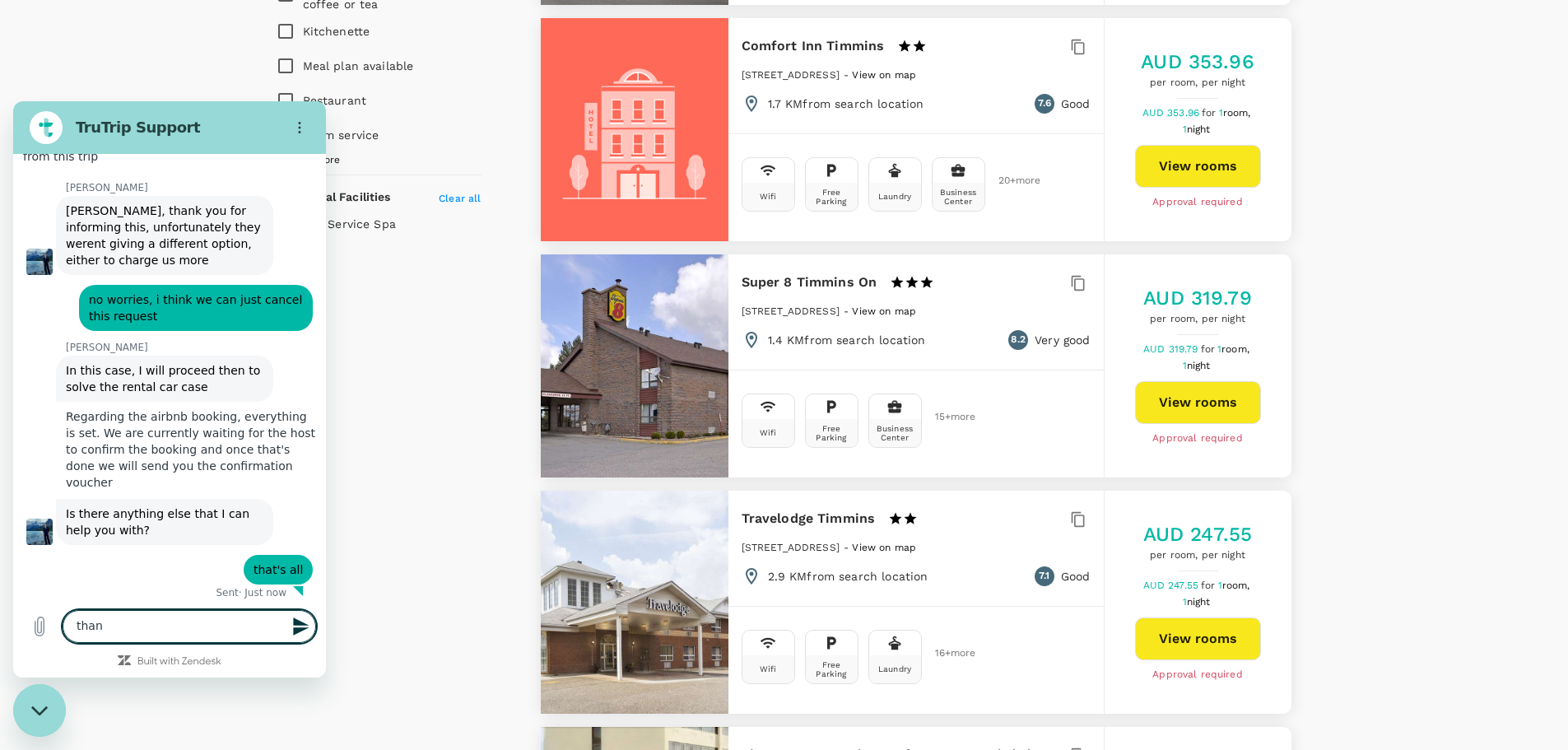
scroll to position [8970, 0]
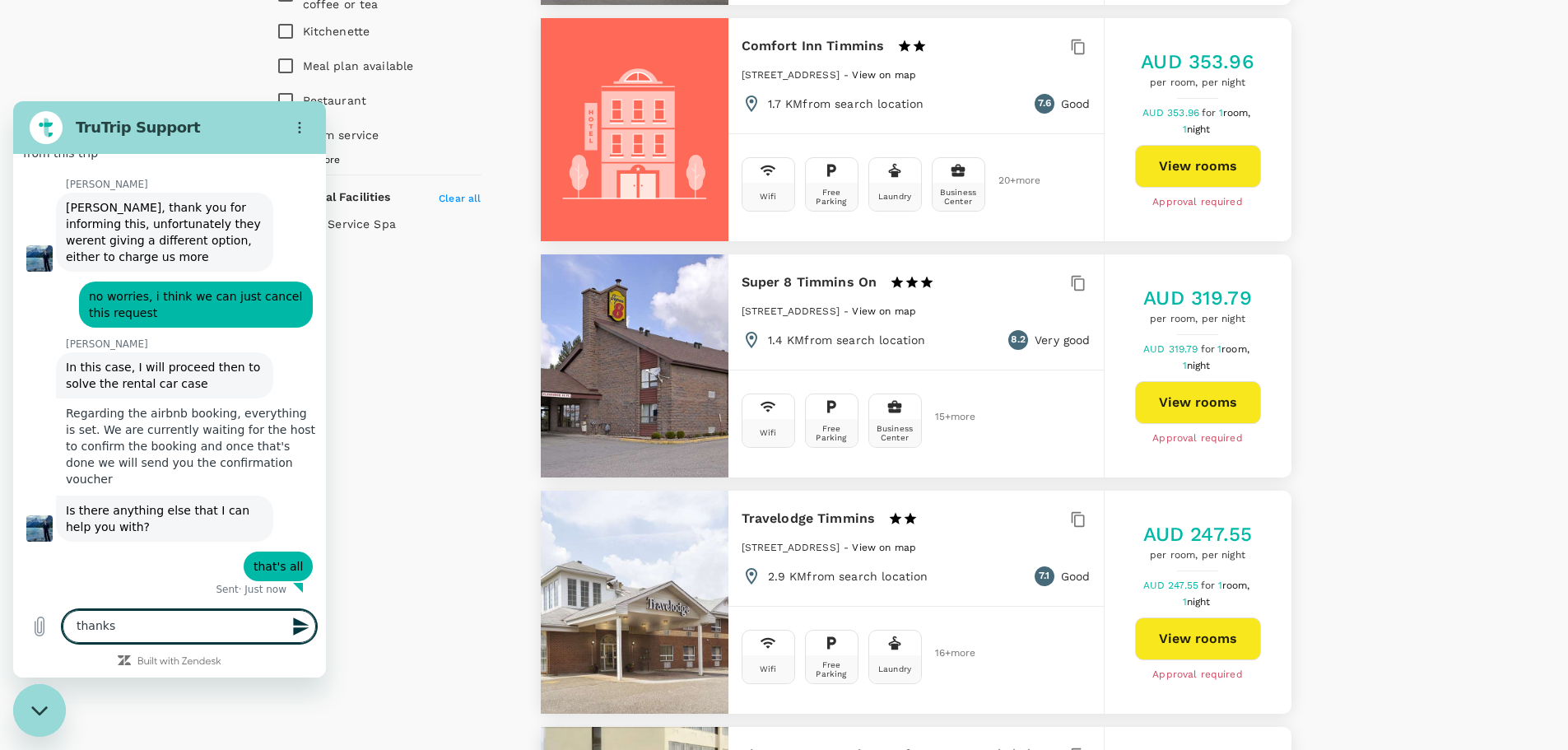
type textarea "thanks!"
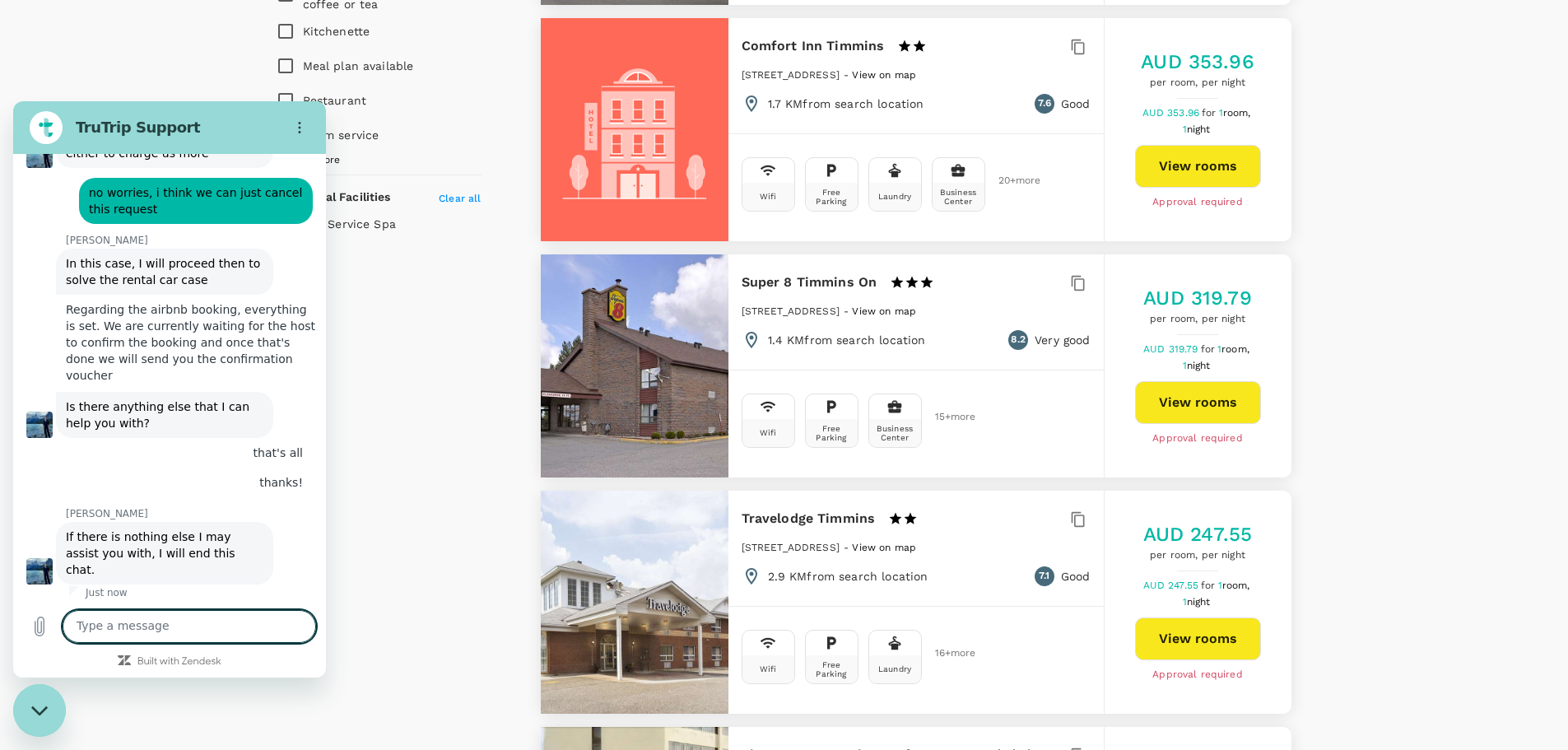
scroll to position [9072, 0]
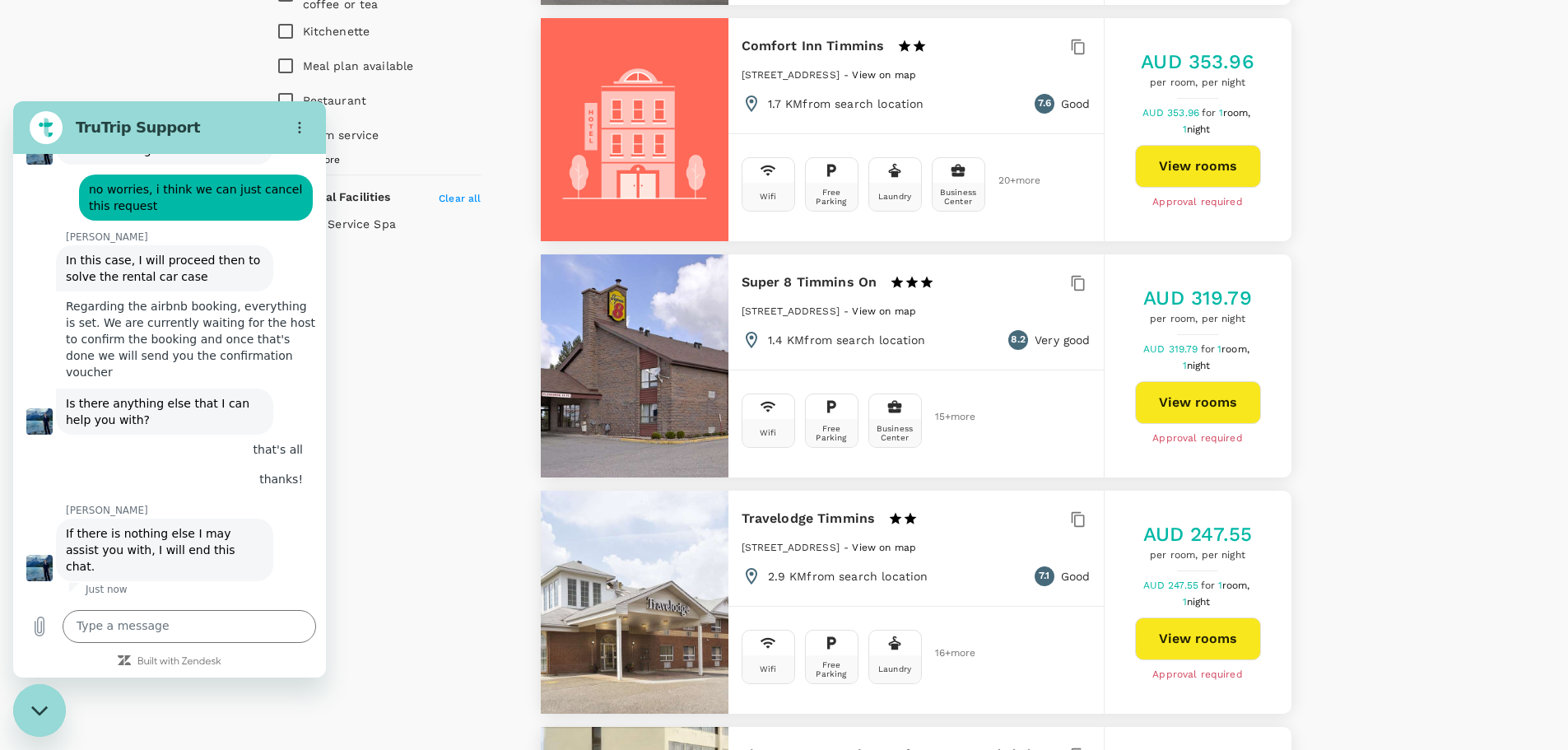
click at [195, 91] on div "View on map Policy Show accommodations that are hidden by company policy Price …" at bounding box center [784, 92] width 1568 height 2253
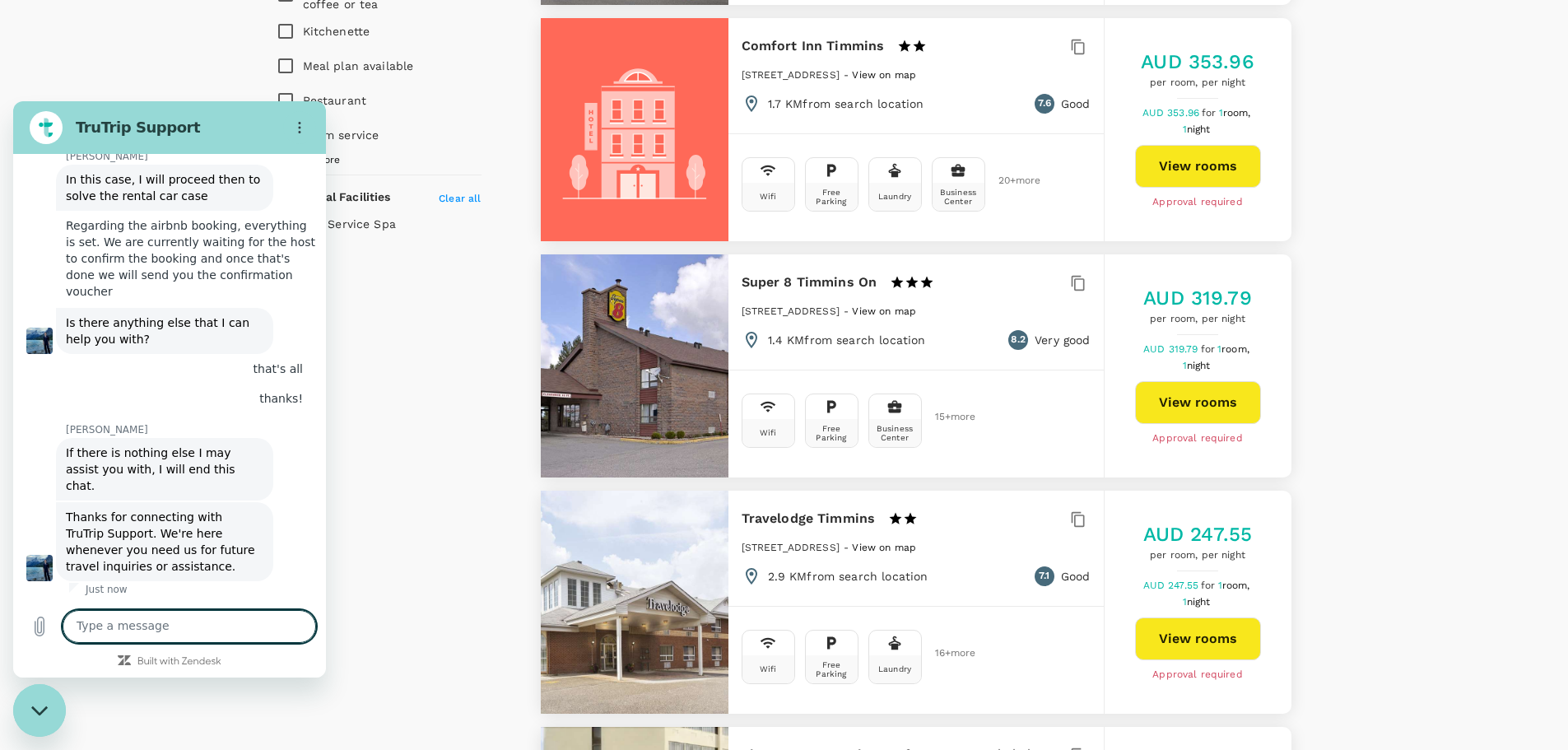
scroll to position [9152, 0]
click at [36, 711] on icon "Close messaging window" at bounding box center [38, 709] width 16 height 9
